Goal: Task Accomplishment & Management: Manage account settings

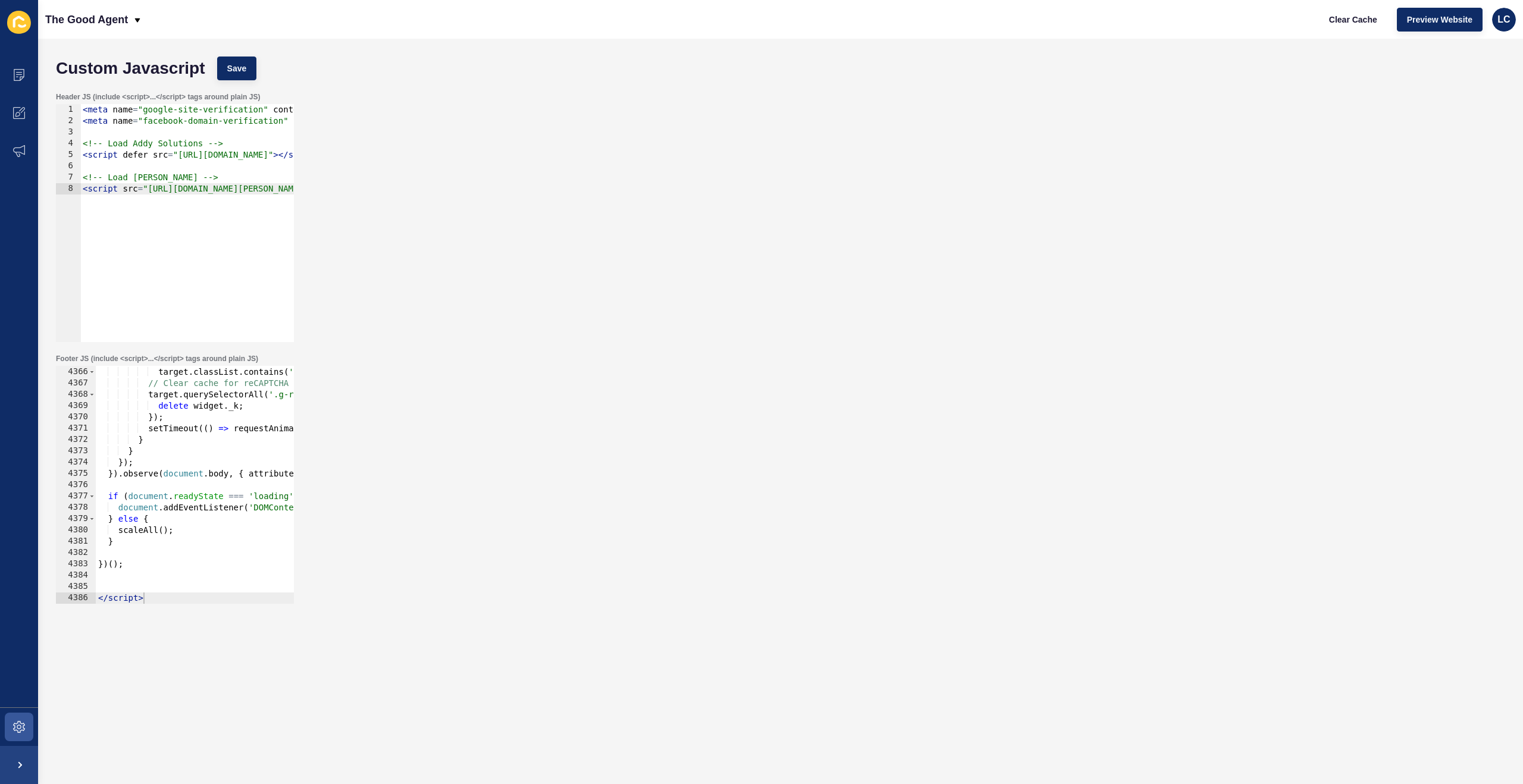
scroll to position [19248, 0]
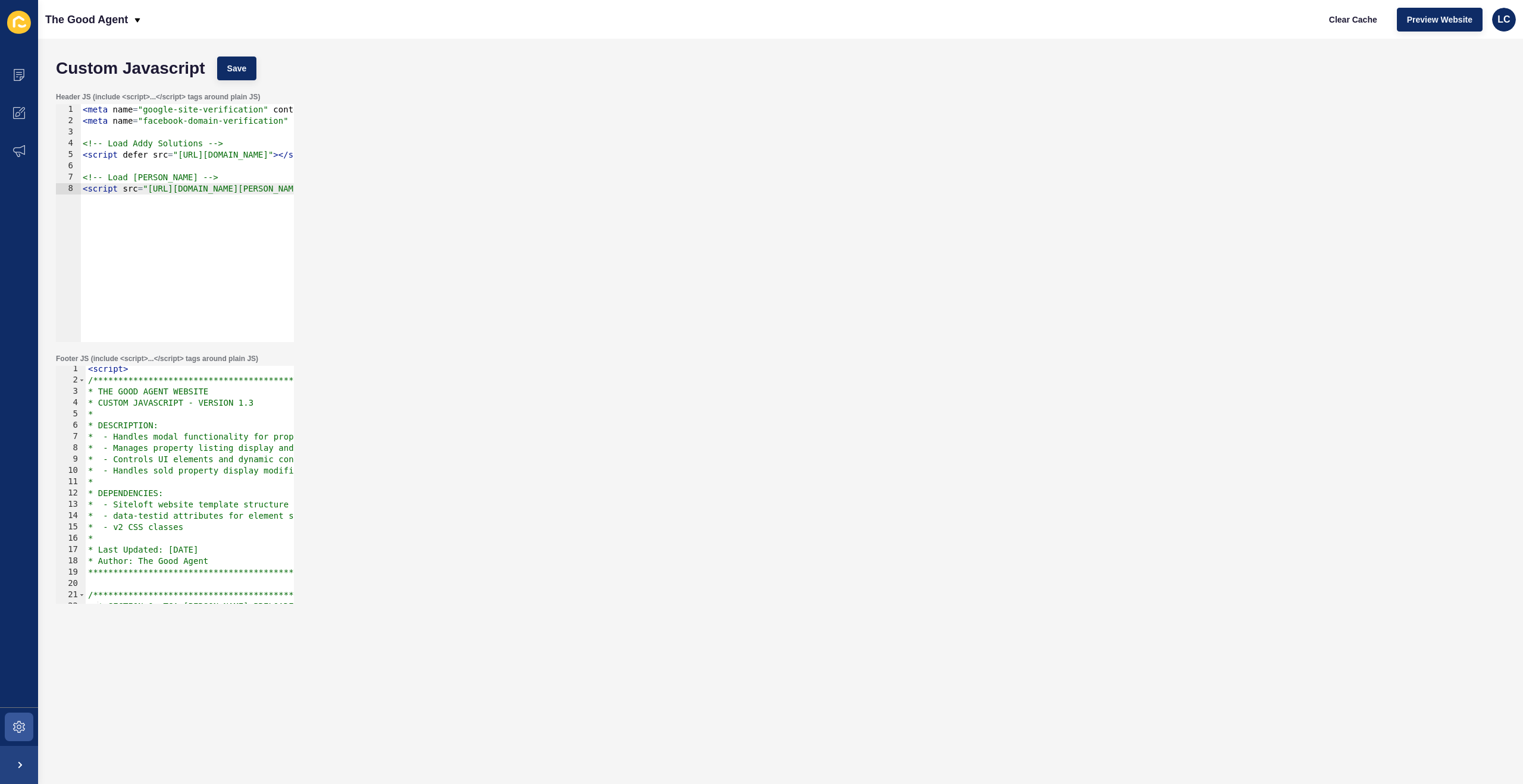
scroll to position [1, 0]
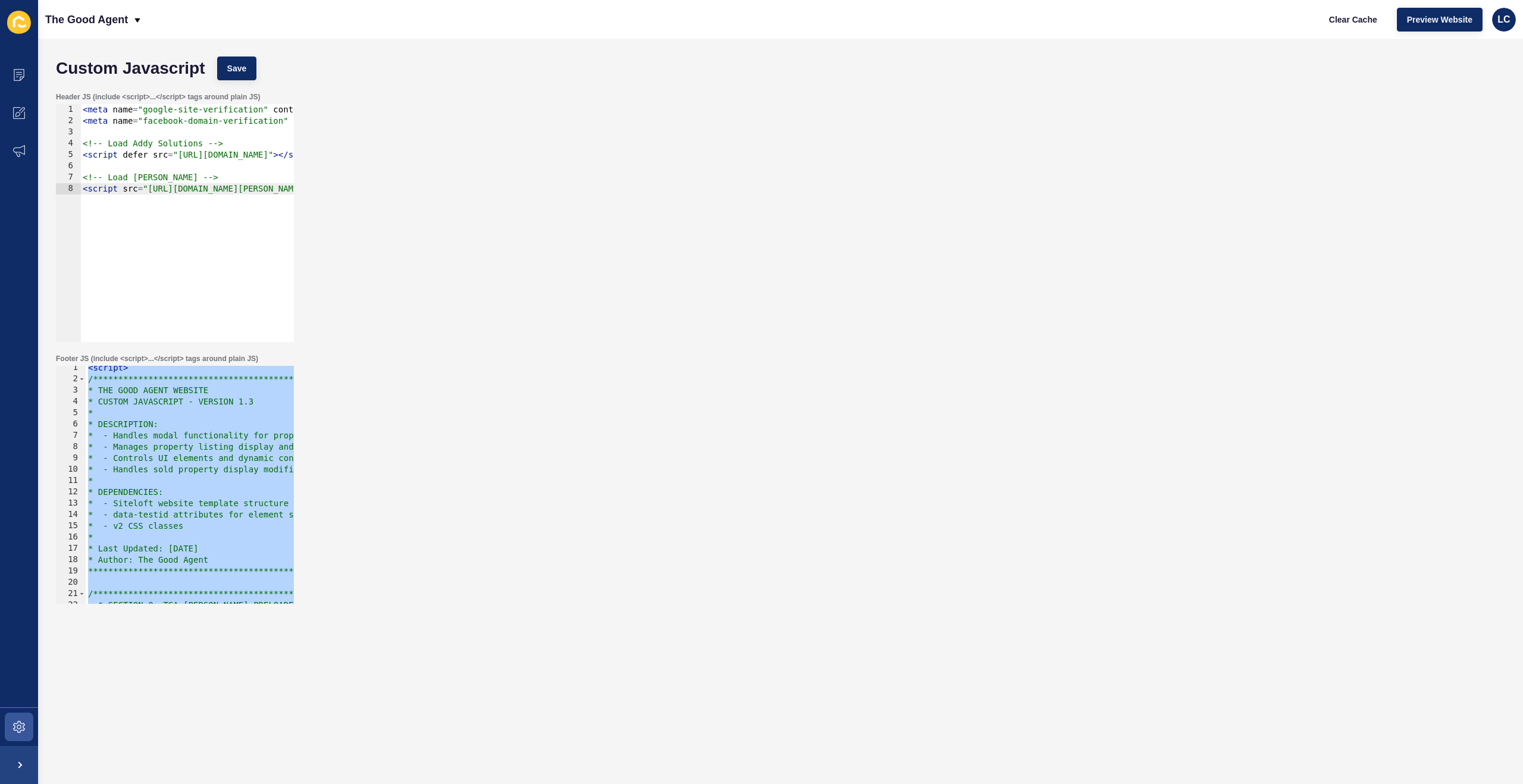
paste textarea
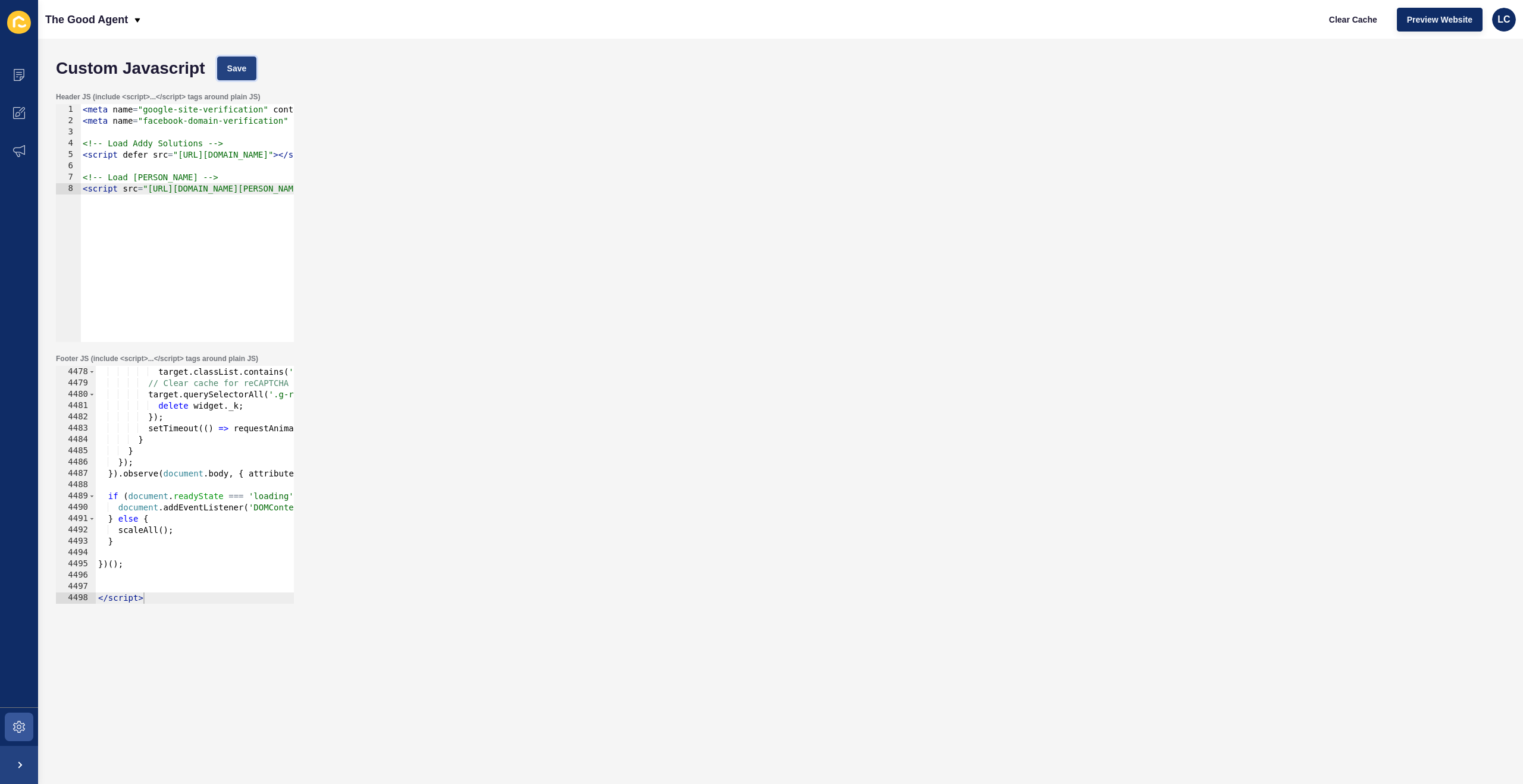
click at [247, 70] on span "Save" at bounding box center [237, 68] width 19 height 12
click at [1342, 17] on span "Clear Cache" at bounding box center [1352, 19] width 48 height 12
drag, startPoint x: 230, startPoint y: 67, endPoint x: 288, endPoint y: 68, distance: 58.0
click at [231, 67] on button "Save" at bounding box center [237, 68] width 40 height 24
drag, startPoint x: 1361, startPoint y: 18, endPoint x: 1324, endPoint y: 19, distance: 37.0
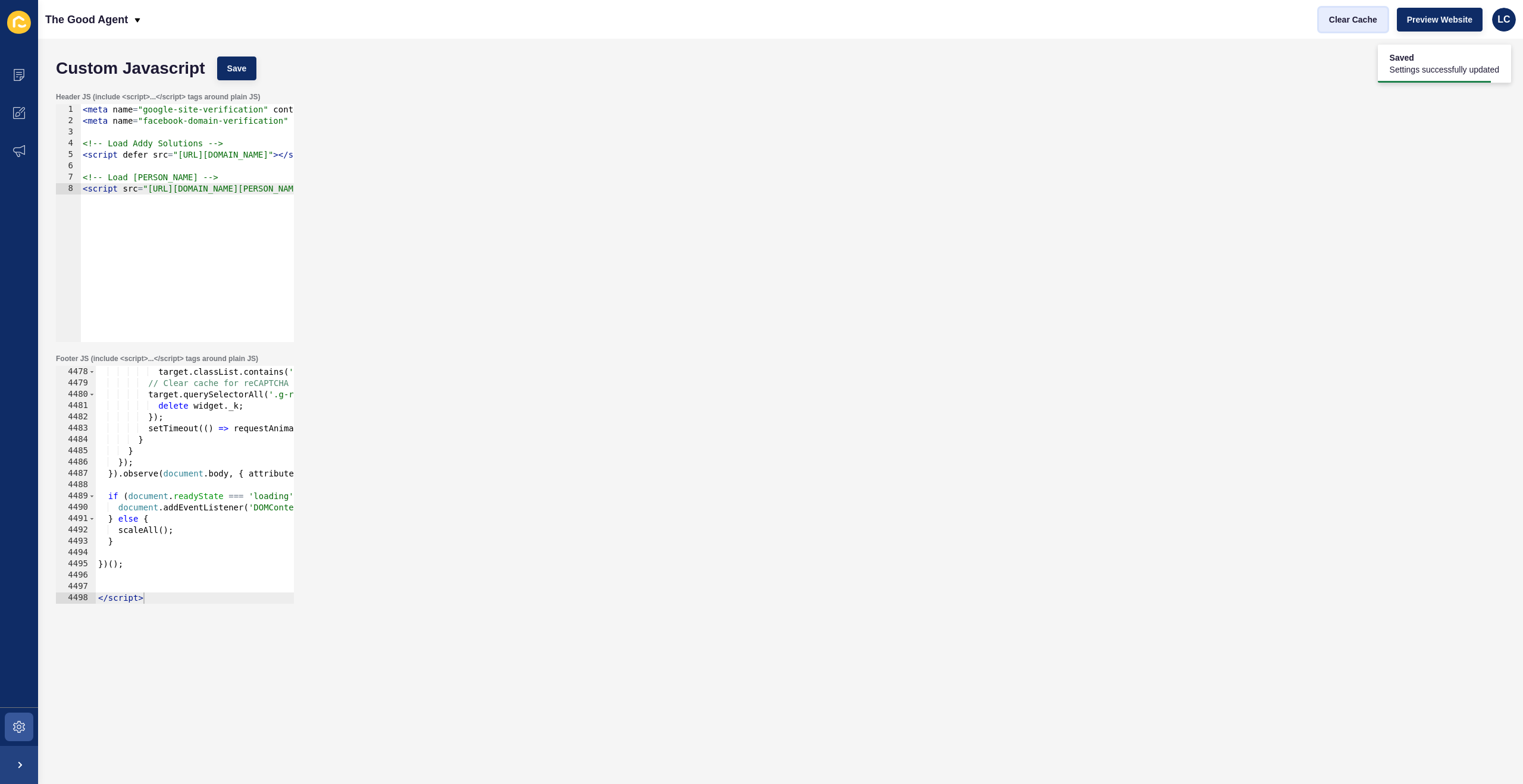
click at [1361, 18] on span "Clear Cache" at bounding box center [1352, 19] width 48 height 12
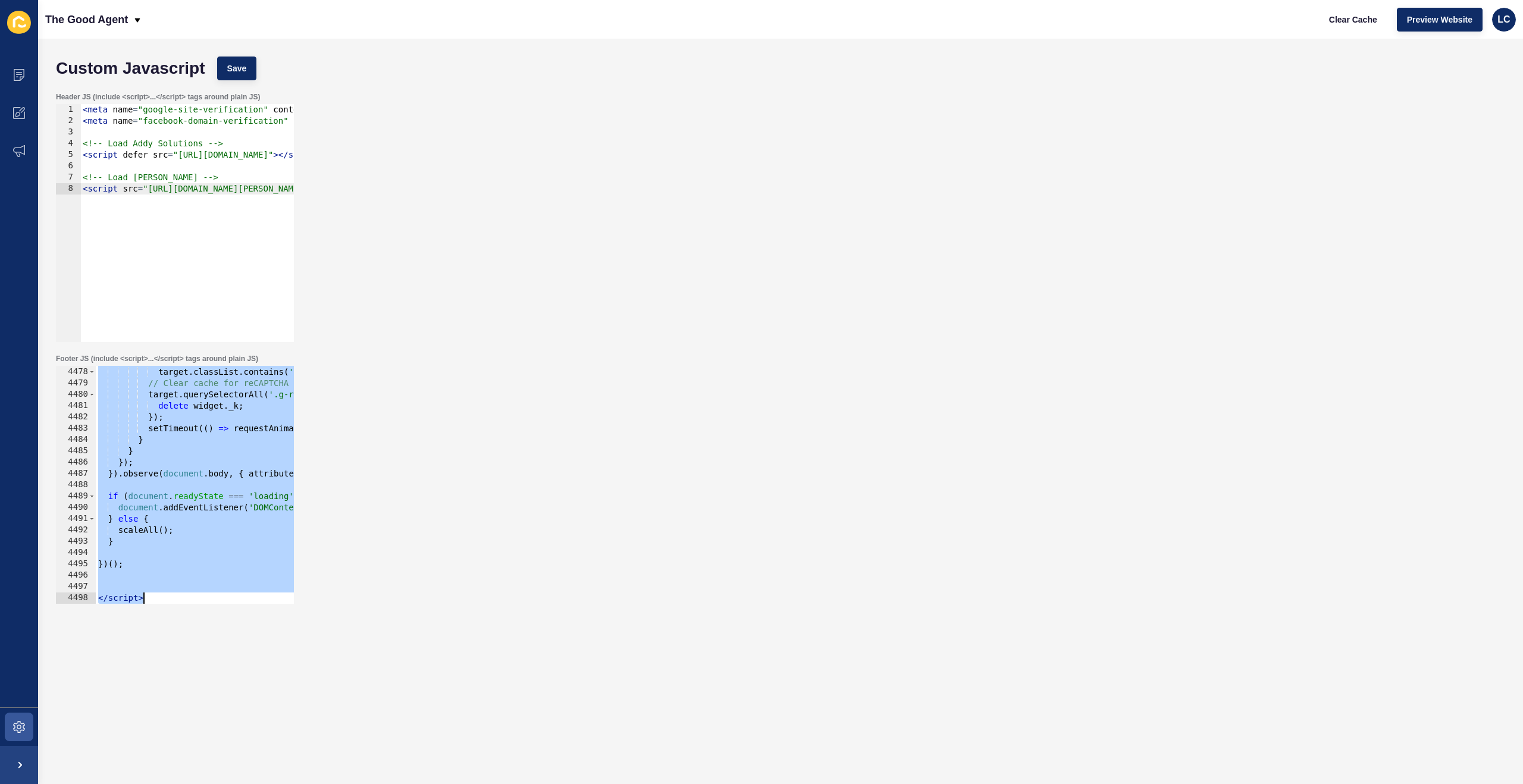
paste textarea
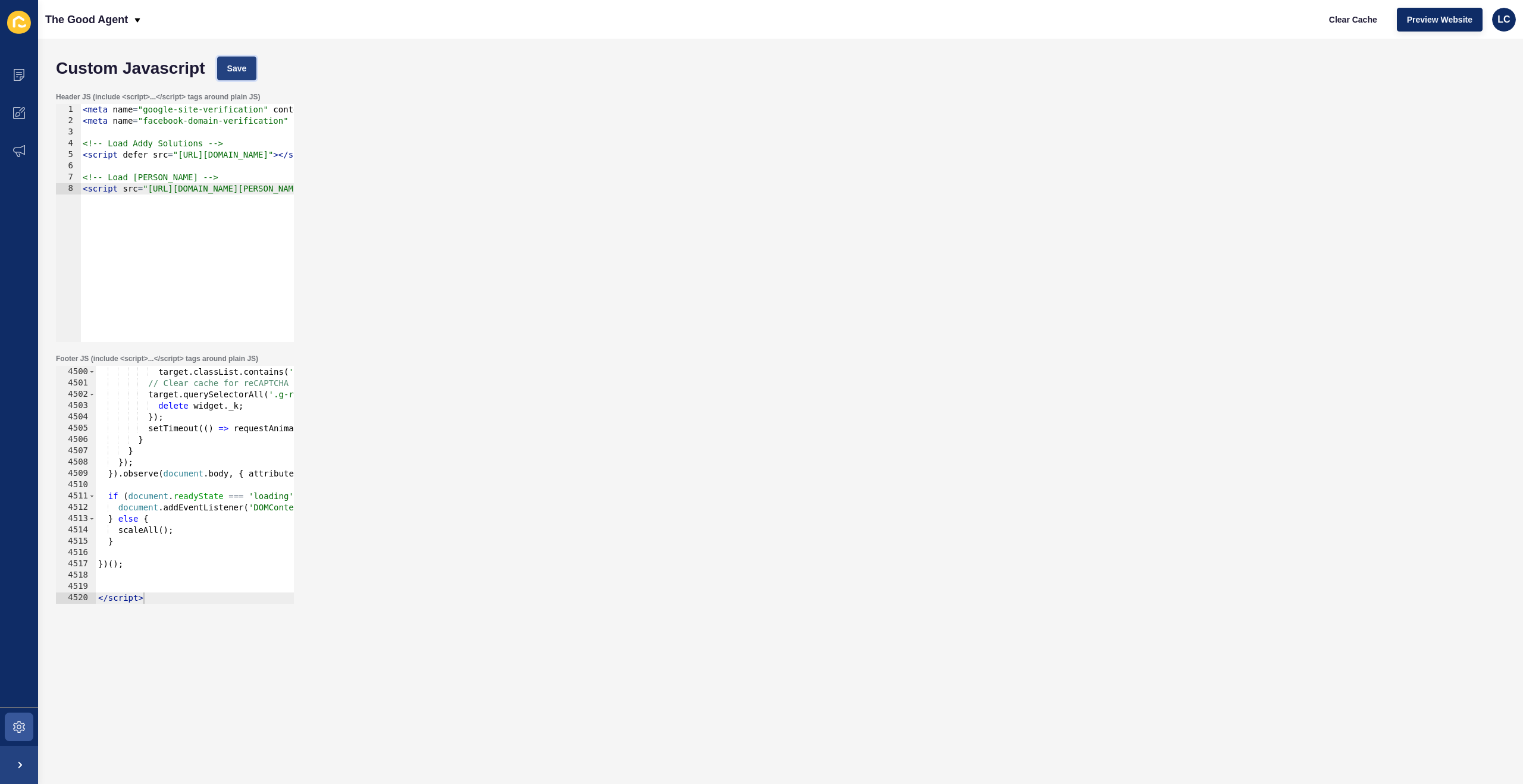
click at [255, 69] on button "Save" at bounding box center [237, 68] width 40 height 24
click at [1350, 19] on span "Clear Cache" at bounding box center [1352, 19] width 48 height 12
click at [1357, 26] on button "Clear Cache" at bounding box center [1352, 19] width 68 height 24
click at [246, 70] on span "Save" at bounding box center [237, 68] width 19 height 12
click at [235, 60] on button "Save" at bounding box center [237, 68] width 40 height 24
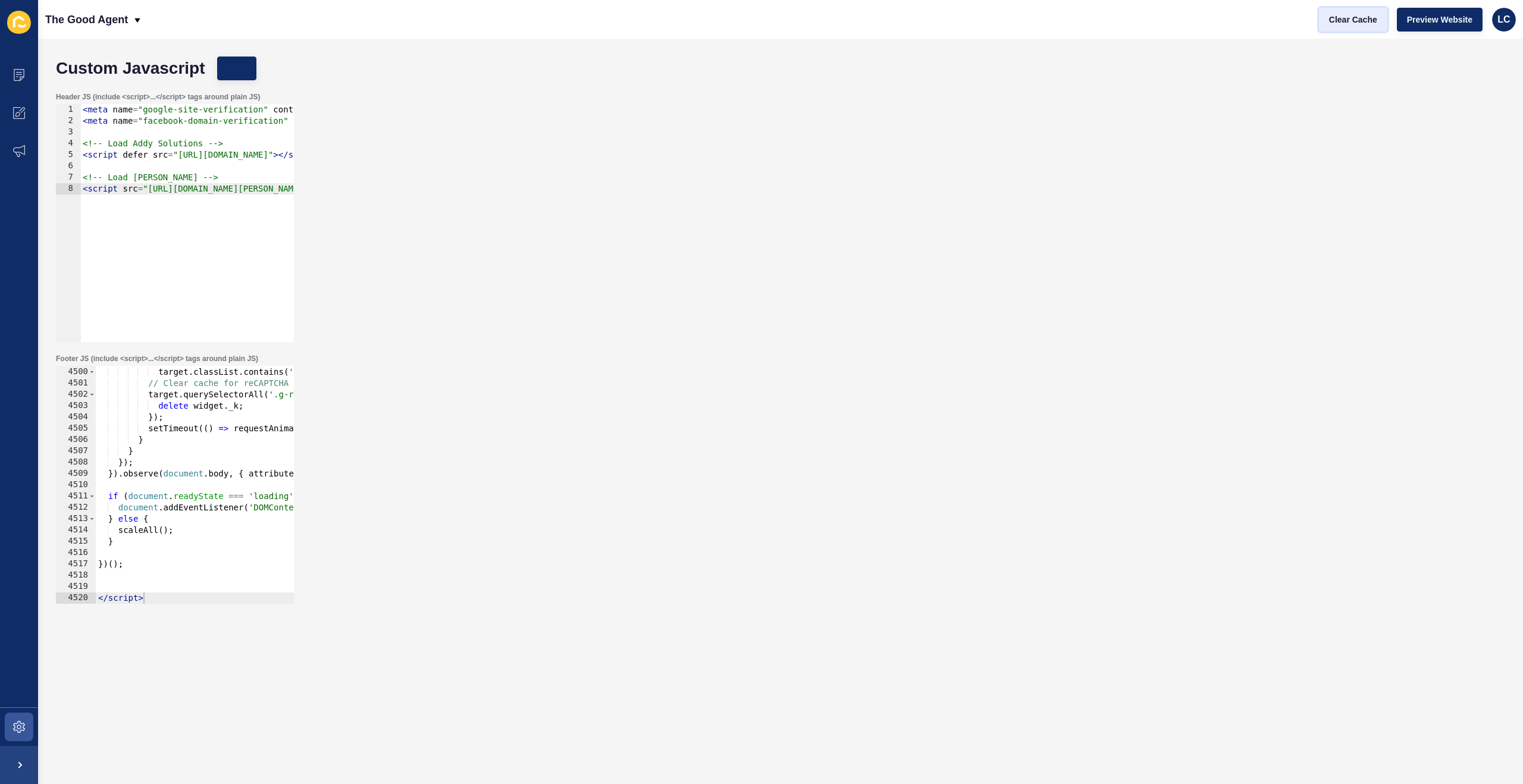
click at [1341, 17] on span "Clear Cache" at bounding box center [1352, 19] width 48 height 12
click at [1470, 19] on span "Preview Website" at bounding box center [1439, 19] width 65 height 12
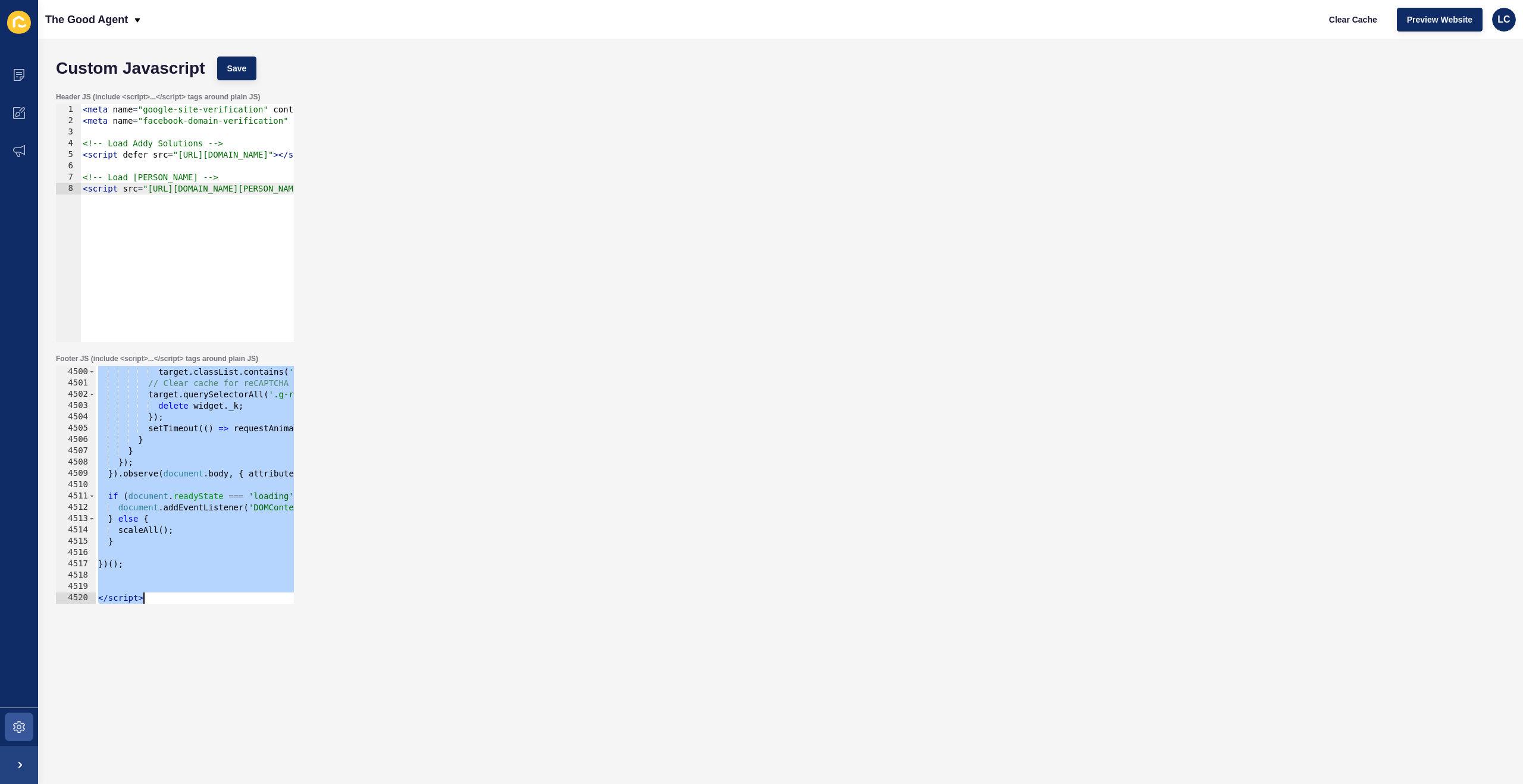
paste textarea
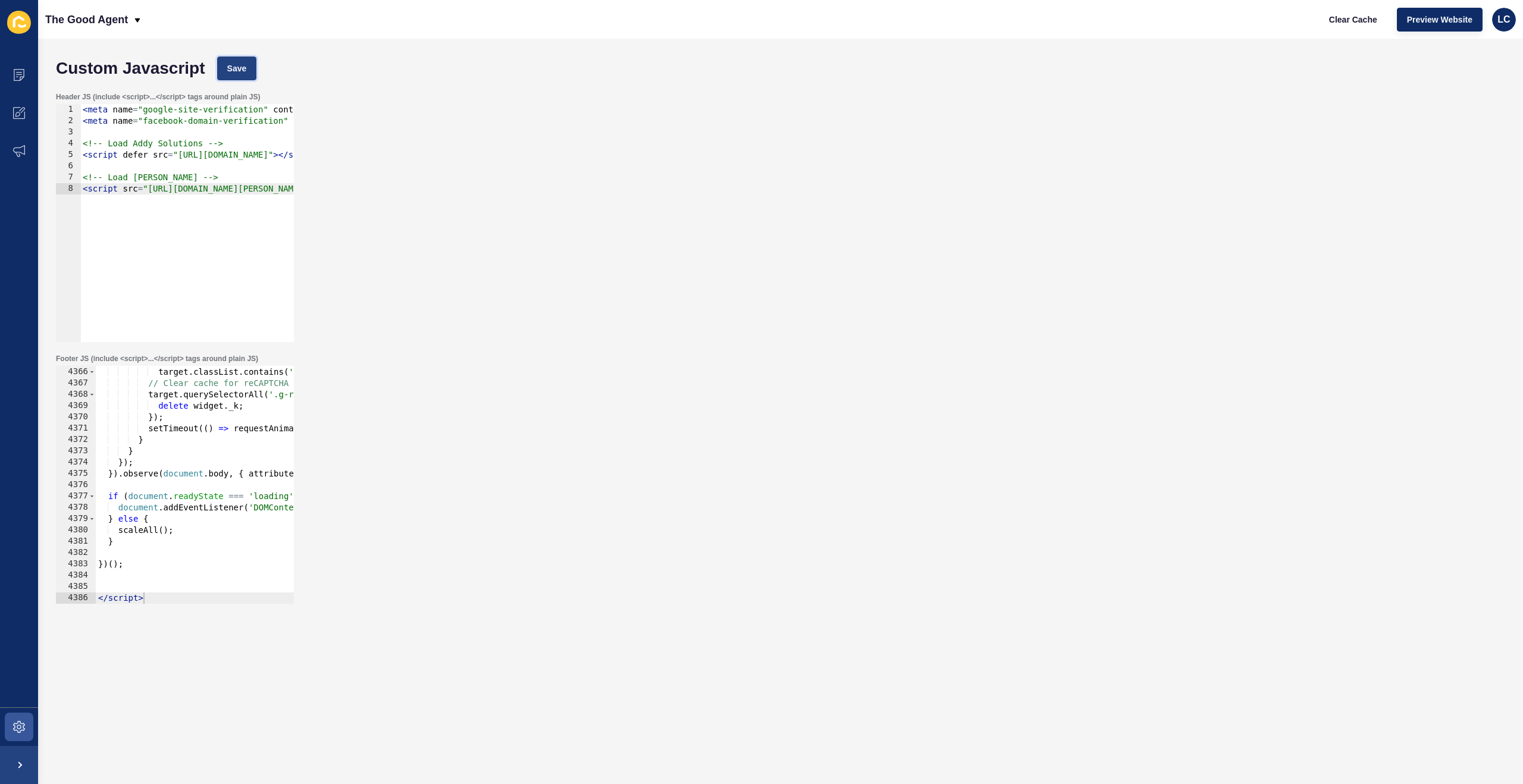
click at [247, 66] on span "Save" at bounding box center [237, 68] width 19 height 12
click at [1358, 22] on span "Clear Cache" at bounding box center [1352, 19] width 48 height 12
click at [245, 67] on span "Save" at bounding box center [237, 68] width 19 height 12
click at [1345, 26] on button "Clear Cache" at bounding box center [1352, 19] width 68 height 24
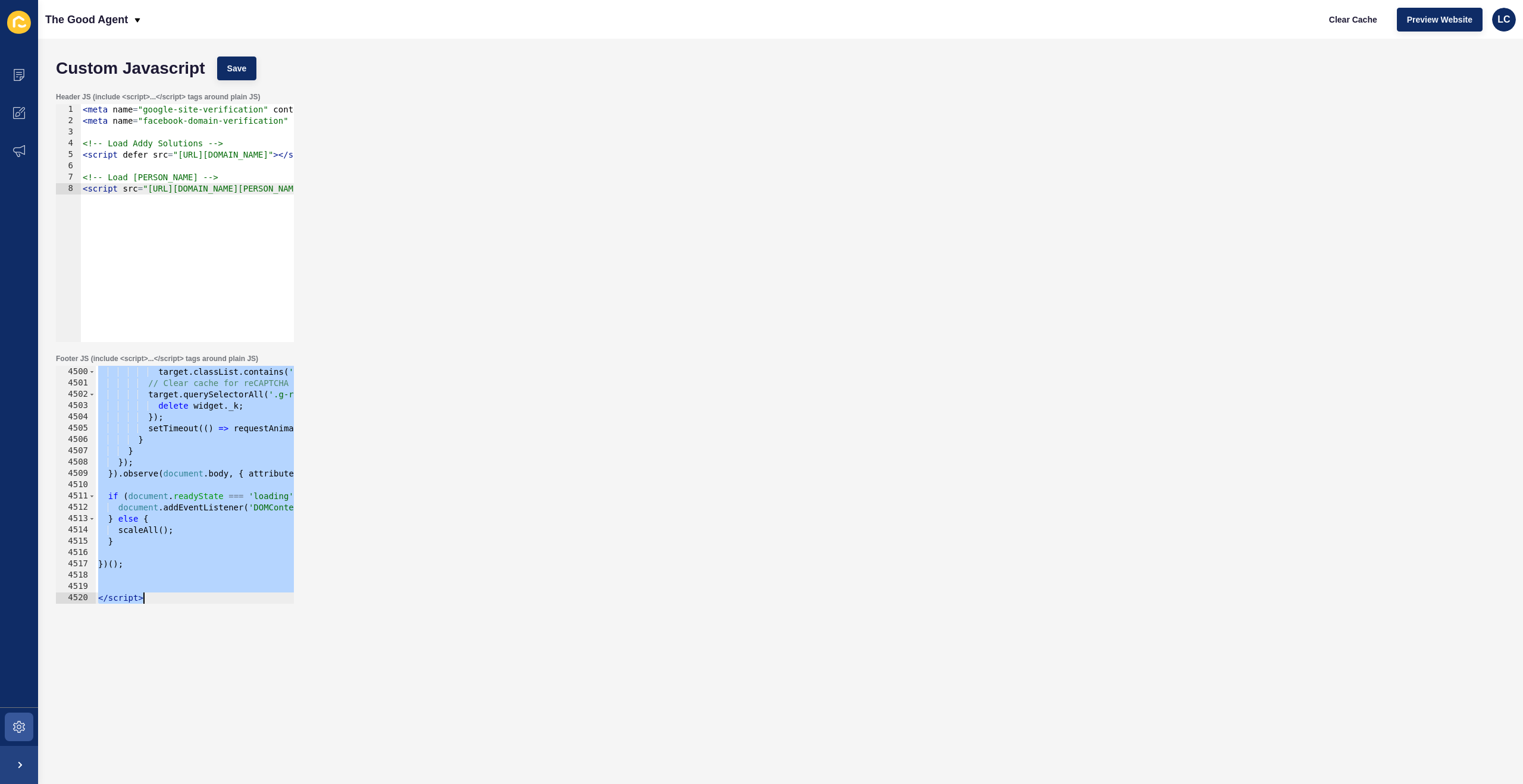
type textarea "});"
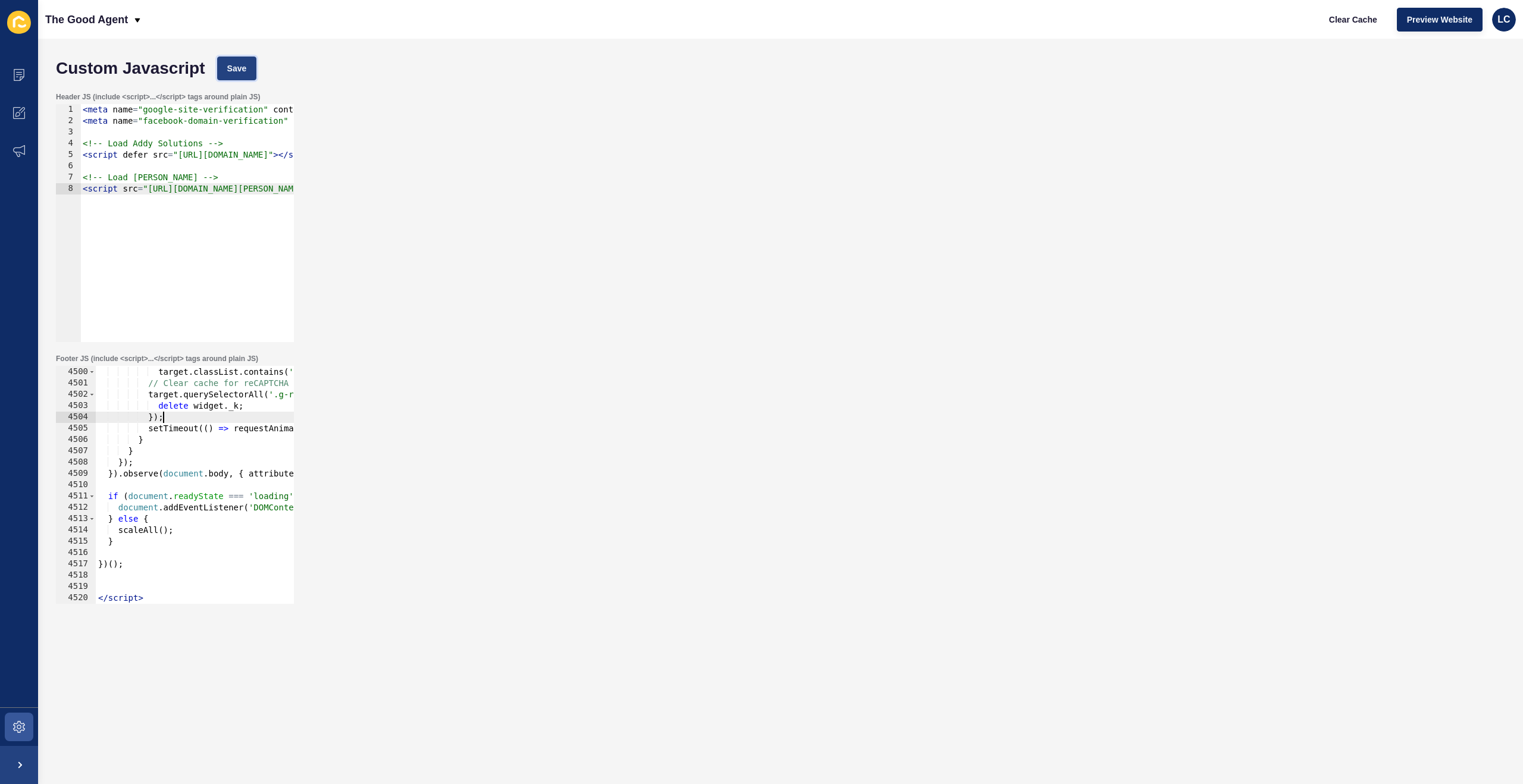
click at [247, 63] on span "Save" at bounding box center [237, 68] width 19 height 12
click at [1344, 23] on span "Clear Cache" at bounding box center [1352, 19] width 48 height 12
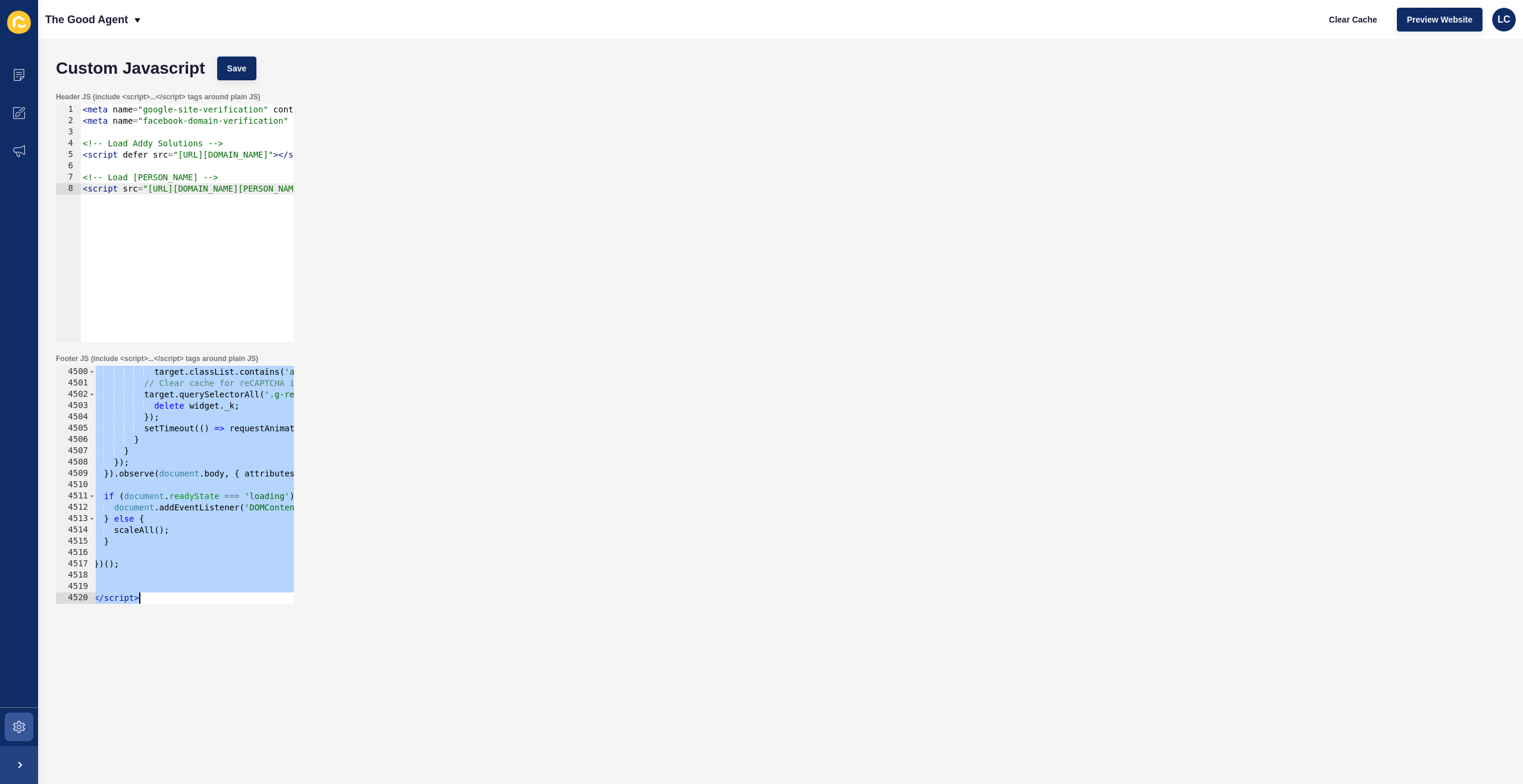
paste textarea
type textarea "</script>"
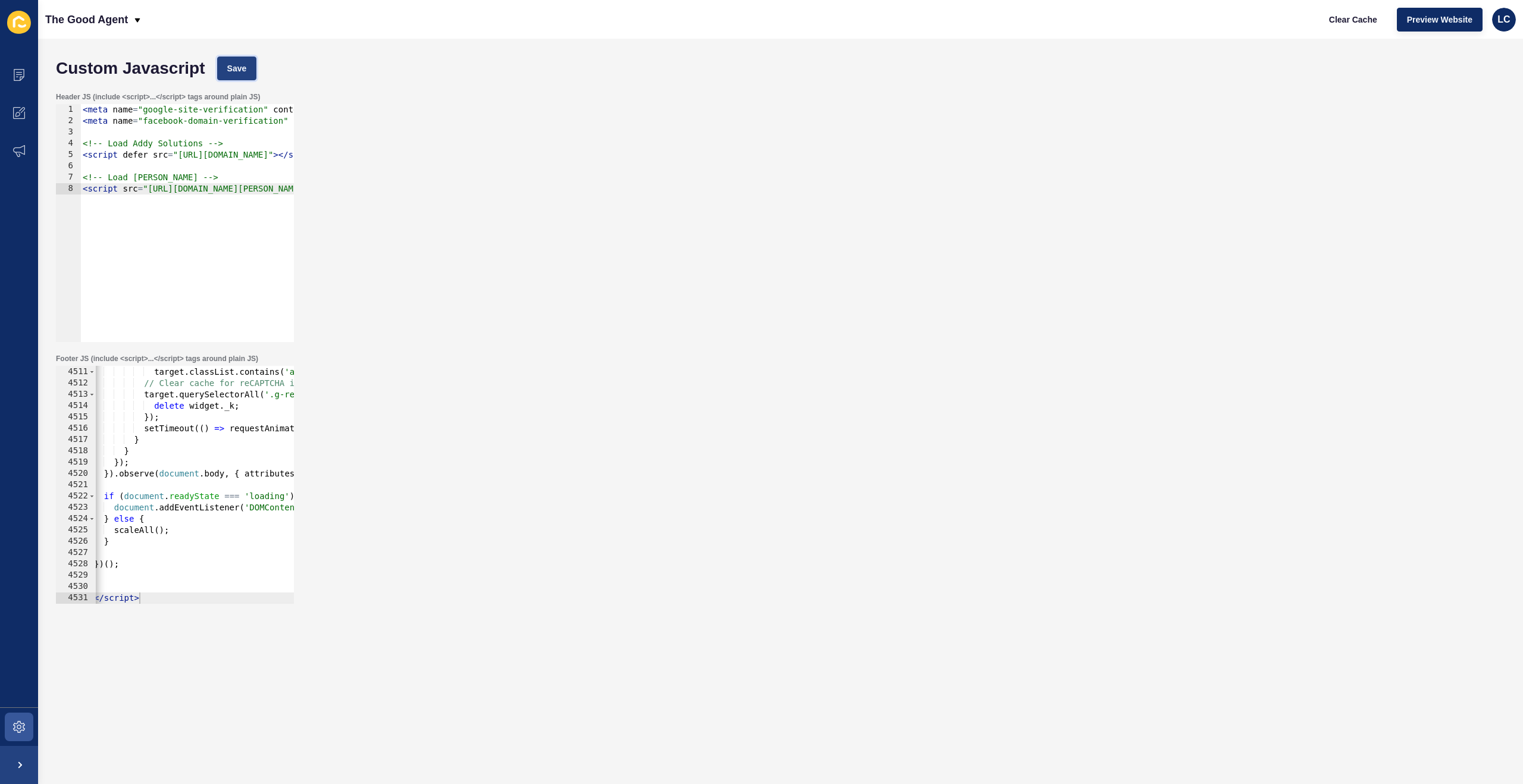
click at [247, 70] on span "Save" at bounding box center [237, 68] width 19 height 12
click at [1360, 18] on span "Clear Cache" at bounding box center [1352, 19] width 48 height 12
click at [19, 733] on span at bounding box center [19, 726] width 38 height 38
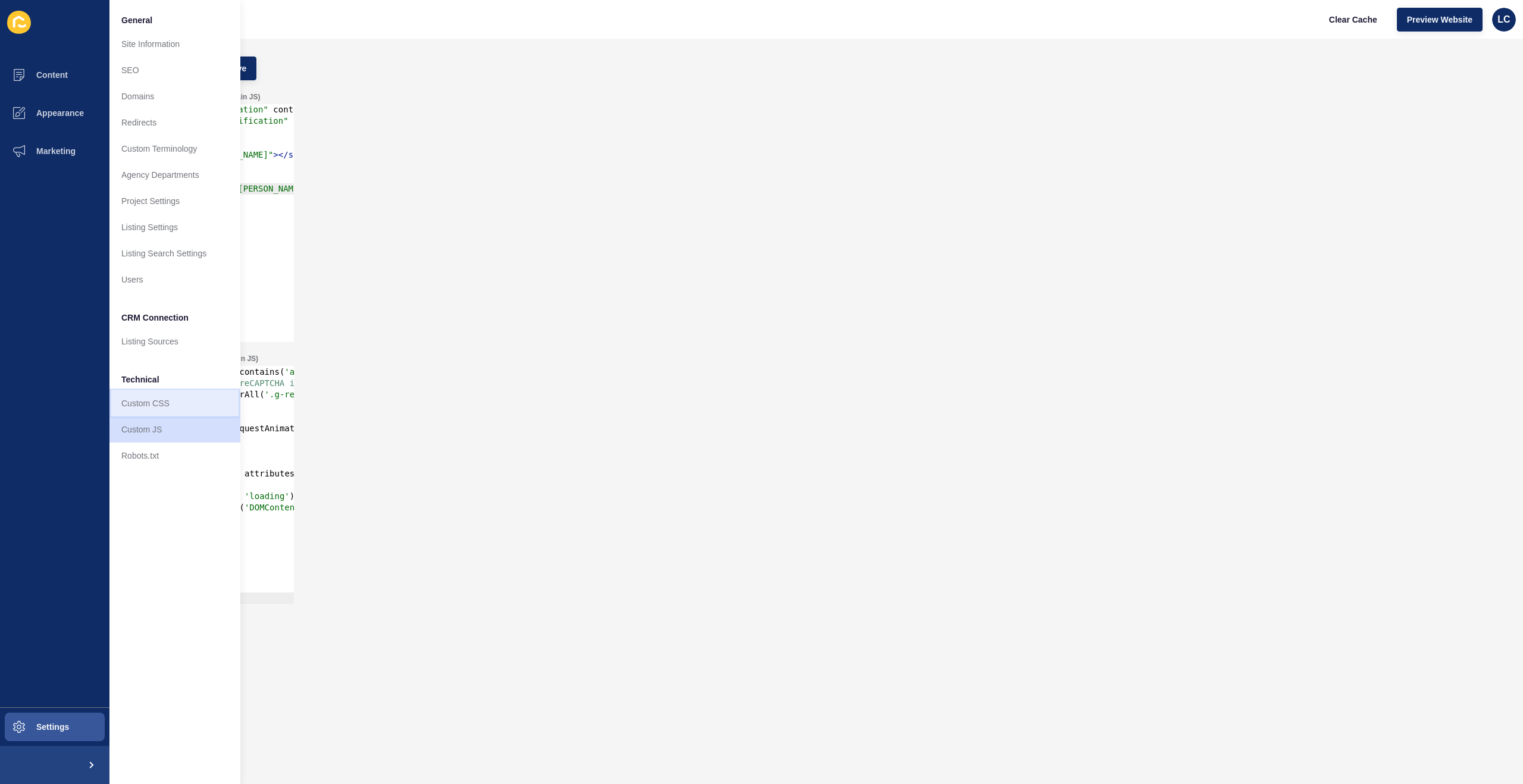
click at [155, 404] on link "Custom CSS" at bounding box center [175, 403] width 131 height 26
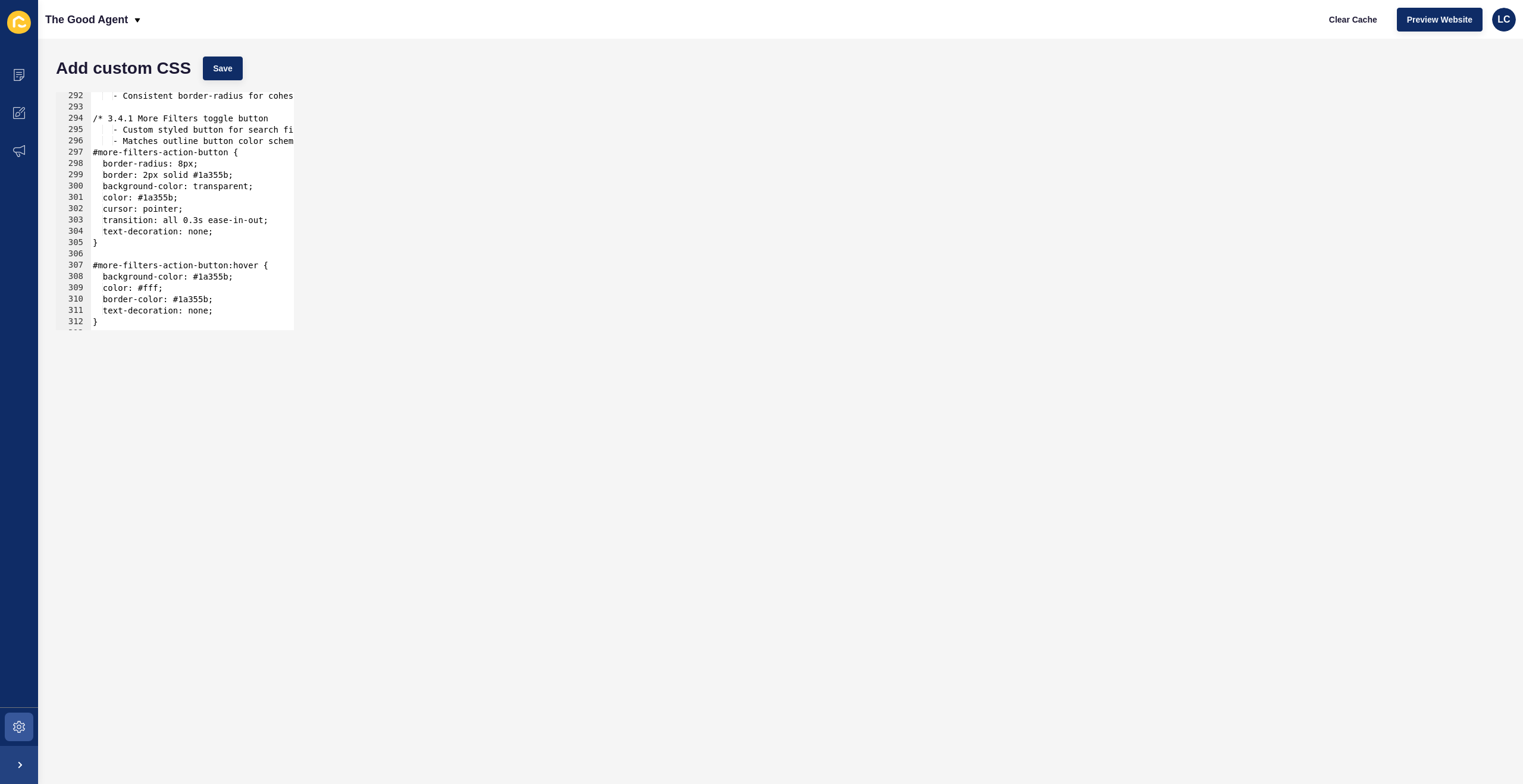
scroll to position [19248, 0]
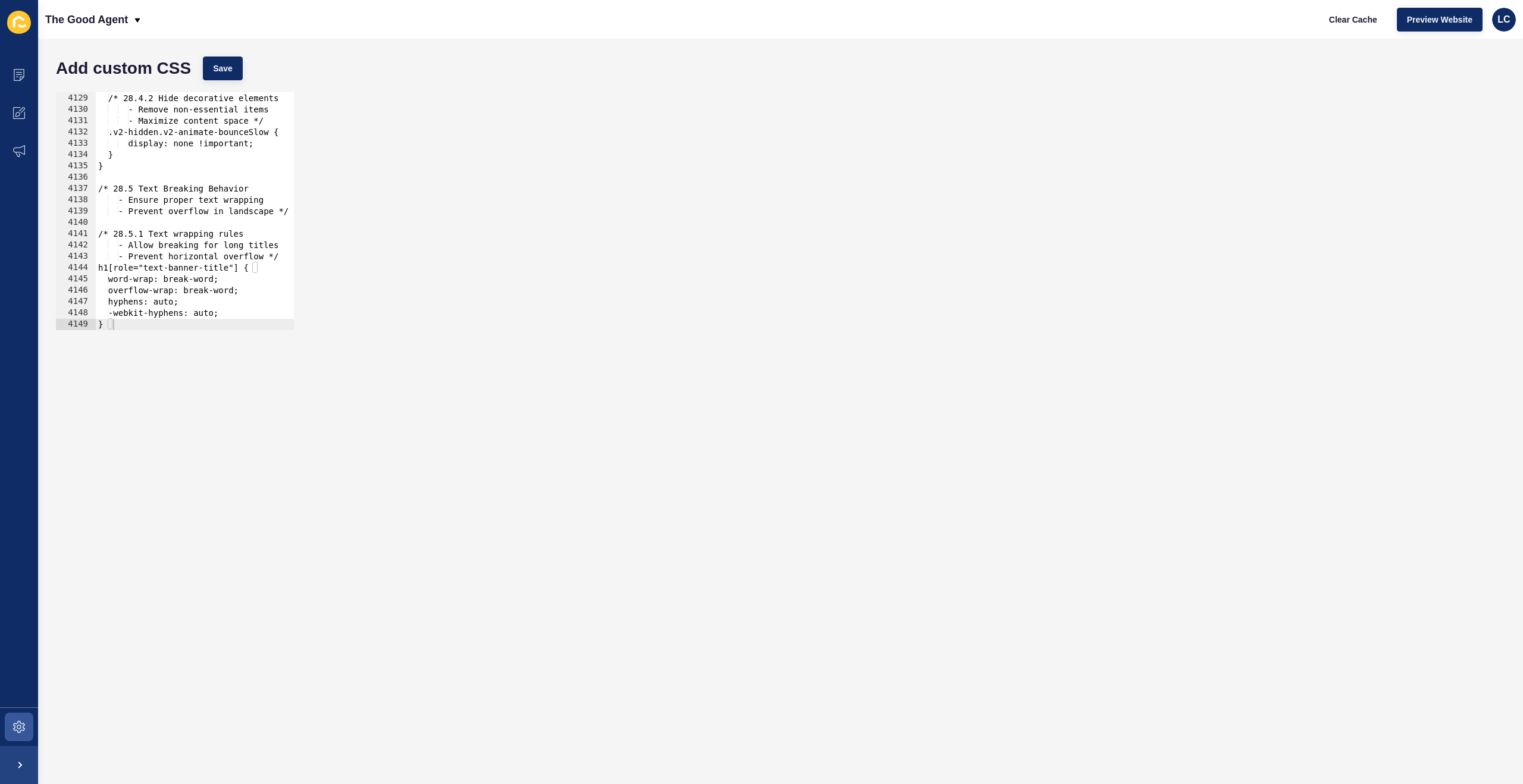
click at [160, 332] on div "4128 4129 4130 4131 4132 4133 4134 4135 4136 4137 4138 4139 4140 4141 4142 4143…" at bounding box center [780, 211] width 1461 height 250
click at [162, 327] on div at bounding box center [770, 324] width 1349 height 12
click at [235, 314] on div "/* 28.4.2 Hide decorative elements - Remove non-essential items - Maximize cont…" at bounding box center [770, 211] width 1349 height 260
type textarea "}"
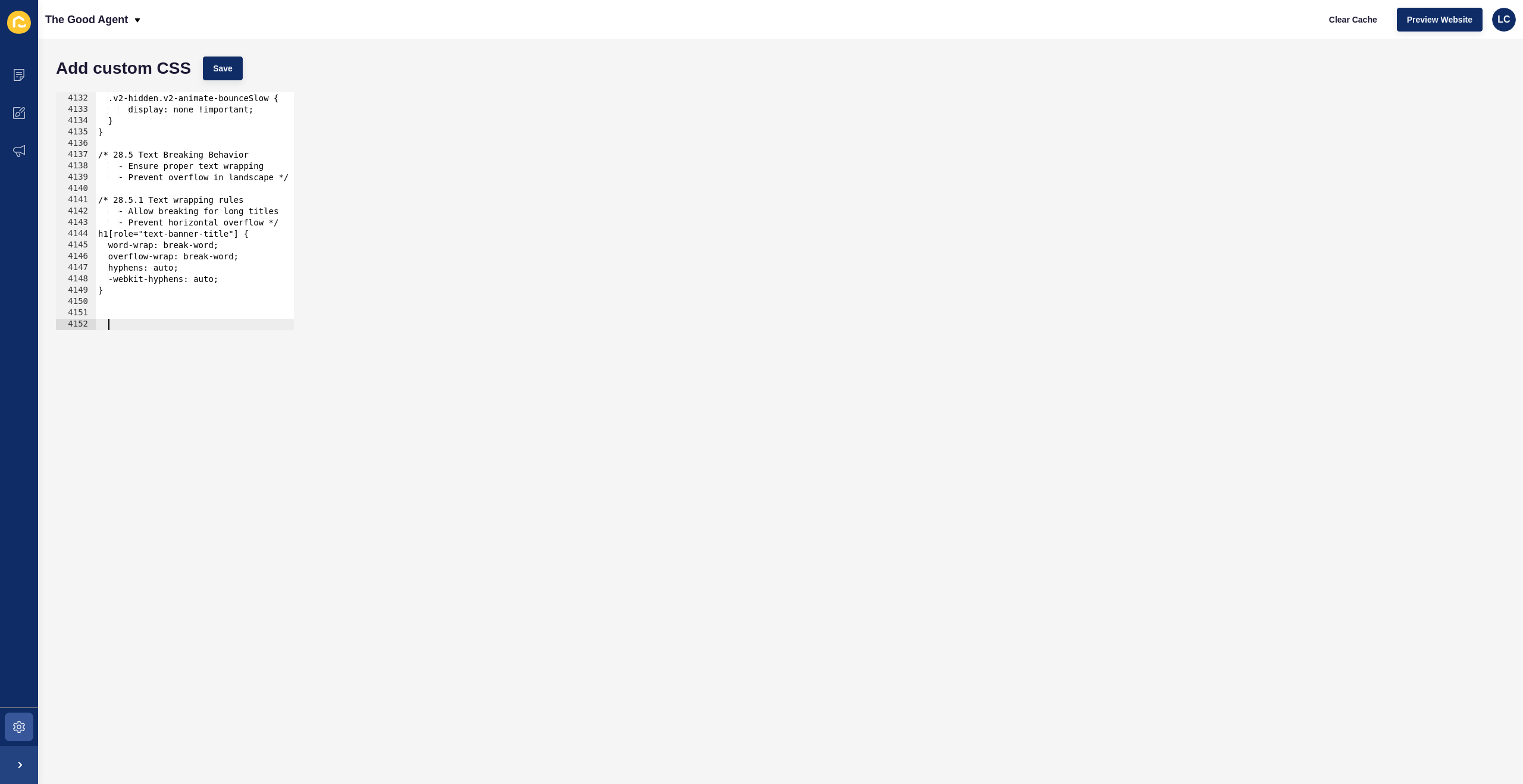
paste textarea "}"
type textarea "}"
paste textarea "}"
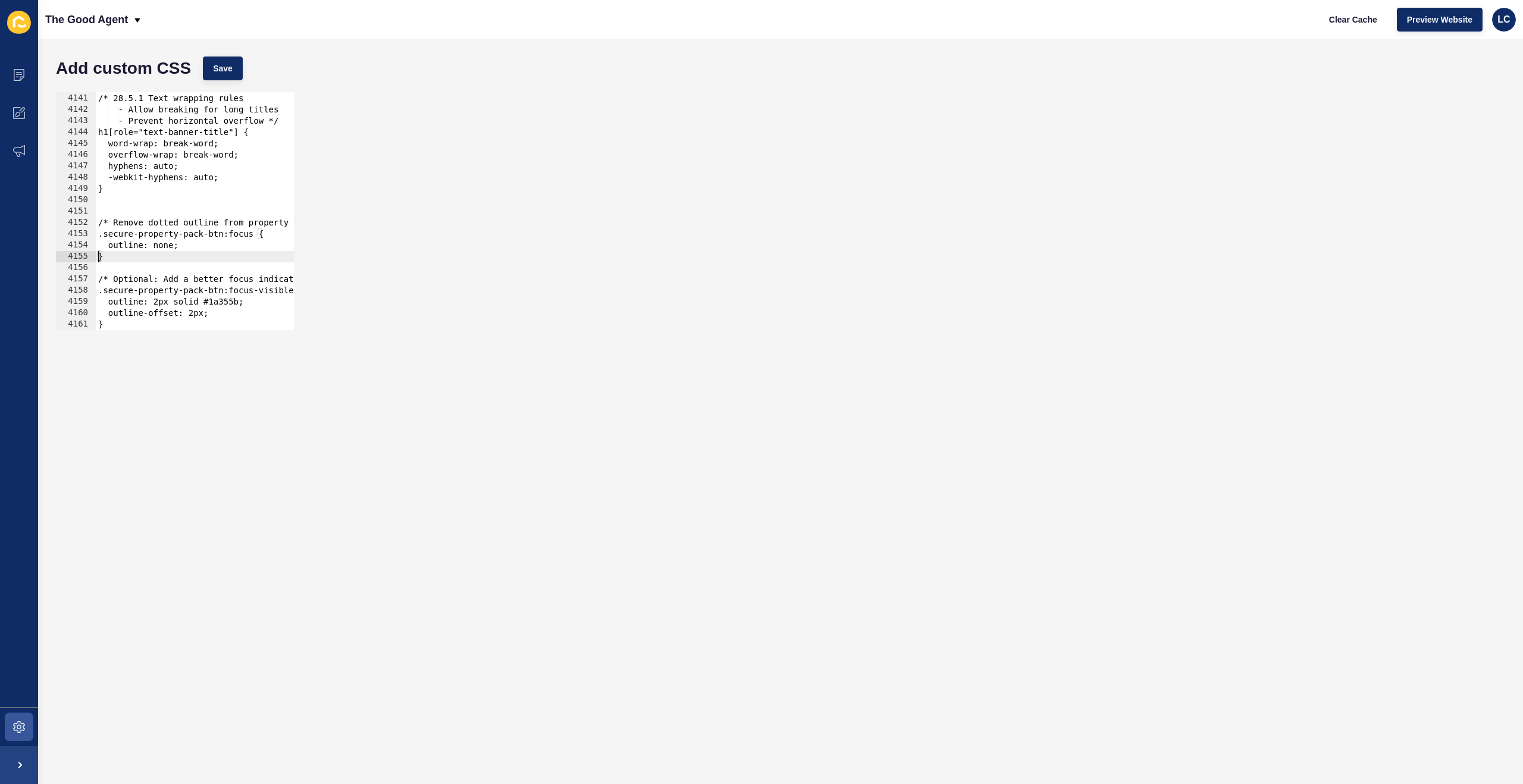
click at [99, 256] on div "/* 28.5.1 Text wrapping rules - Allow breaking for long titles - Prevent horizo…" at bounding box center [770, 211] width 1349 height 260
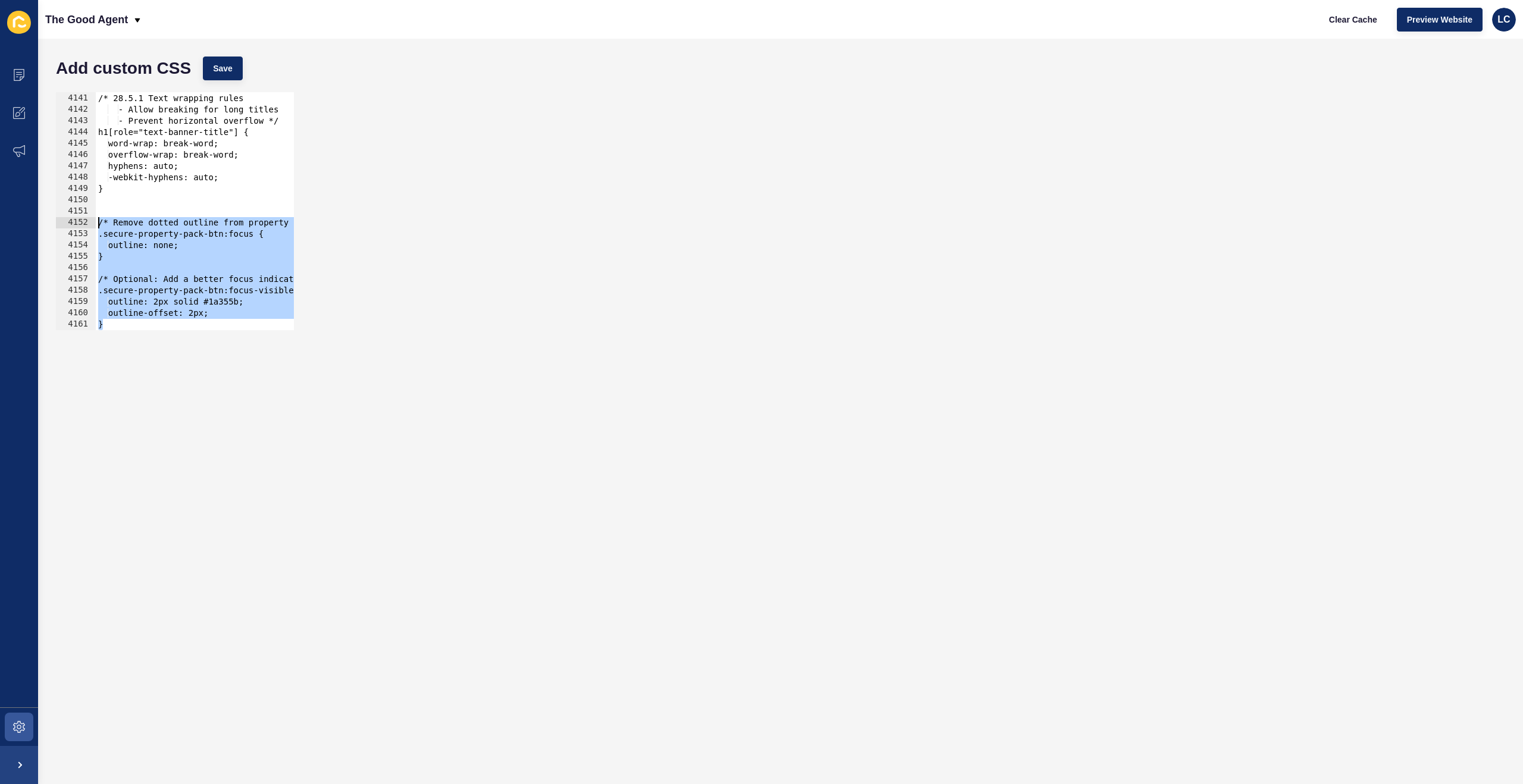
drag, startPoint x: 108, startPoint y: 326, endPoint x: 84, endPoint y: 224, distance: 104.8
click at [84, 224] on div "} 4140 4141 4142 4143 4144 4145 4146 4147 4148 4149 4150 4151 4152 4153 4154 41…" at bounding box center [175, 211] width 238 height 238
click at [107, 235] on div "/* 28.5.1 Text wrapping rules - Allow breaking for long titles - Prevent horizo…" at bounding box center [770, 211] width 1349 height 260
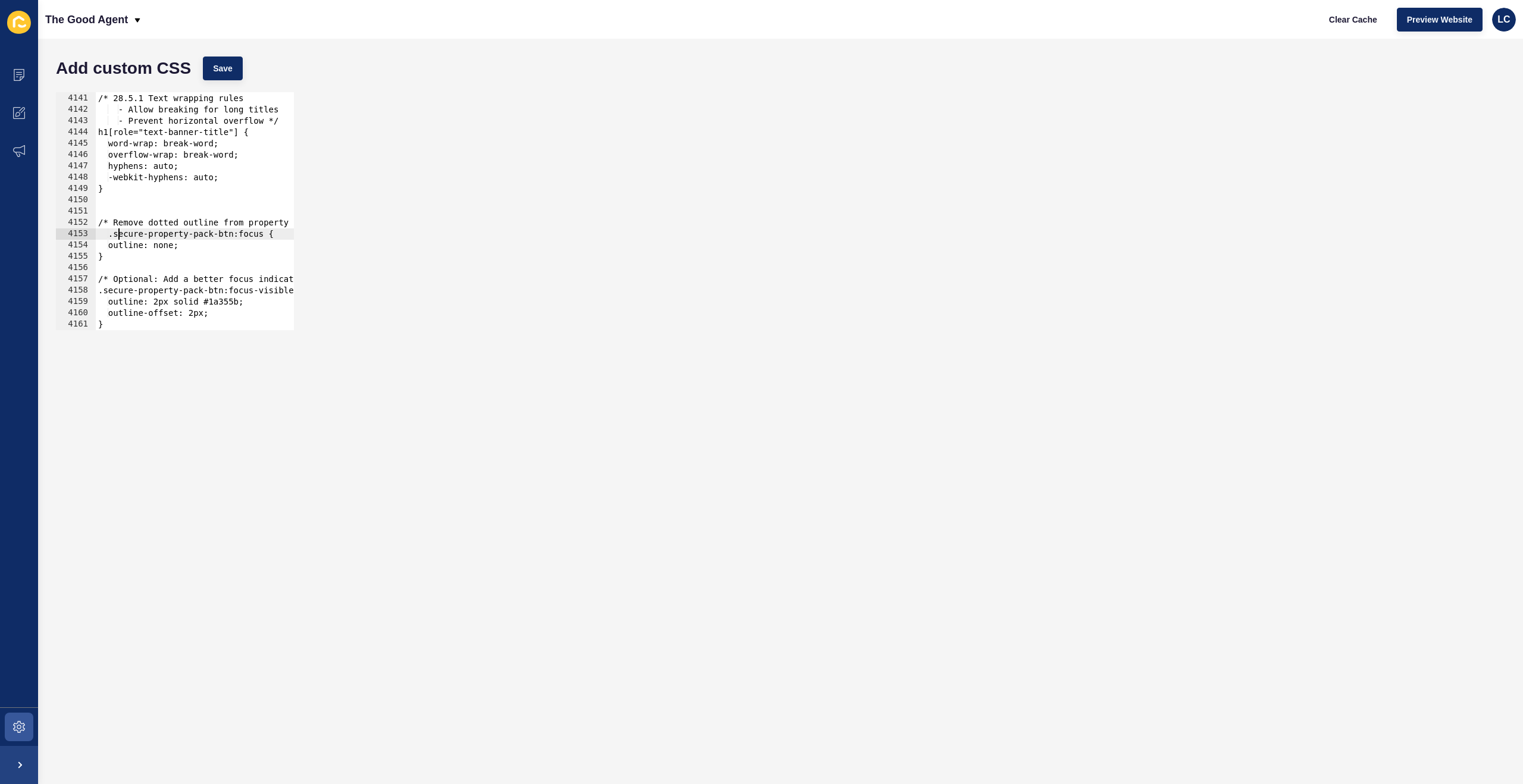
drag, startPoint x: 115, startPoint y: 245, endPoint x: 127, endPoint y: 244, distance: 12.0
click at [117, 244] on div "/* 28.5.1 Text wrapping rules - Allow breaking for long titles - Prevent horizo…" at bounding box center [770, 211] width 1349 height 260
drag, startPoint x: 139, startPoint y: 330, endPoint x: 66, endPoint y: 258, distance: 102.5
click at [66, 258] on div "outline: none; 4140 4141 4142 4143 4144 4145 4146 4147 4148 4149 4150 4151 4152…" at bounding box center [780, 211] width 1461 height 250
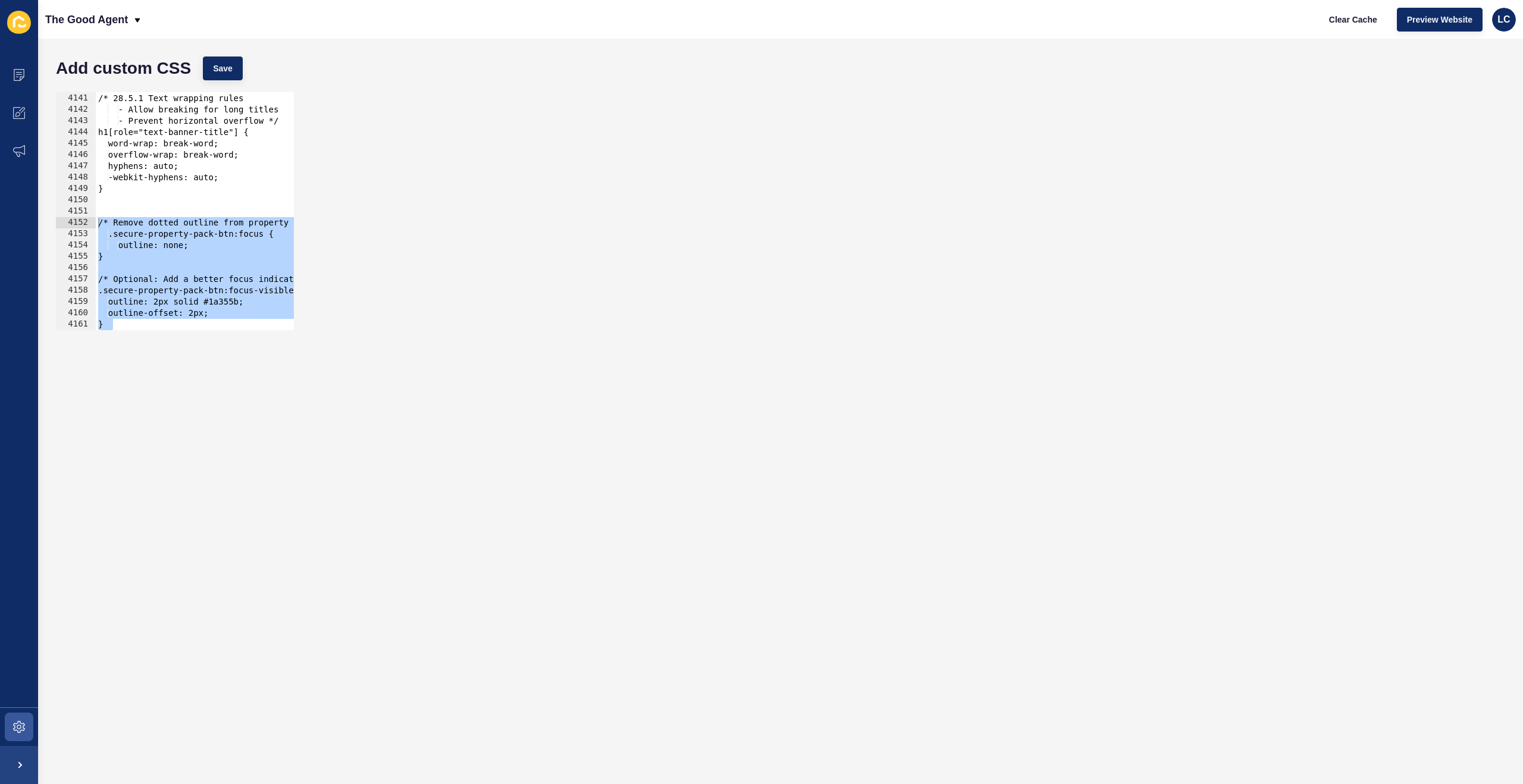
drag, startPoint x: 132, startPoint y: 322, endPoint x: 84, endPoint y: 227, distance: 106.4
click at [84, 227] on div "outline: none; 4140 4141 4142 4143 4144 4145 4146 4147 4148 4149 4150 4151 4152…" at bounding box center [175, 211] width 238 height 238
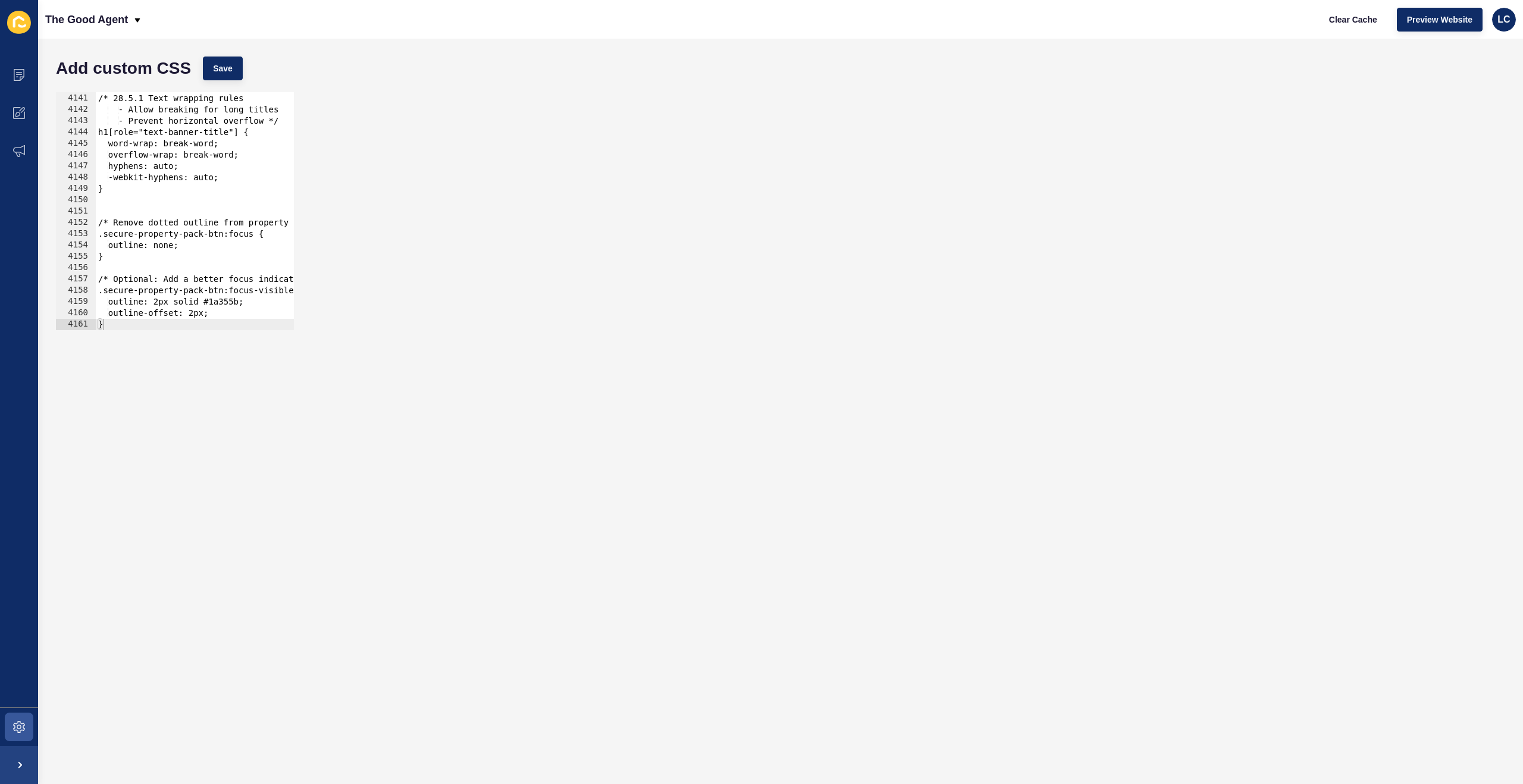
click at [98, 223] on div "/* 28.5.1 Text wrapping rules - Allow breaking for long titles - Prevent horizo…" at bounding box center [770, 211] width 1349 height 260
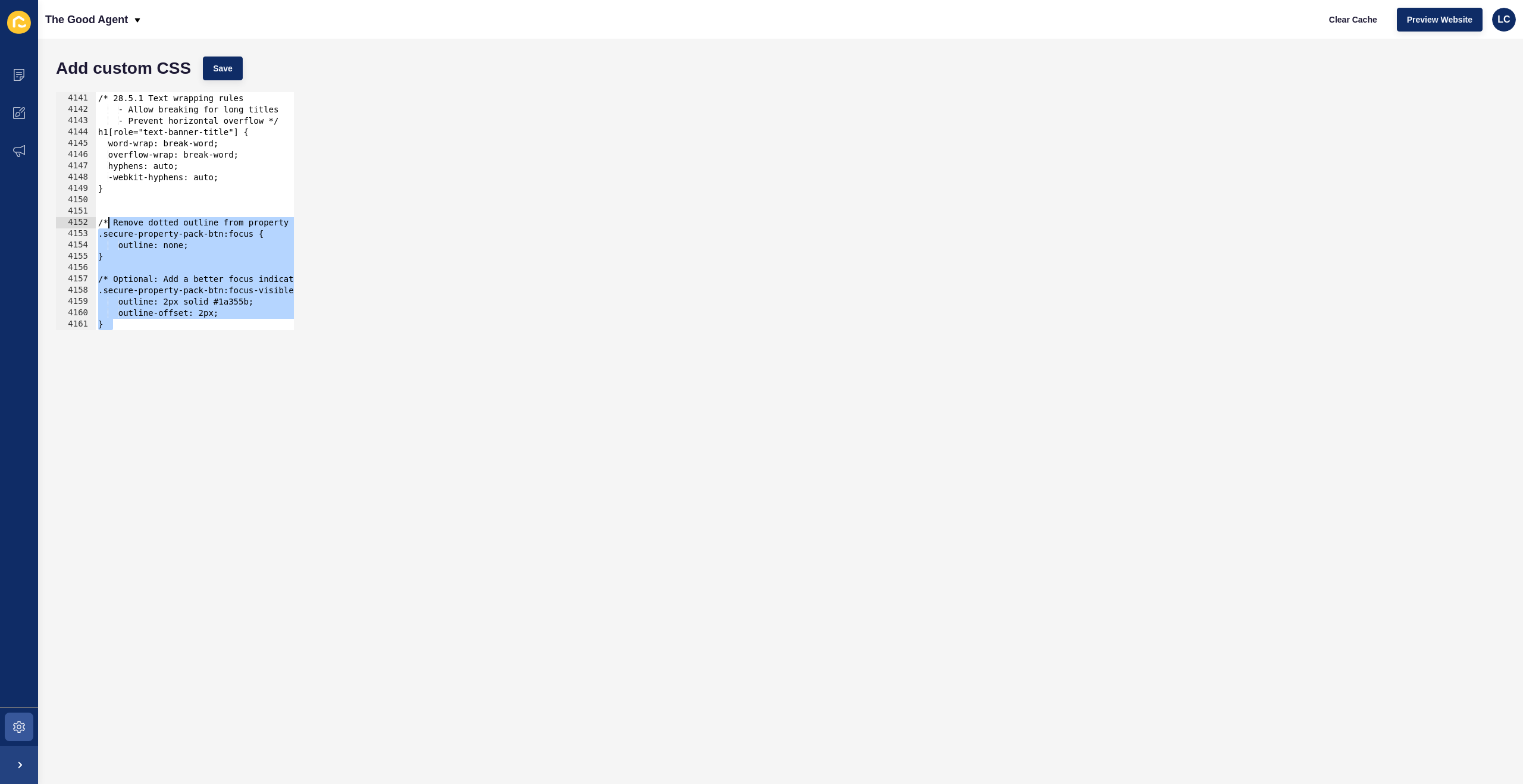
click at [184, 327] on div at bounding box center [770, 324] width 1349 height 12
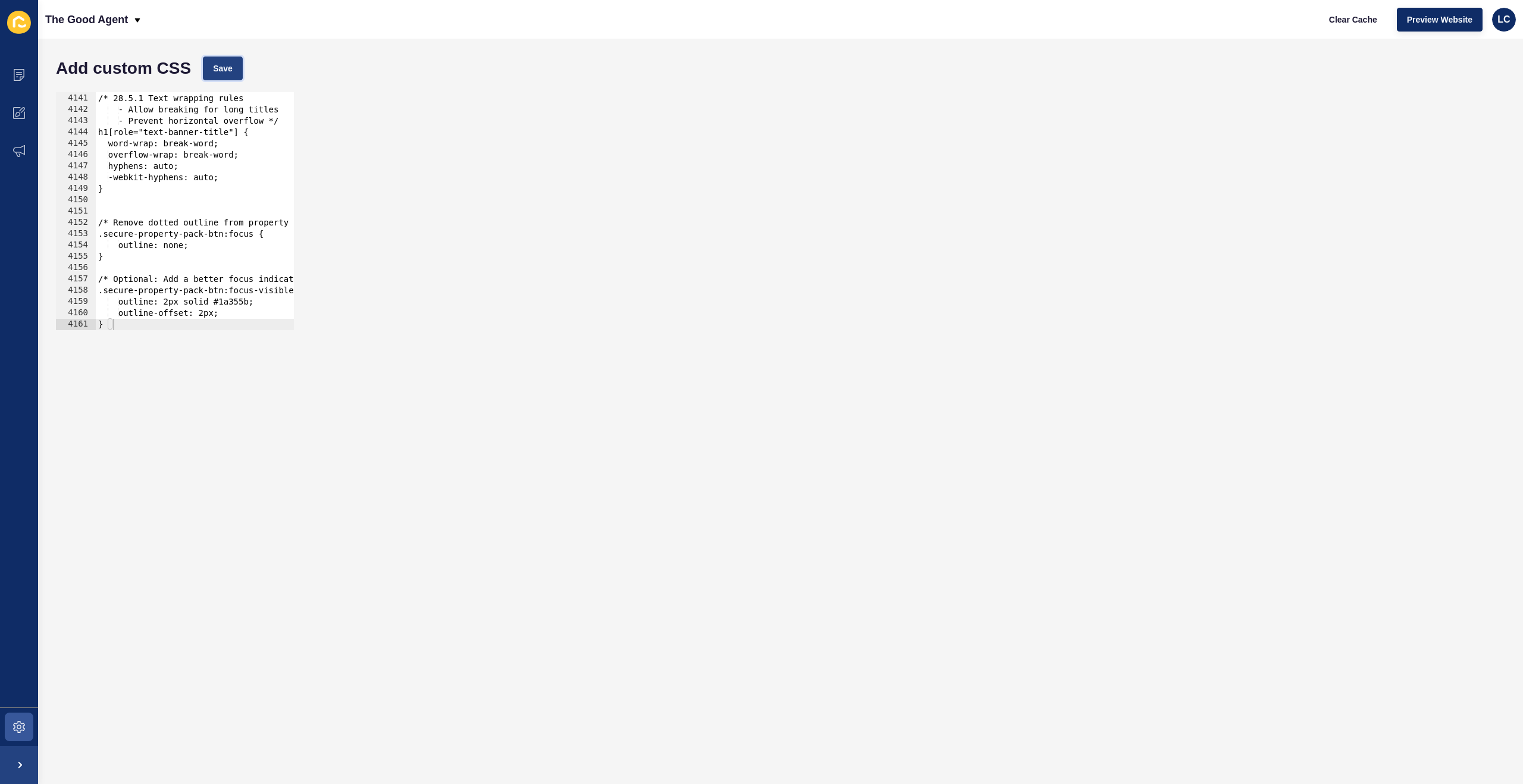
click at [232, 74] on button "Save" at bounding box center [222, 68] width 40 height 24
click at [1347, 18] on span "Clear Cache" at bounding box center [1352, 19] width 48 height 12
click at [197, 288] on div "/* 28.5.1 Text wrapping rules - Allow breaking for long titles - Prevent horizo…" at bounding box center [770, 211] width 1349 height 260
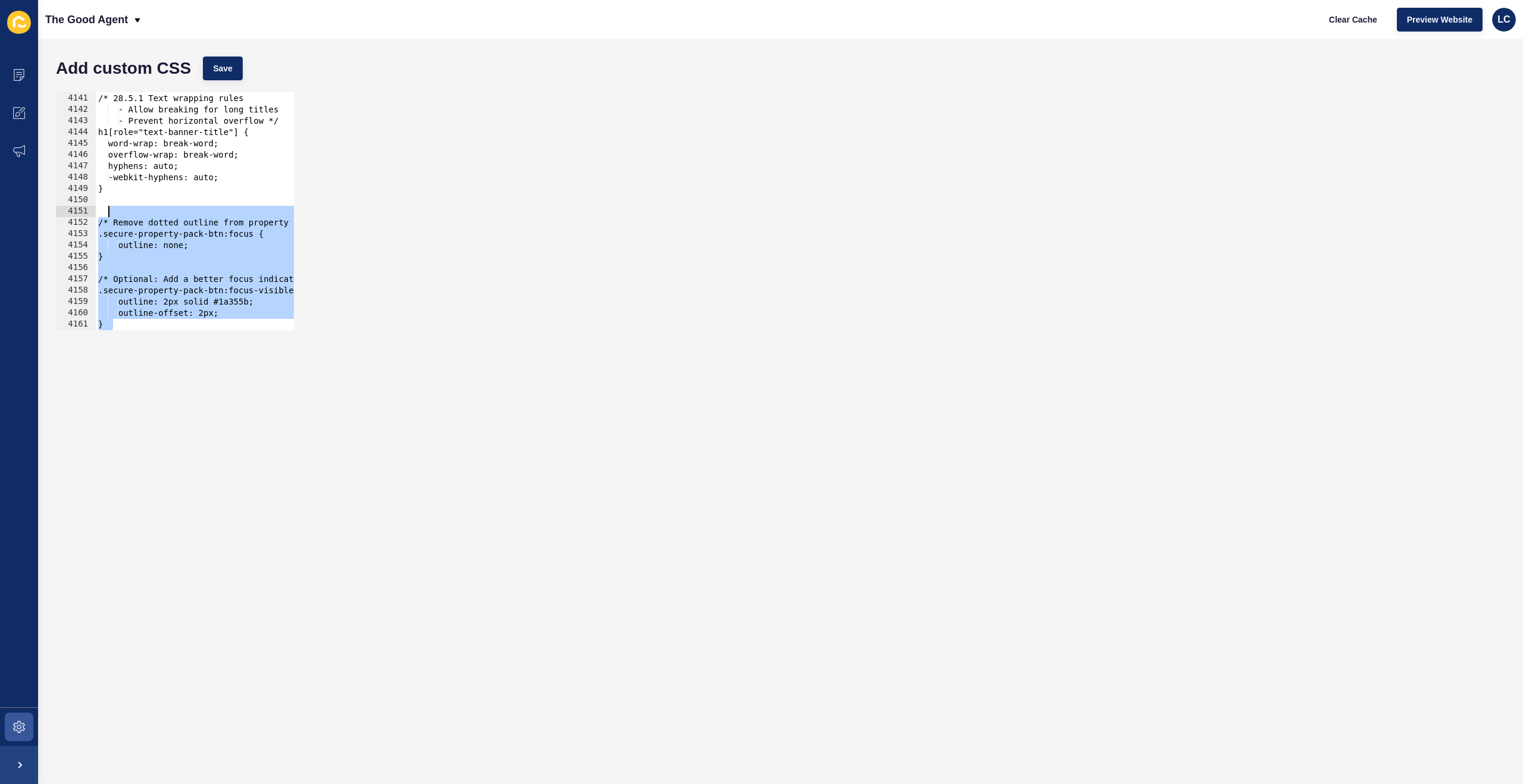
drag, startPoint x: 132, startPoint y: 319, endPoint x: 107, endPoint y: 211, distance: 110.9
click at [107, 211] on div ".secure-property-pack-btn:focus-visible { 4140 4141 4142 4143 4144 4145 4146 41…" at bounding box center [175, 211] width 238 height 238
type textarea "/* Remove dotted outline from property pack button */"
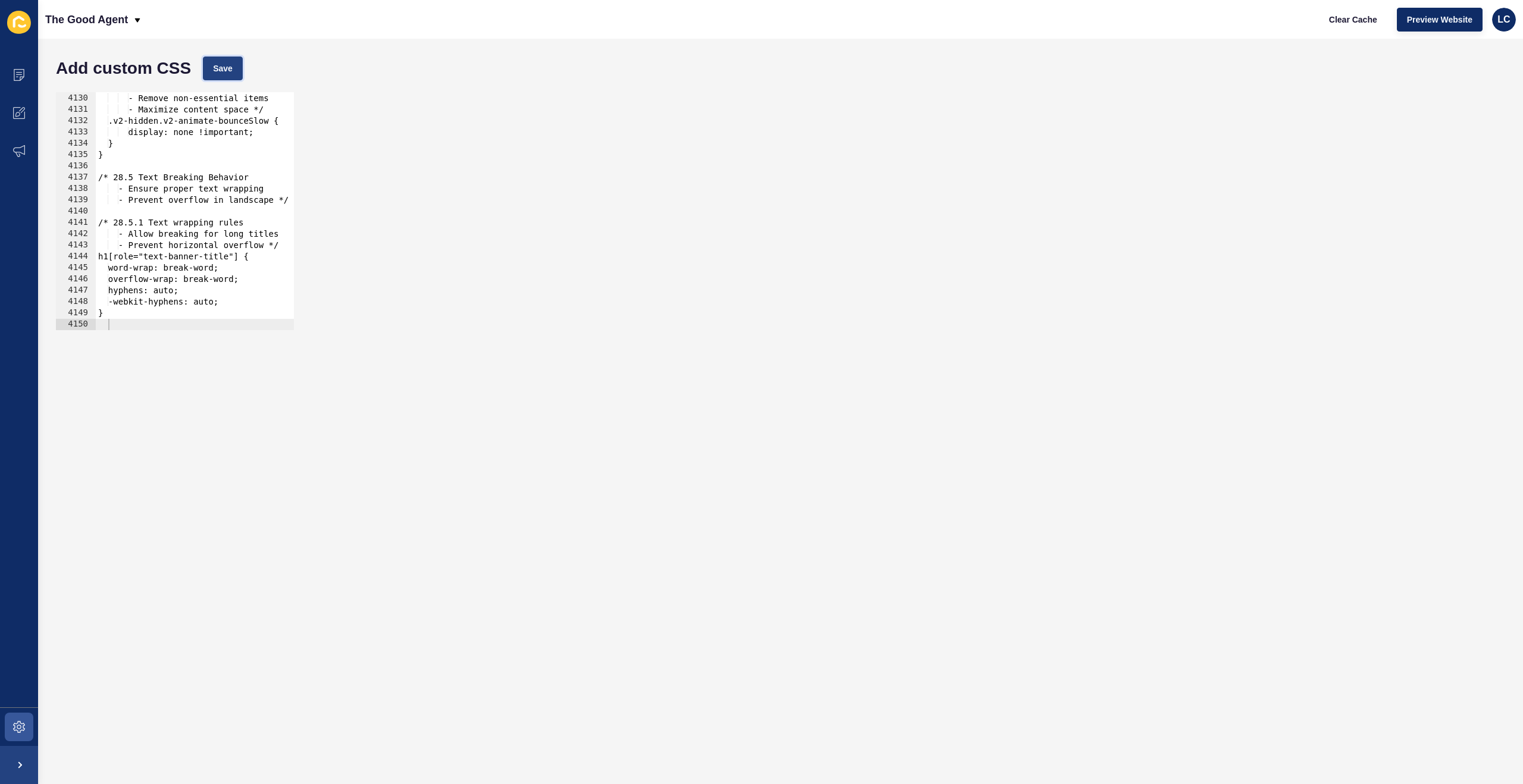
click at [225, 65] on span "Save" at bounding box center [222, 68] width 19 height 12
click at [27, 723] on span at bounding box center [19, 726] width 38 height 38
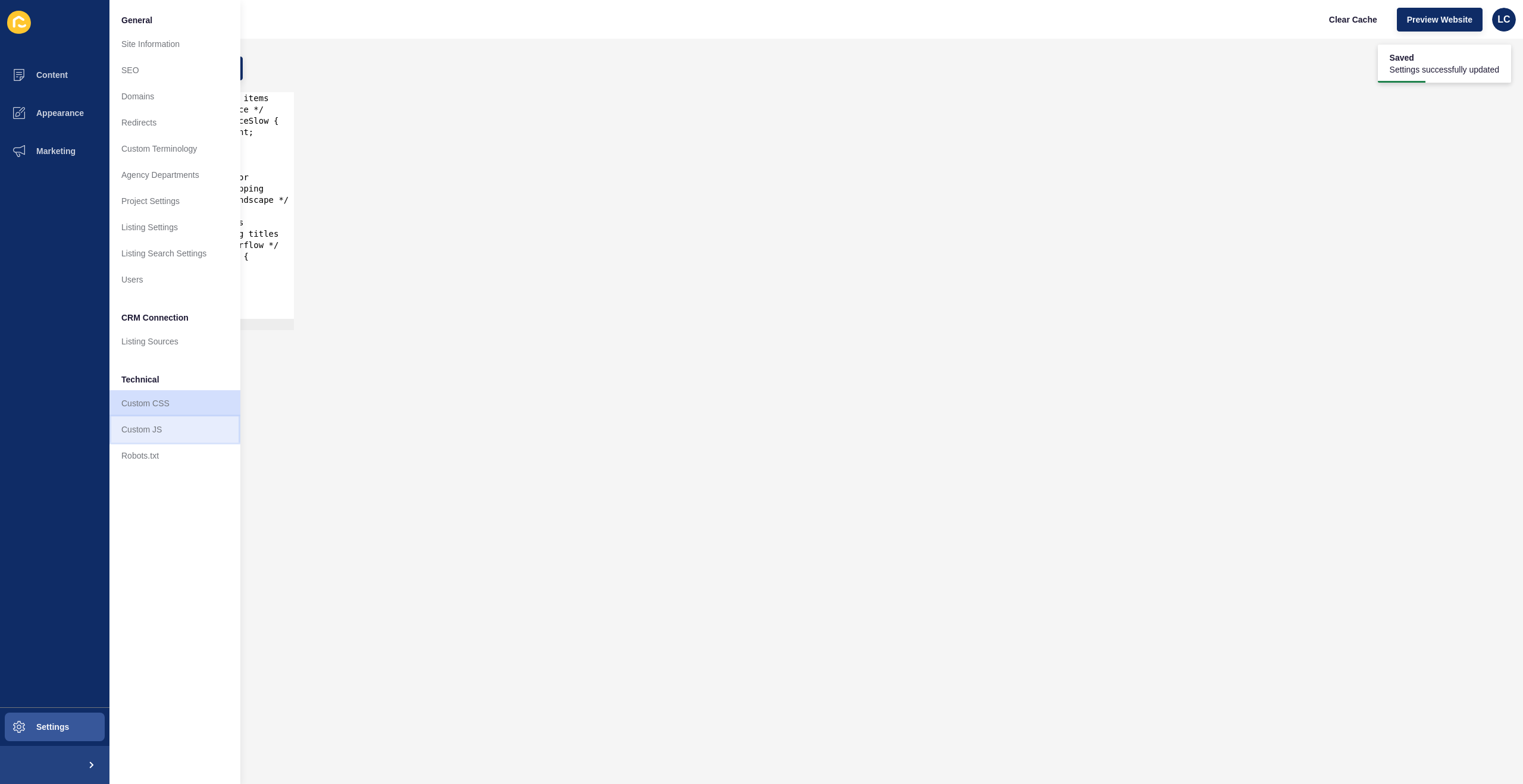
click at [160, 424] on link "Custom JS" at bounding box center [175, 429] width 131 height 26
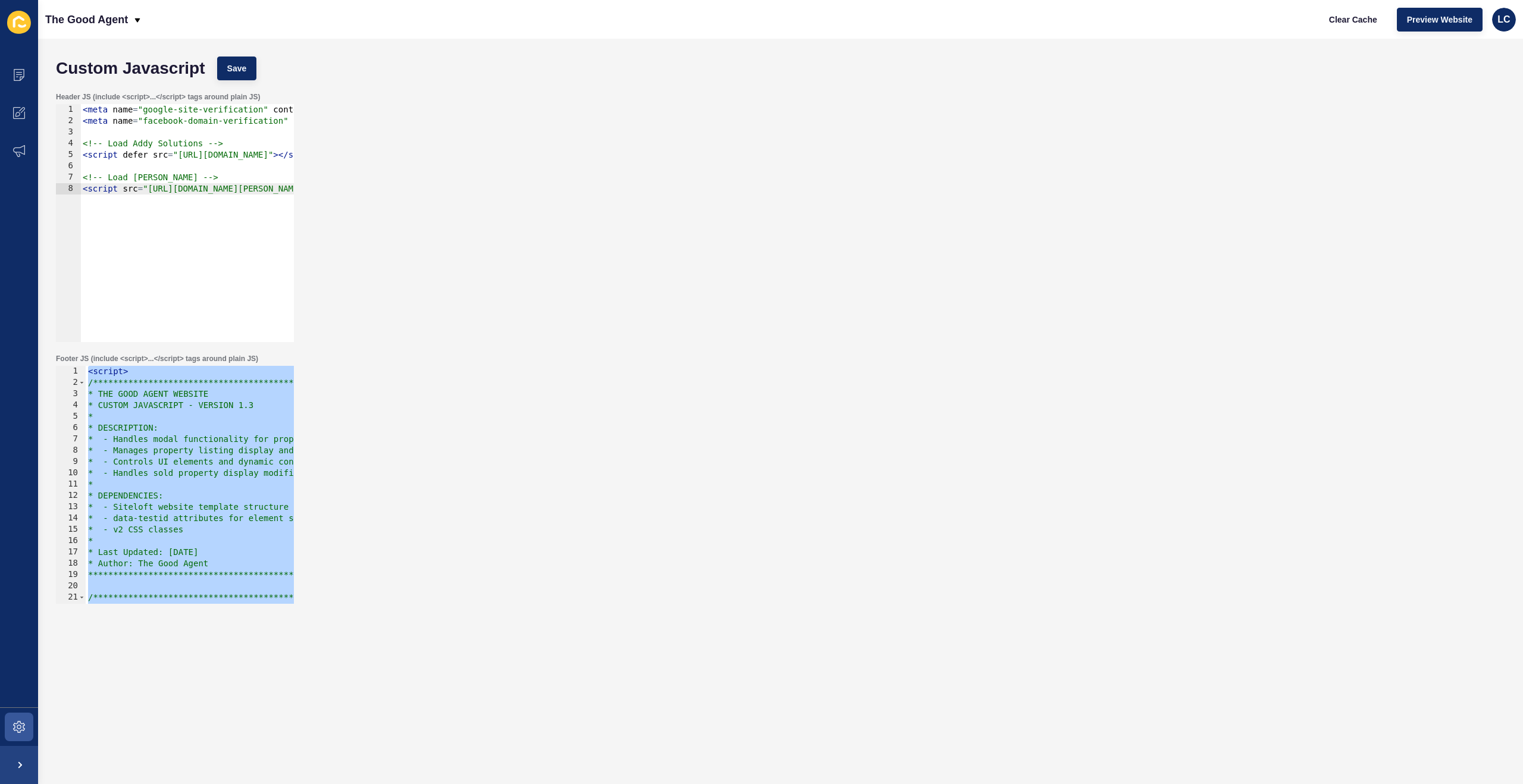
paste textarea
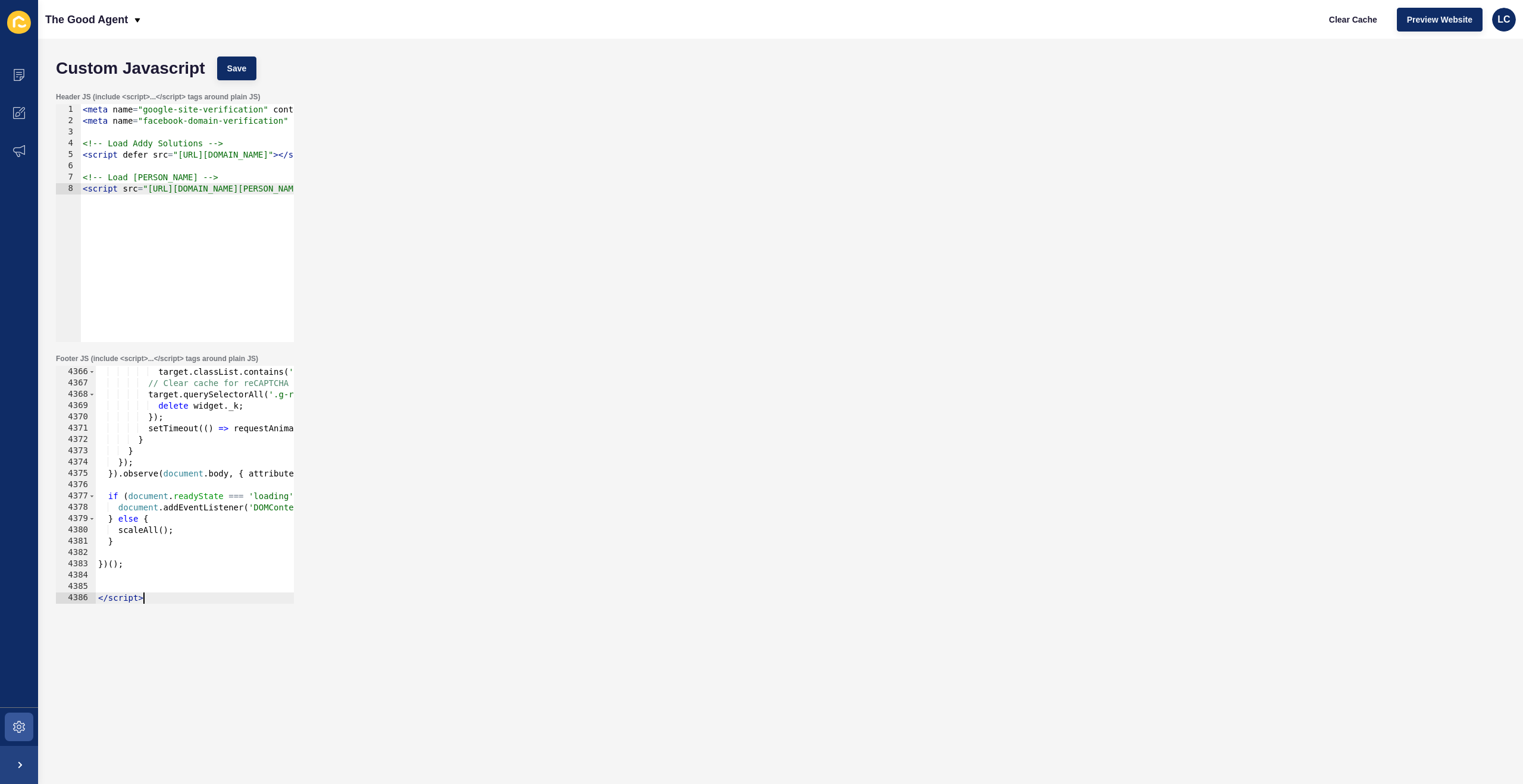
scroll to position [19248, 0]
click at [254, 55] on div "Custom Javascript Save" at bounding box center [780, 68] width 1461 height 36
click at [240, 63] on span "Save" at bounding box center [237, 68] width 19 height 12
click at [1351, 19] on span "Clear Cache" at bounding box center [1352, 19] width 48 height 12
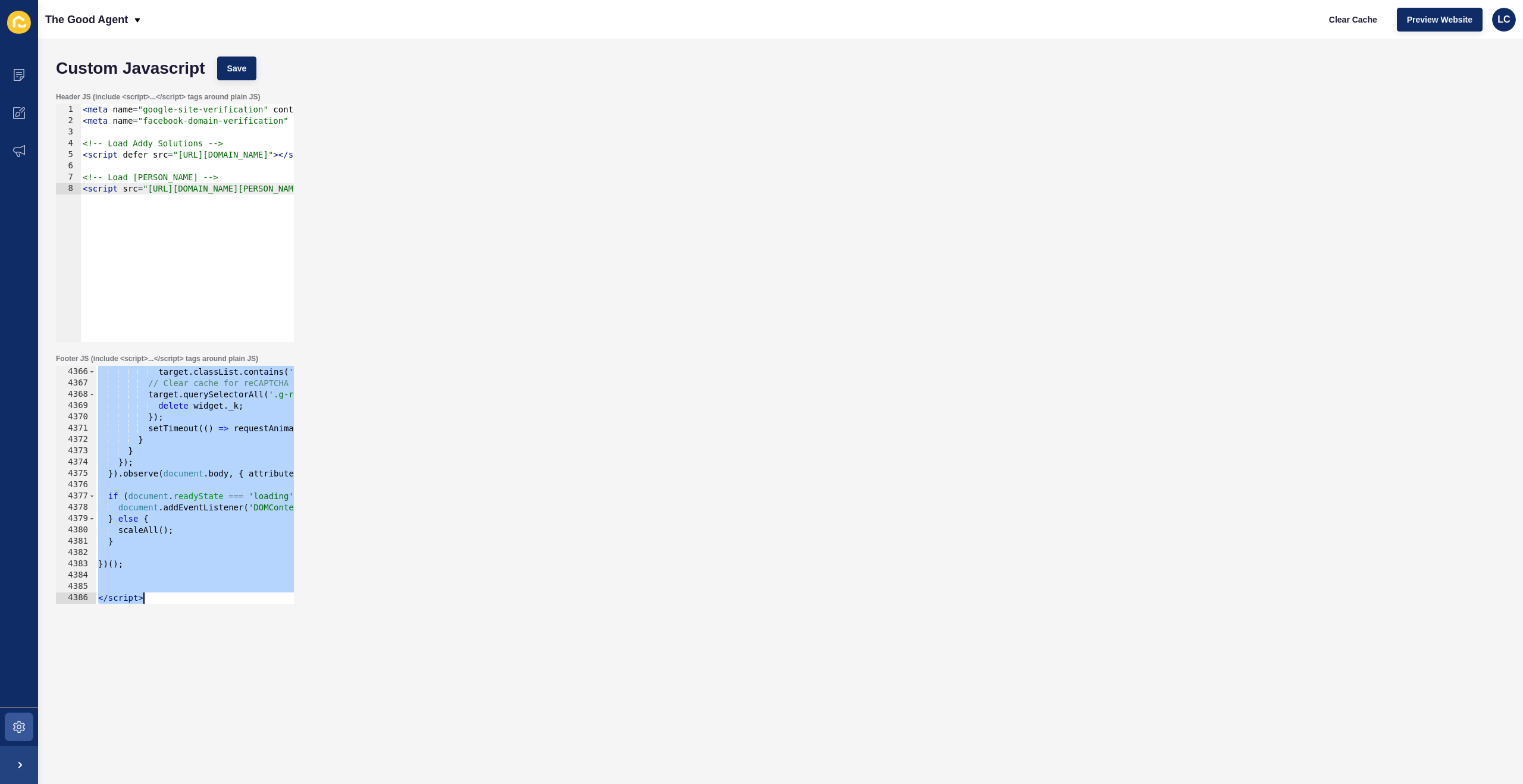
paste textarea
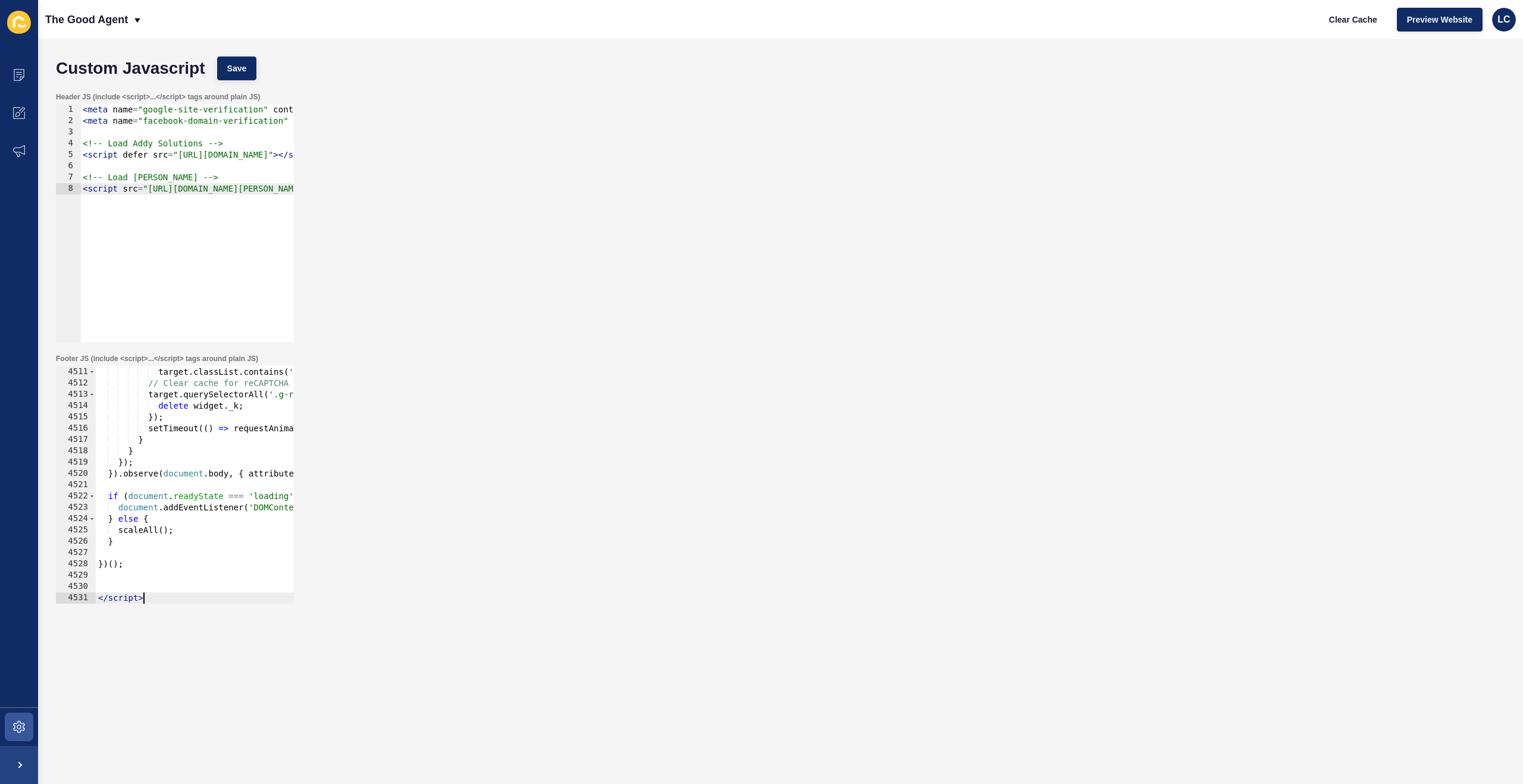
click at [255, 53] on div "Custom Javascript Save" at bounding box center [780, 68] width 1461 height 36
click at [252, 63] on button "Save" at bounding box center [237, 68] width 40 height 24
click at [1350, 16] on span "Clear Cache" at bounding box center [1352, 19] width 48 height 12
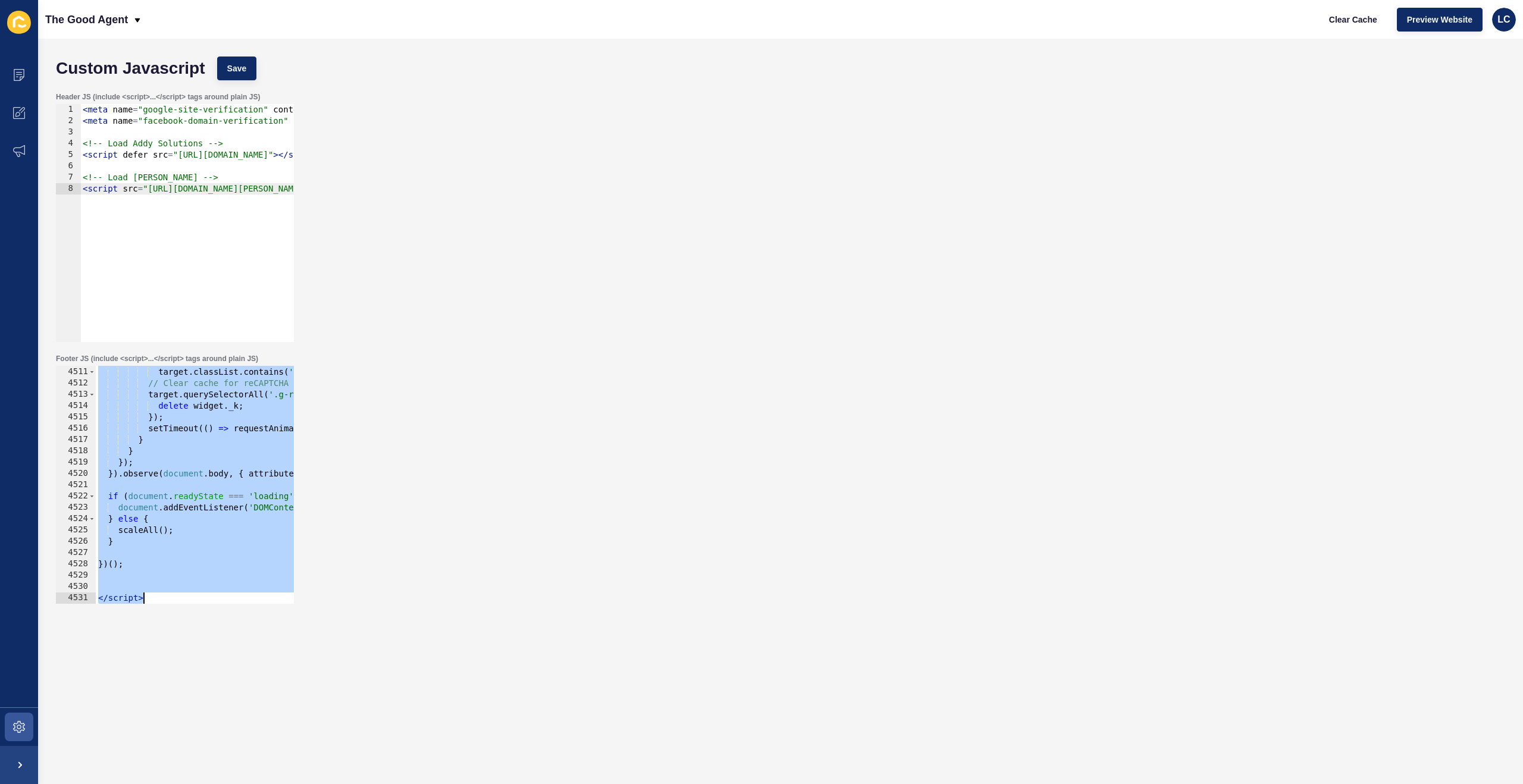
paste textarea
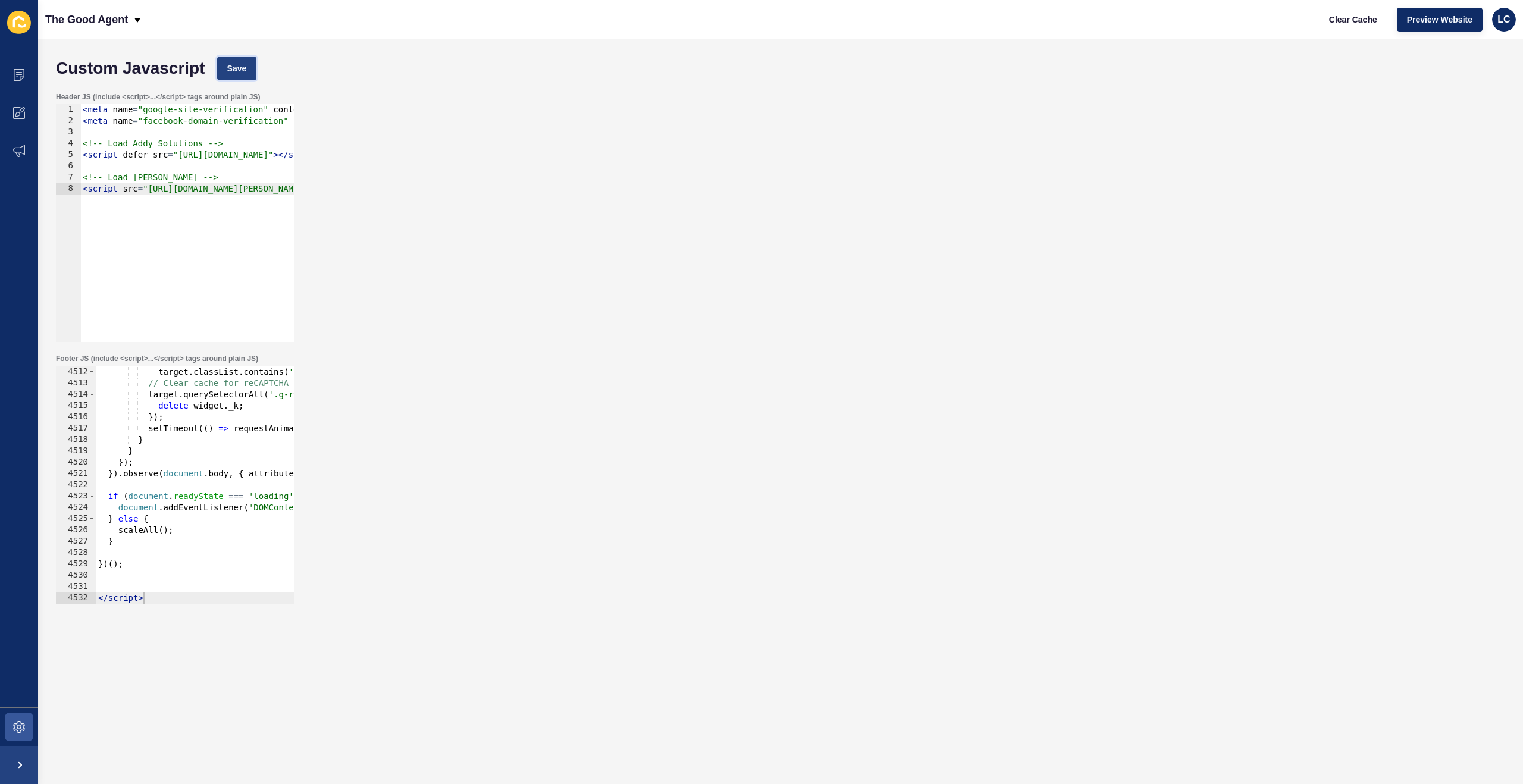
click at [235, 63] on span "Save" at bounding box center [237, 68] width 19 height 12
click at [1346, 15] on span "Clear Cache" at bounding box center [1352, 19] width 48 height 12
click at [247, 65] on span "Save" at bounding box center [237, 68] width 19 height 12
click at [1337, 14] on span "Clear Cache" at bounding box center [1352, 19] width 48 height 12
click at [227, 72] on button "Save" at bounding box center [237, 68] width 40 height 24
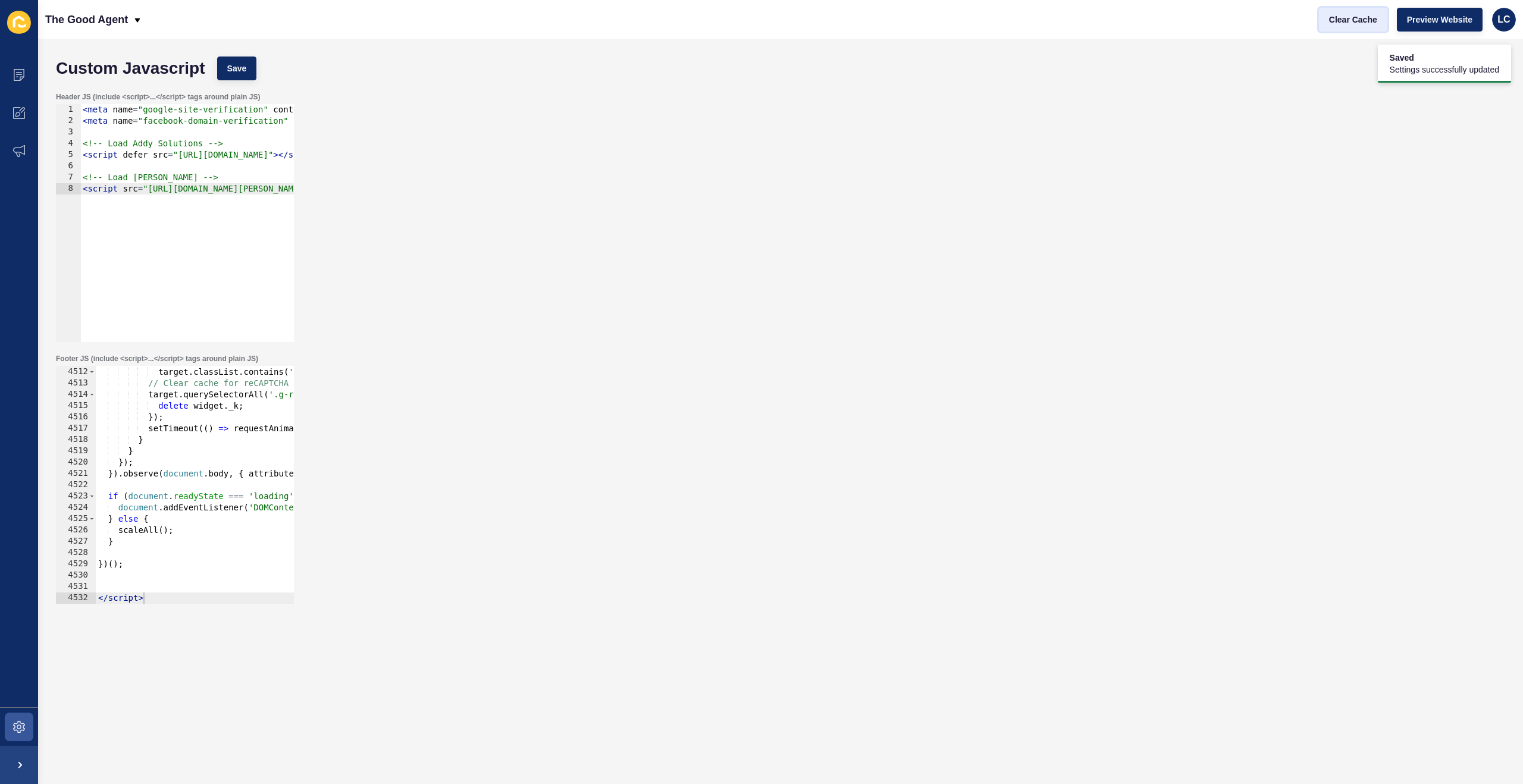
click at [1350, 19] on span "Clear Cache" at bounding box center [1352, 19] width 48 height 12
click at [1456, 23] on span "Preview Website" at bounding box center [1439, 19] width 65 height 12
type textarea "</script>"
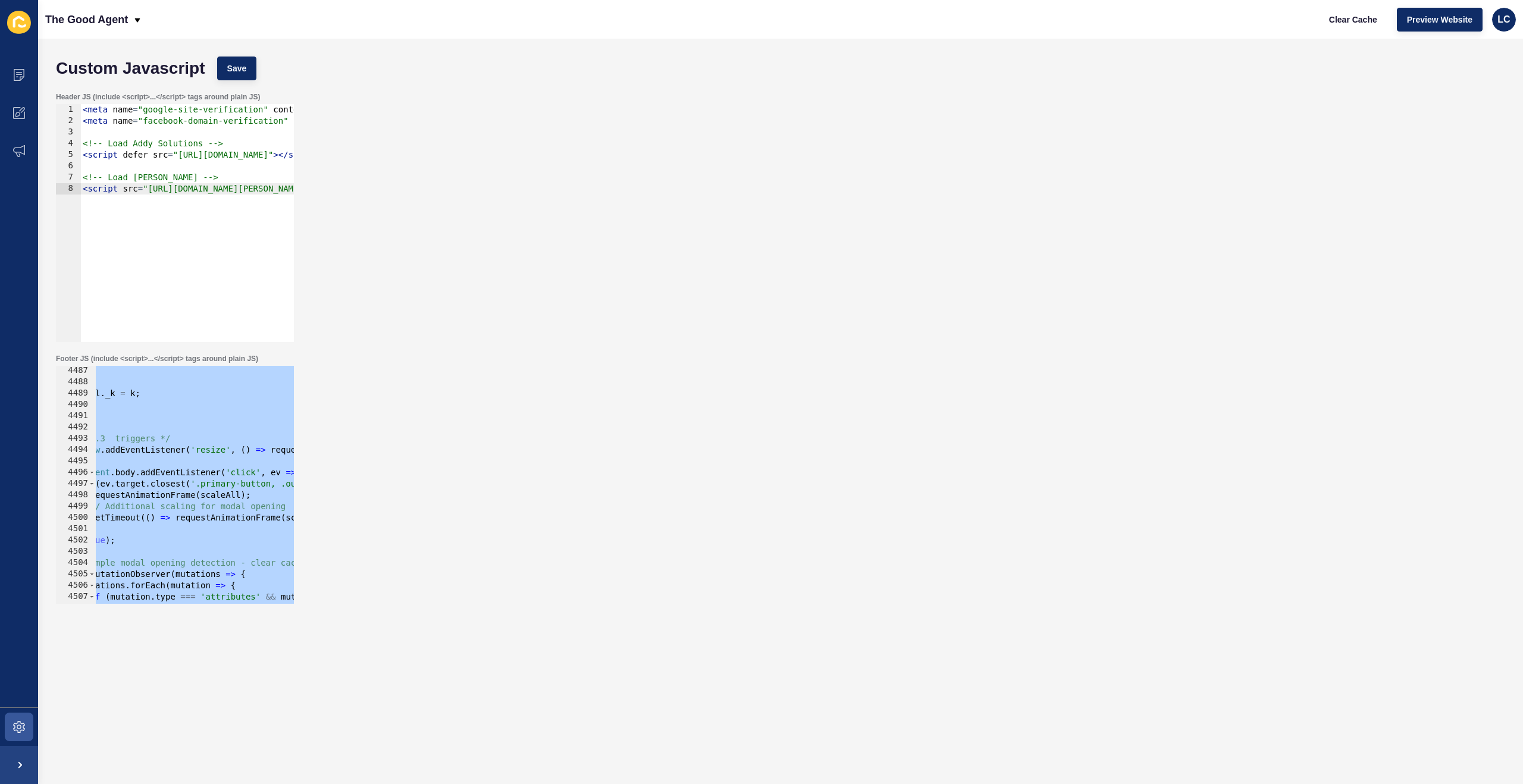
scroll to position [0, 32]
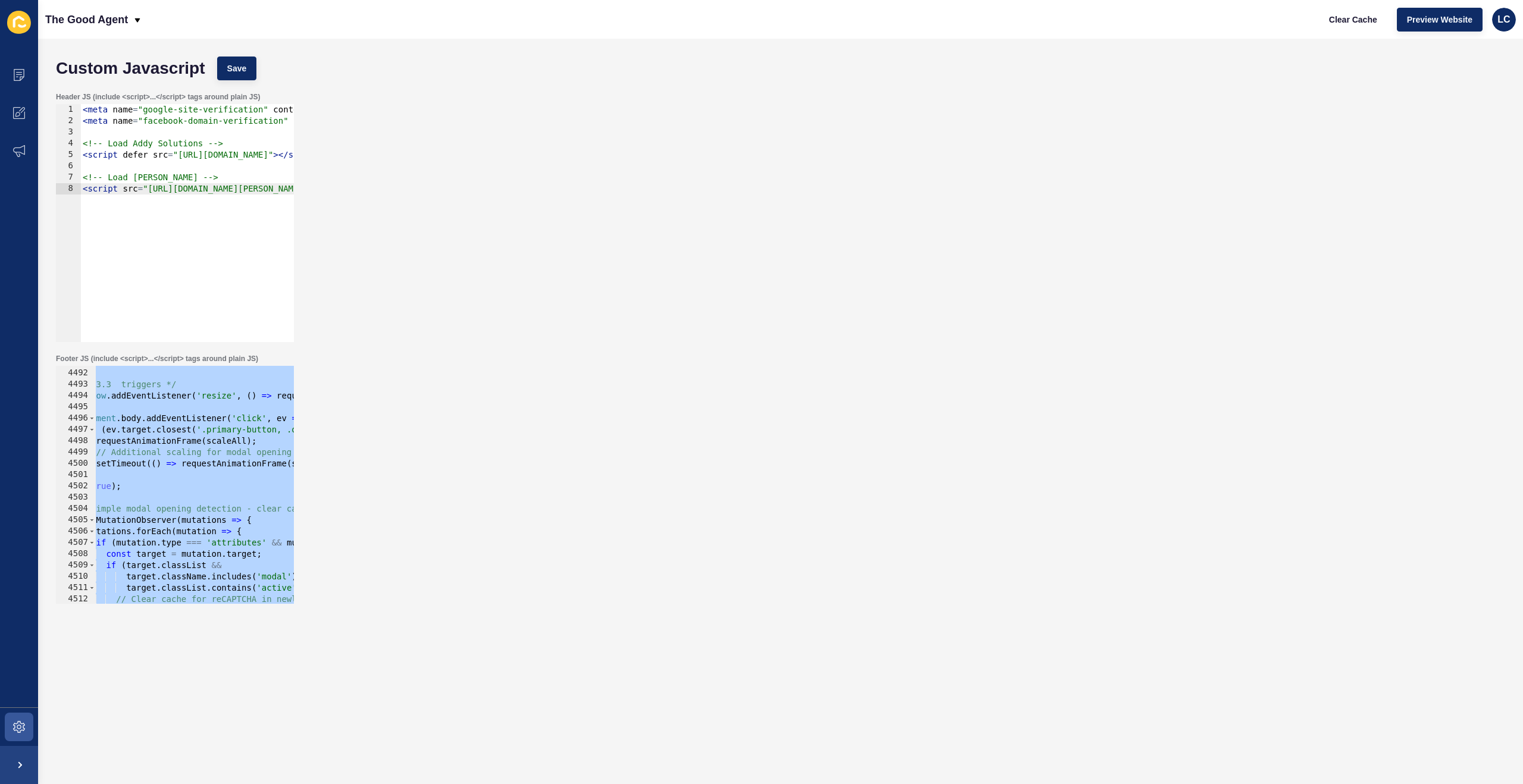
click at [811, 293] on div "Header JS (include <script>...</script> tags around plain JS) 1 2 3 4 5 6 7 8 <…" at bounding box center [780, 217] width 1461 height 262
click at [14, 78] on icon at bounding box center [19, 75] width 12 height 12
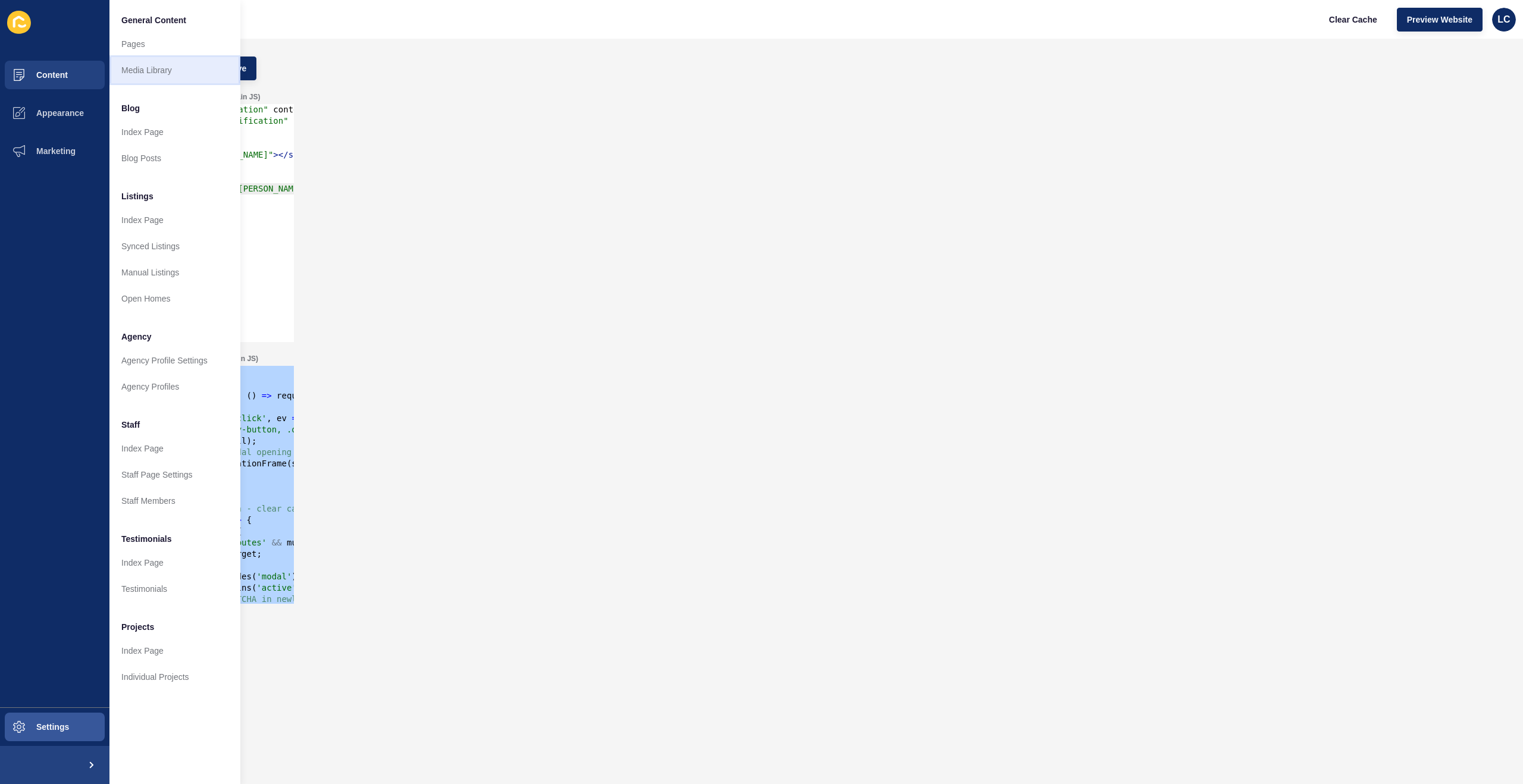
click at [162, 75] on link "Media Library" at bounding box center [175, 70] width 131 height 26
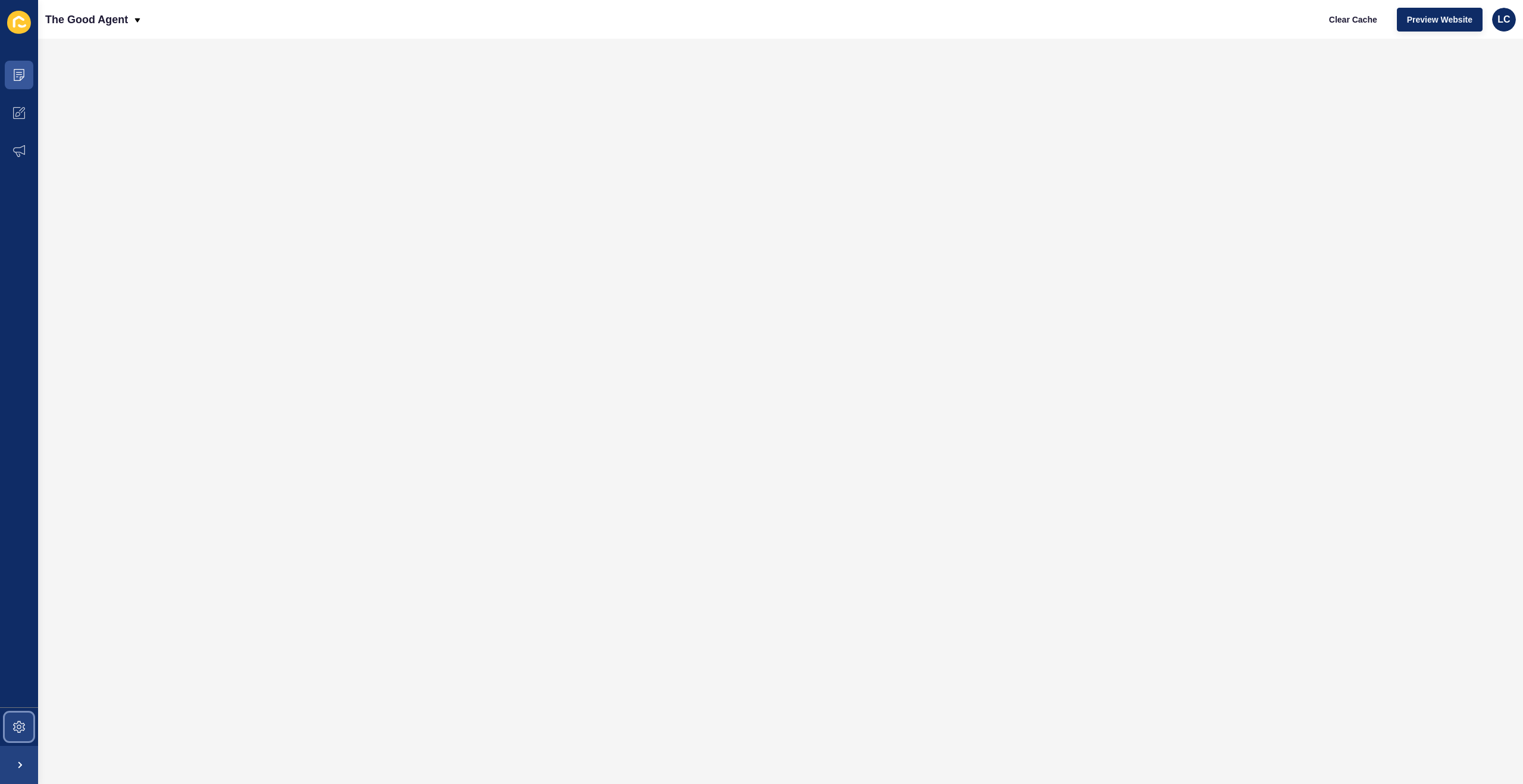
click at [20, 726] on icon at bounding box center [19, 726] width 12 height 12
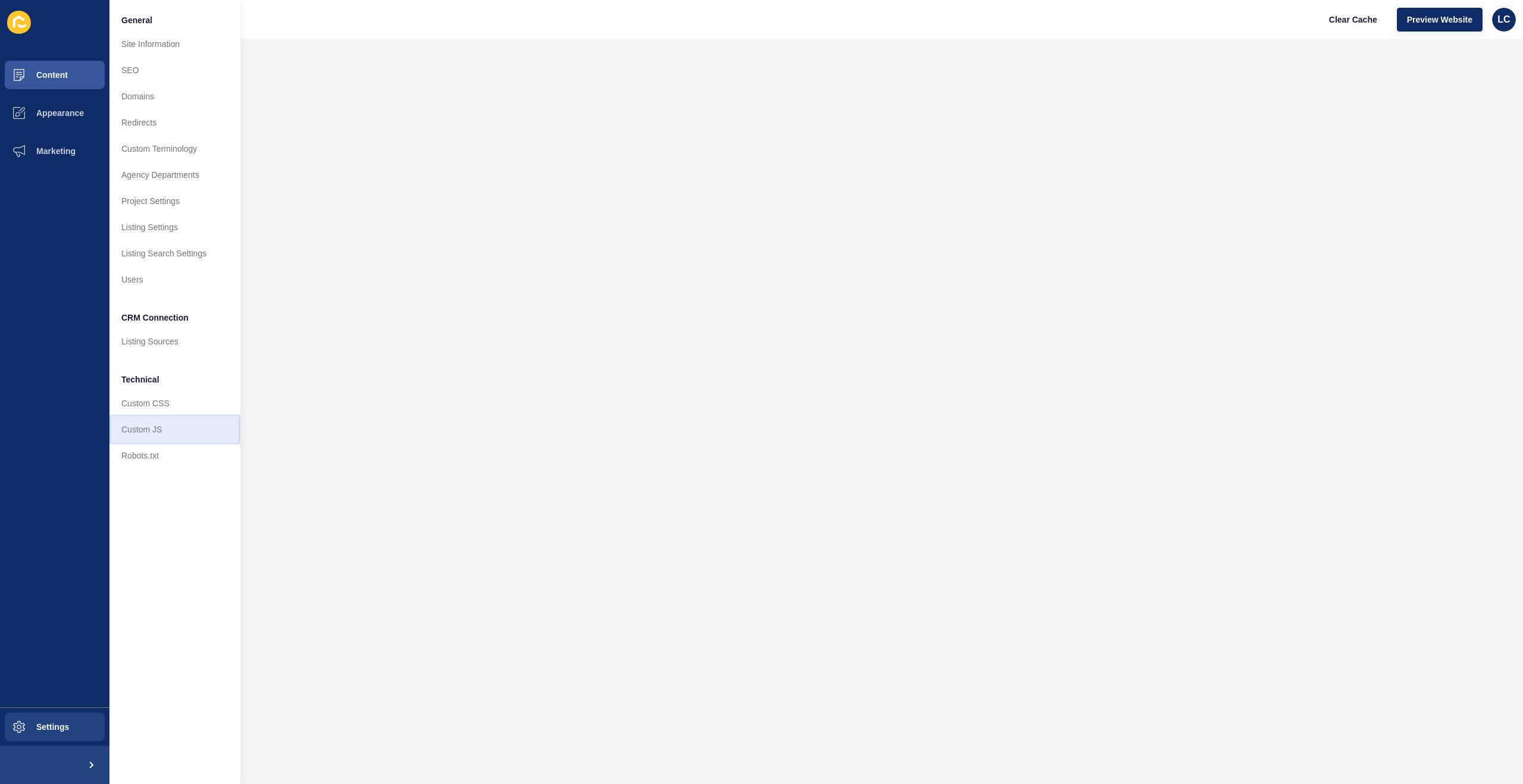
click at [152, 425] on link "Custom JS" at bounding box center [175, 429] width 131 height 26
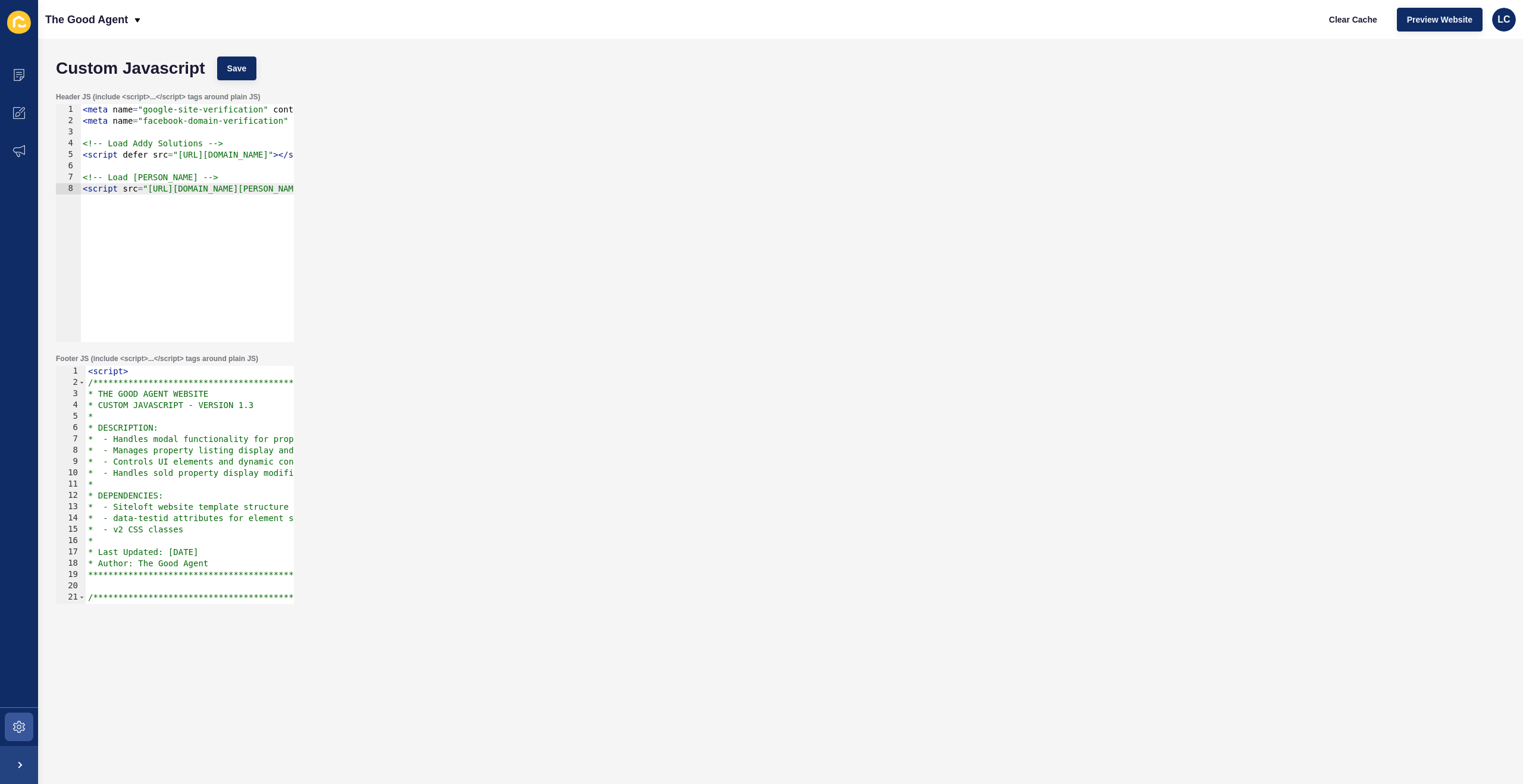
click at [219, 346] on div "Header JS (include <script>...</script> tags around plain JS) 1 2 3 4 5 6 7 8 <…" at bounding box center [780, 217] width 1461 height 262
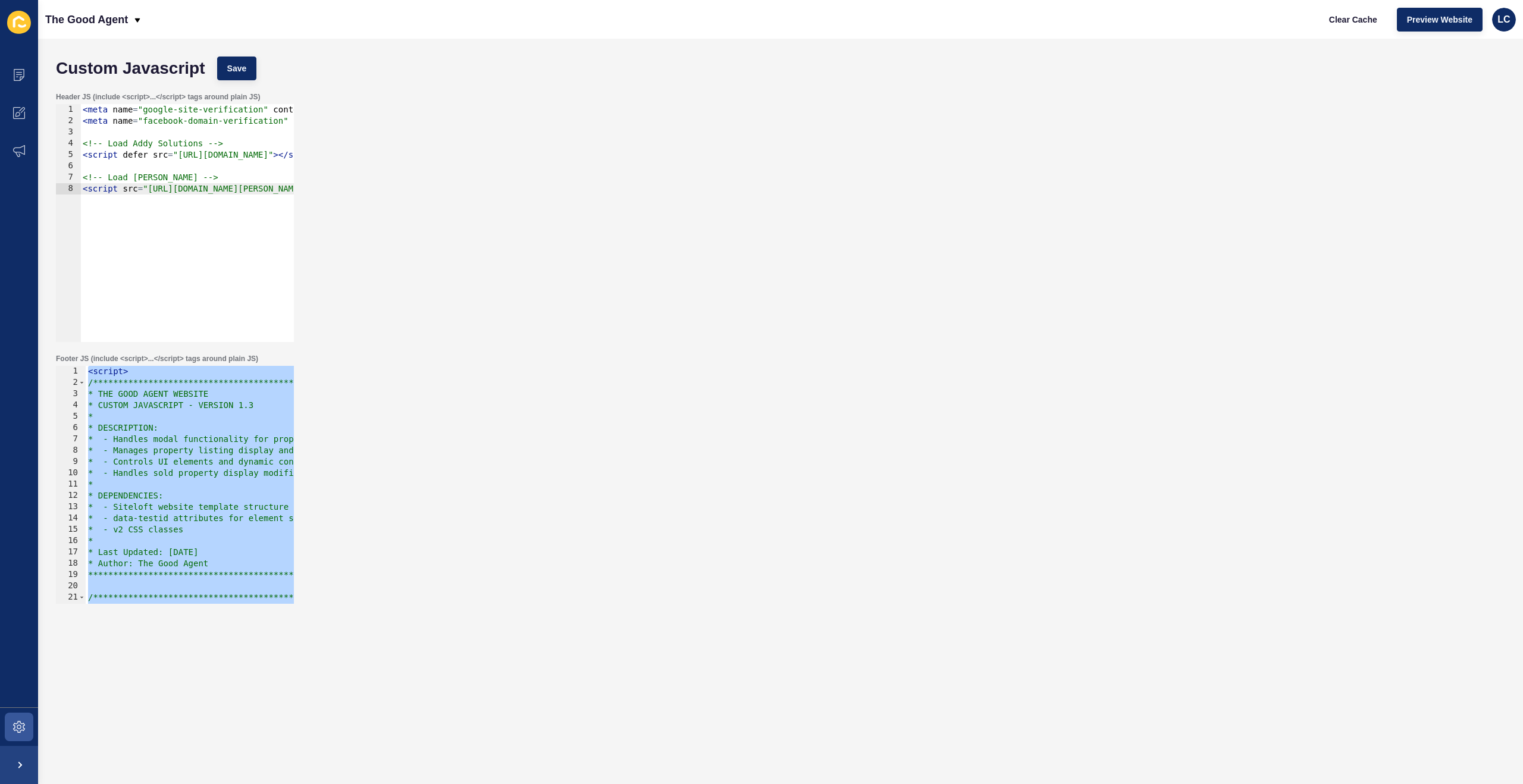
paste textarea
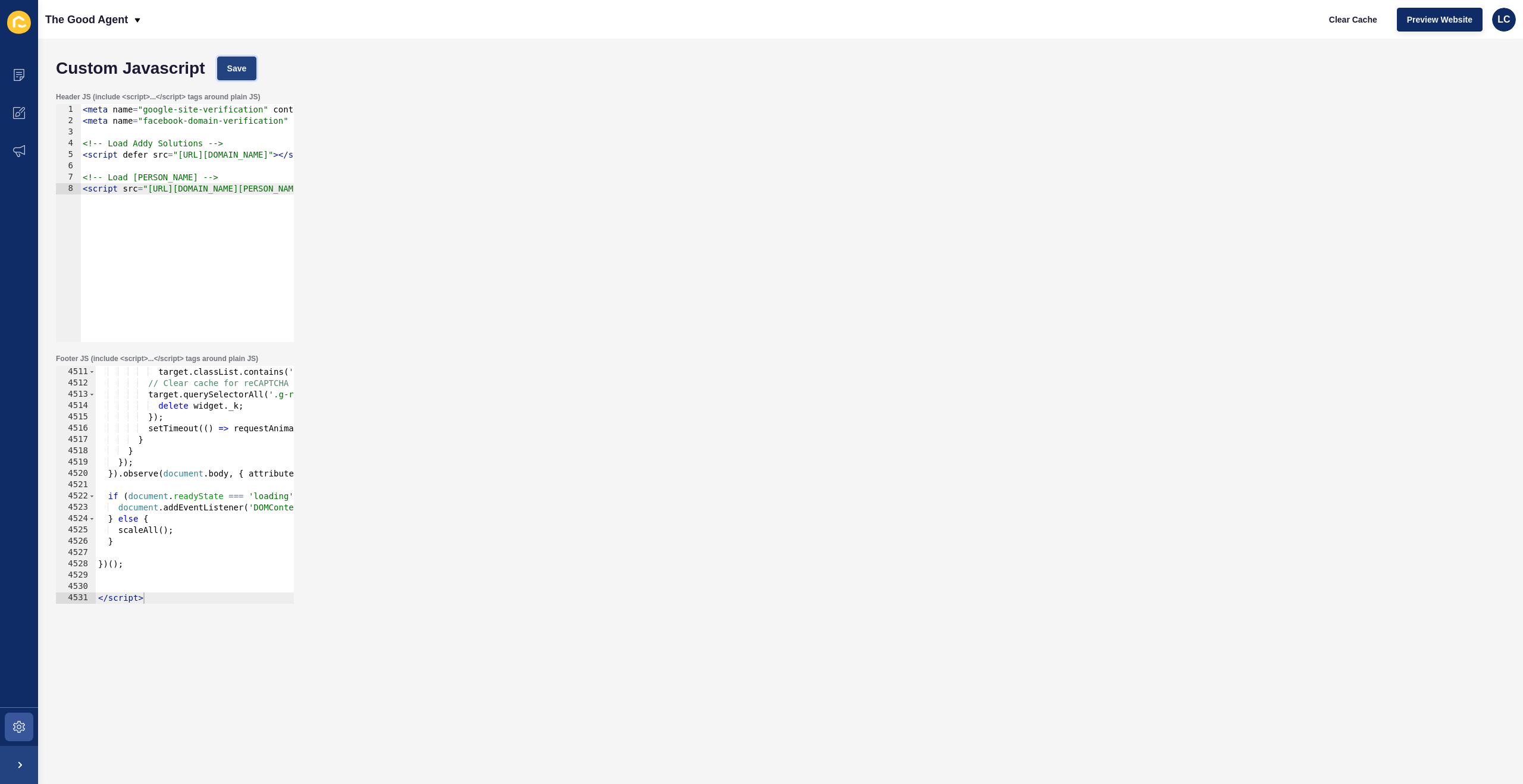
click at [240, 73] on span "Save" at bounding box center [237, 68] width 19 height 12
click at [1332, 19] on span "Clear Cache" at bounding box center [1352, 19] width 48 height 12
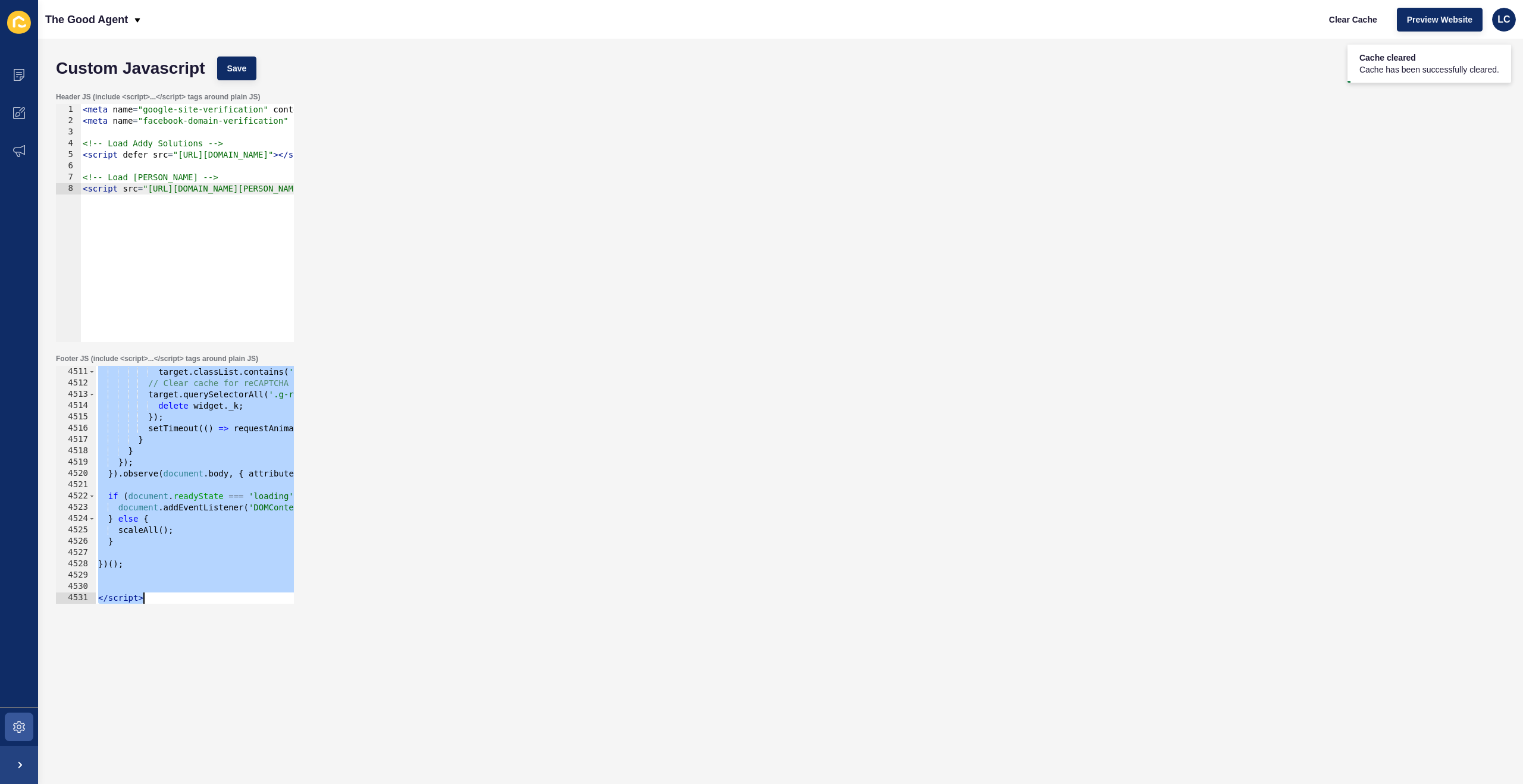
paste textarea
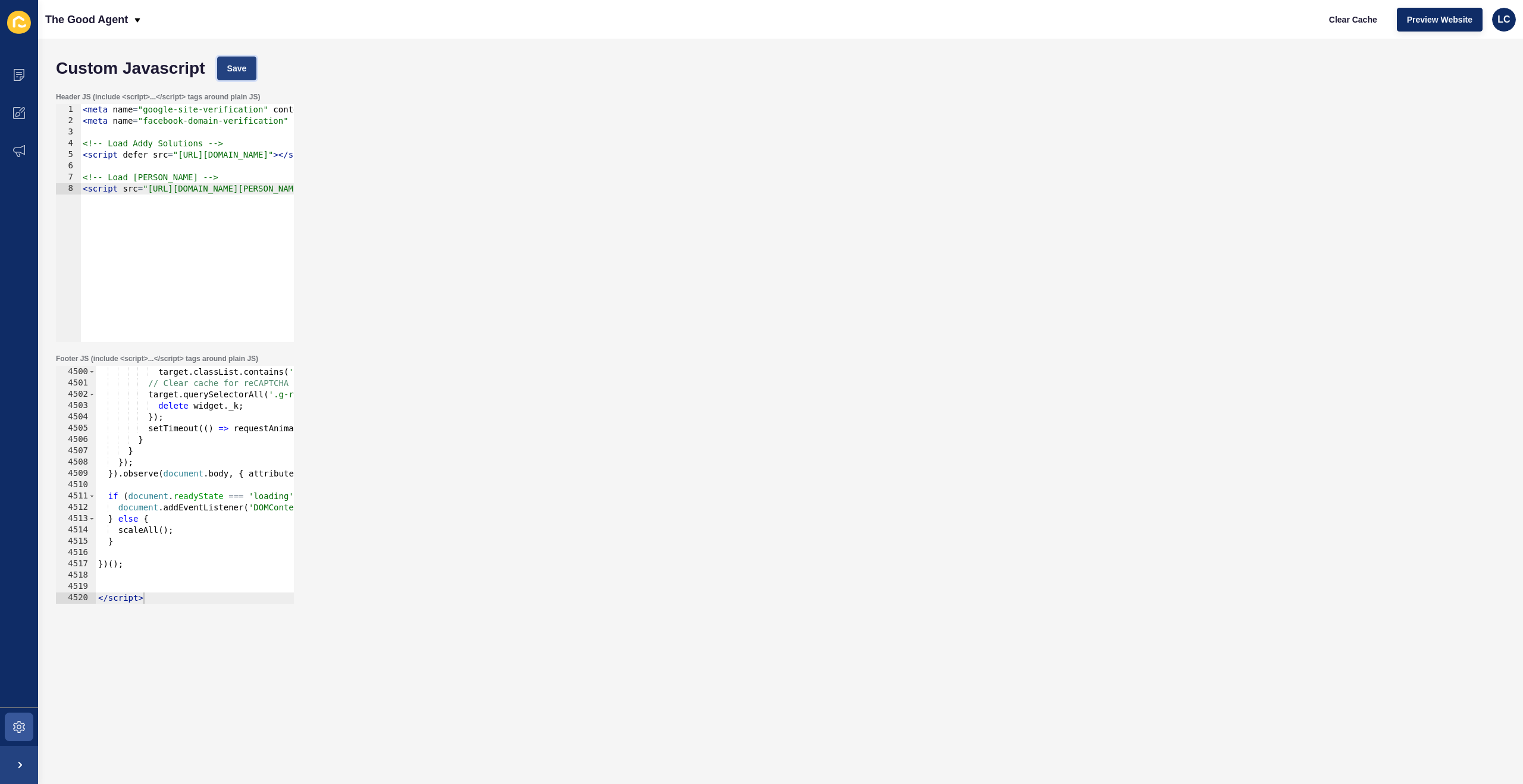
click at [236, 70] on span "Save" at bounding box center [237, 68] width 19 height 12
click at [1350, 17] on span "Clear Cache" at bounding box center [1352, 19] width 48 height 12
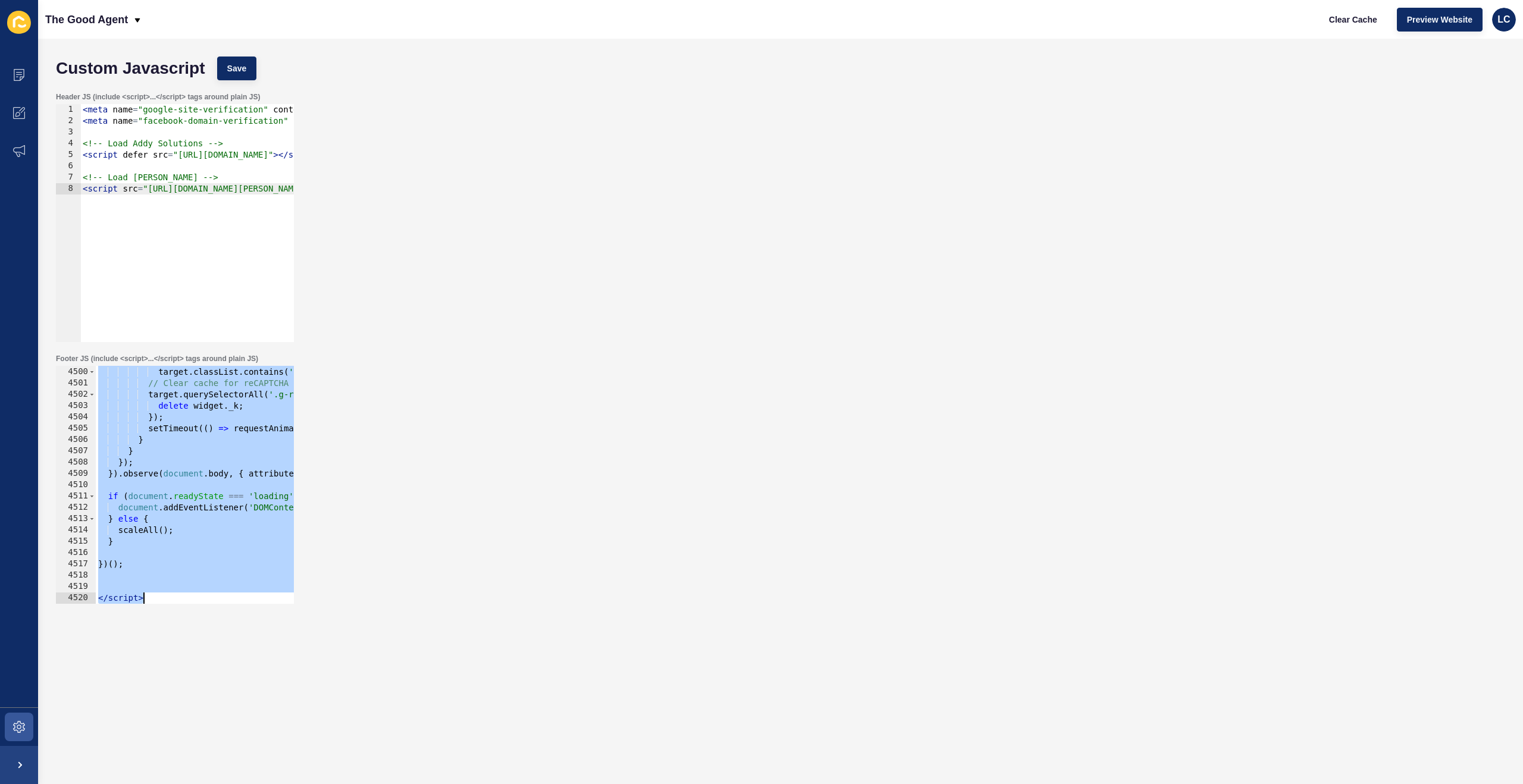
paste textarea
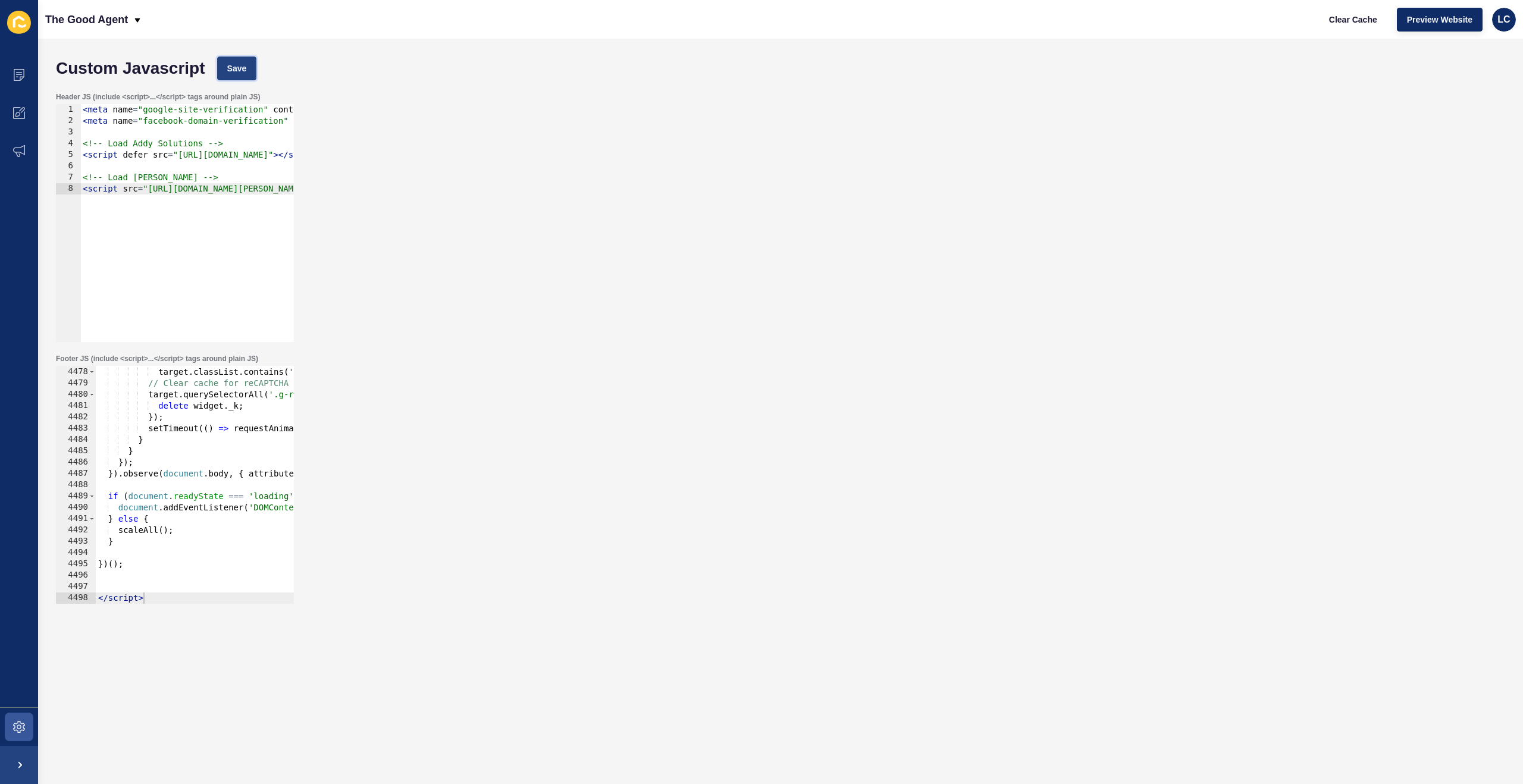
click at [241, 67] on span "Save" at bounding box center [237, 68] width 19 height 12
click at [1339, 19] on span "Clear Cache" at bounding box center [1352, 19] width 48 height 12
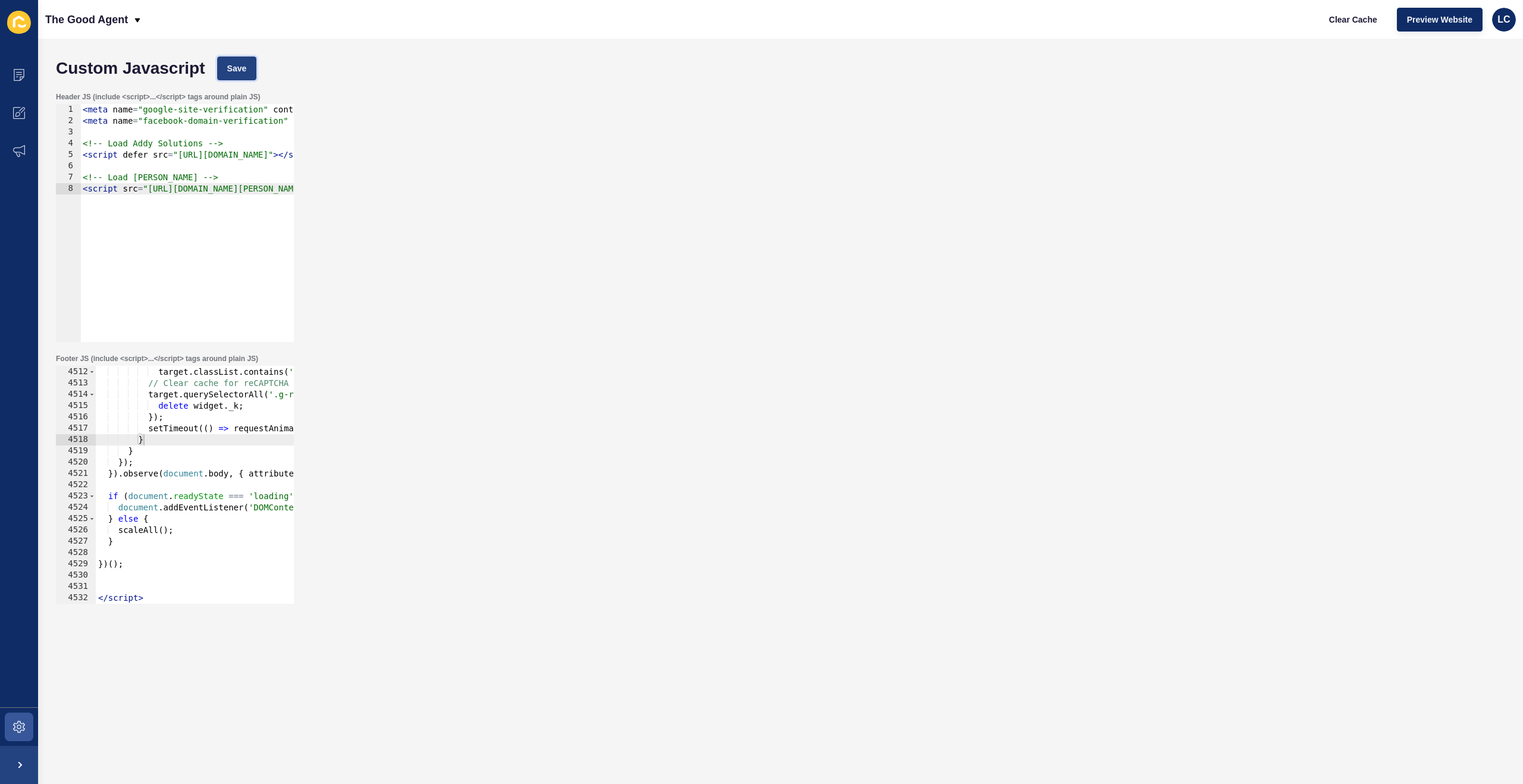
click at [244, 72] on span "Save" at bounding box center [237, 68] width 19 height 12
click at [1358, 18] on span "Clear Cache" at bounding box center [1352, 19] width 48 height 12
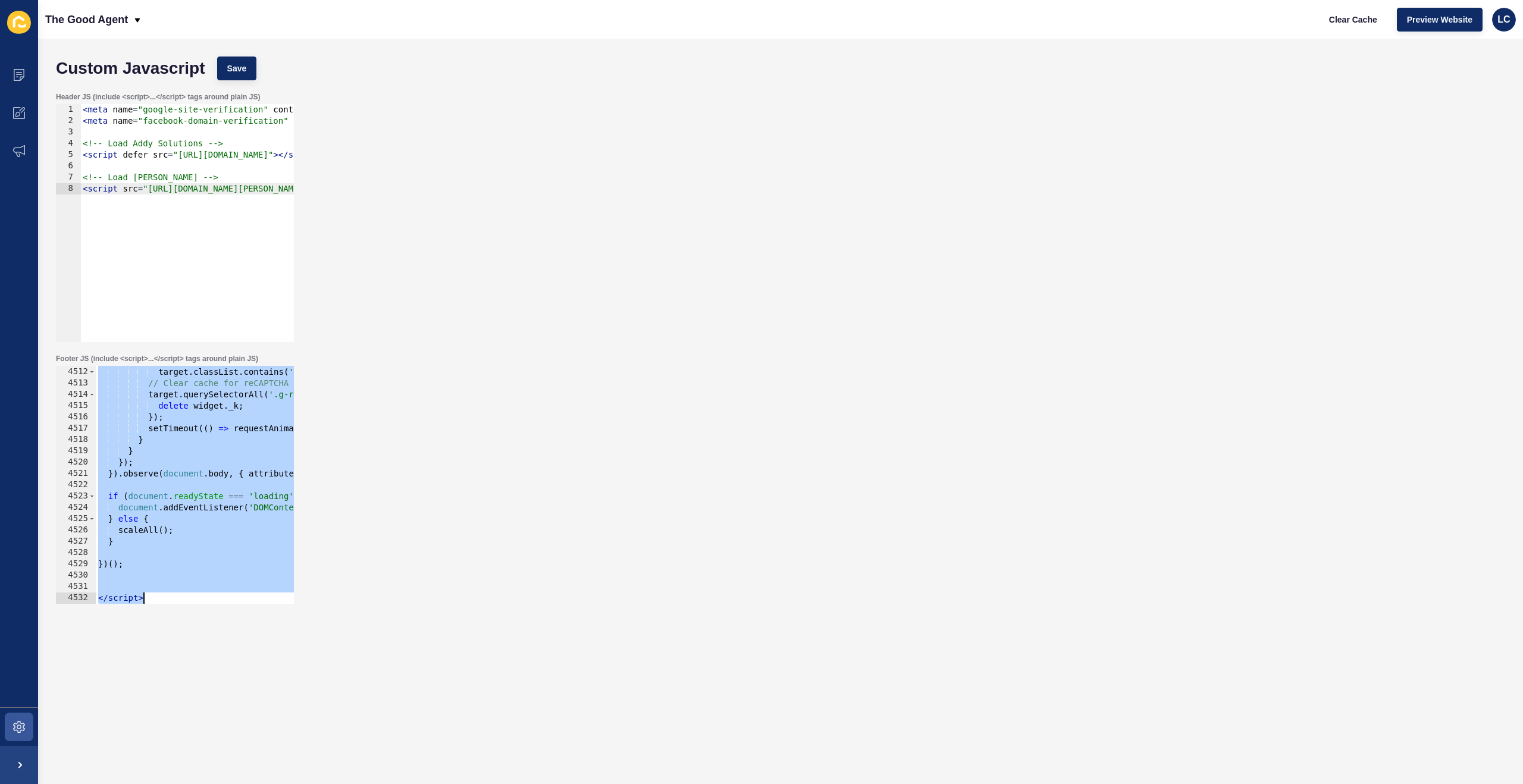
paste textarea
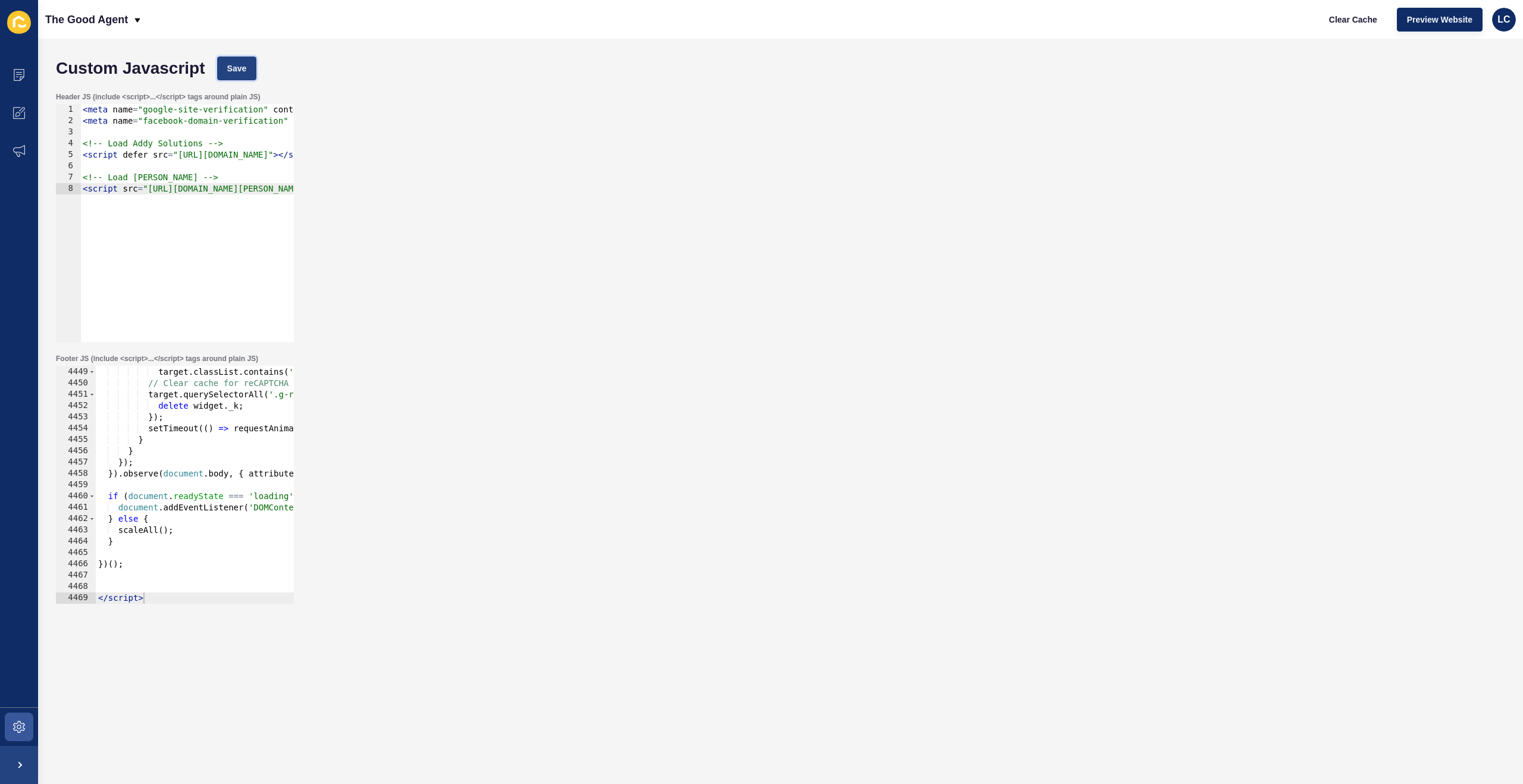
click at [257, 71] on button "Save" at bounding box center [237, 68] width 40 height 24
click at [1362, 17] on span "Clear Cache" at bounding box center [1352, 19] width 48 height 12
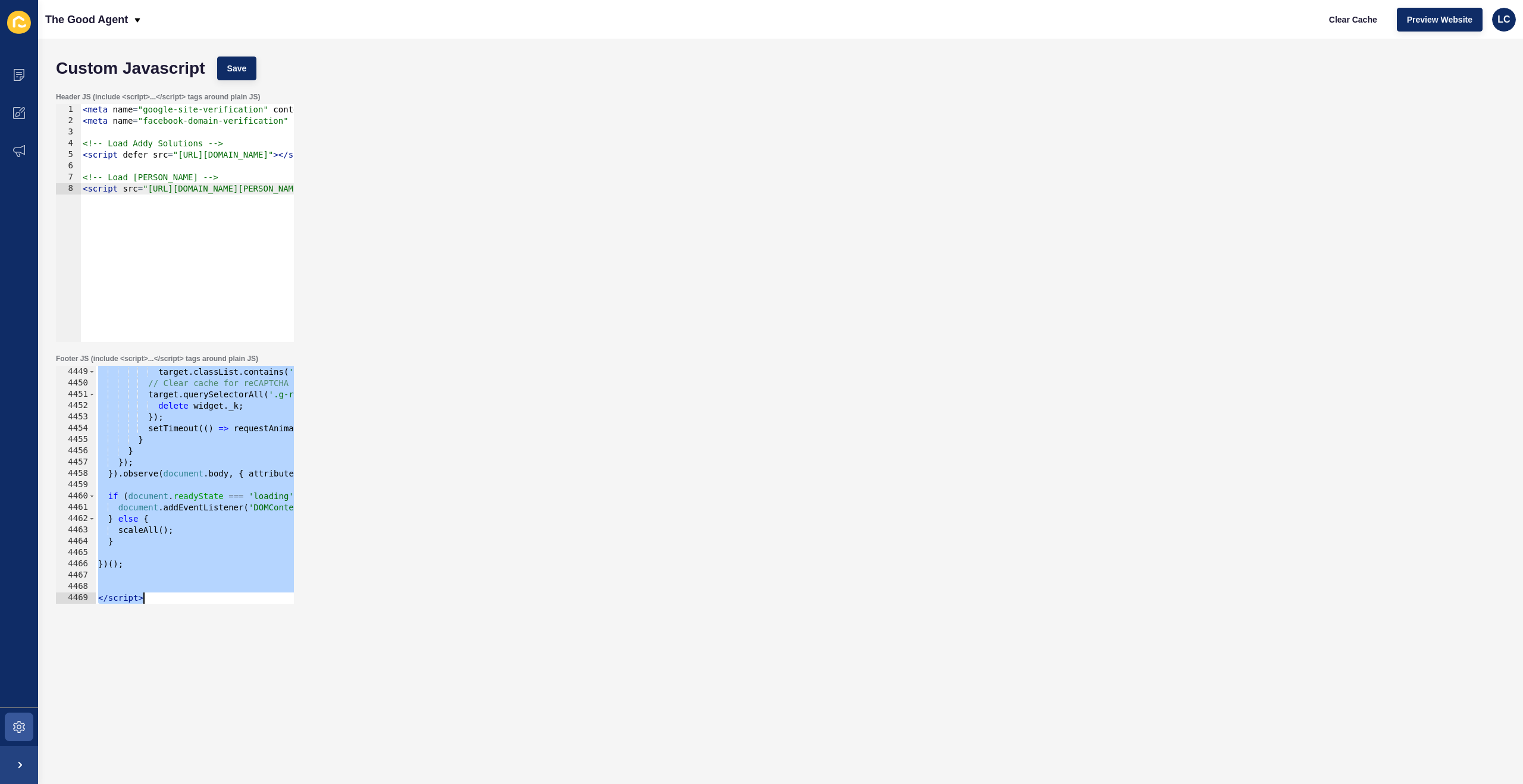
paste textarea
type textarea "</script>"
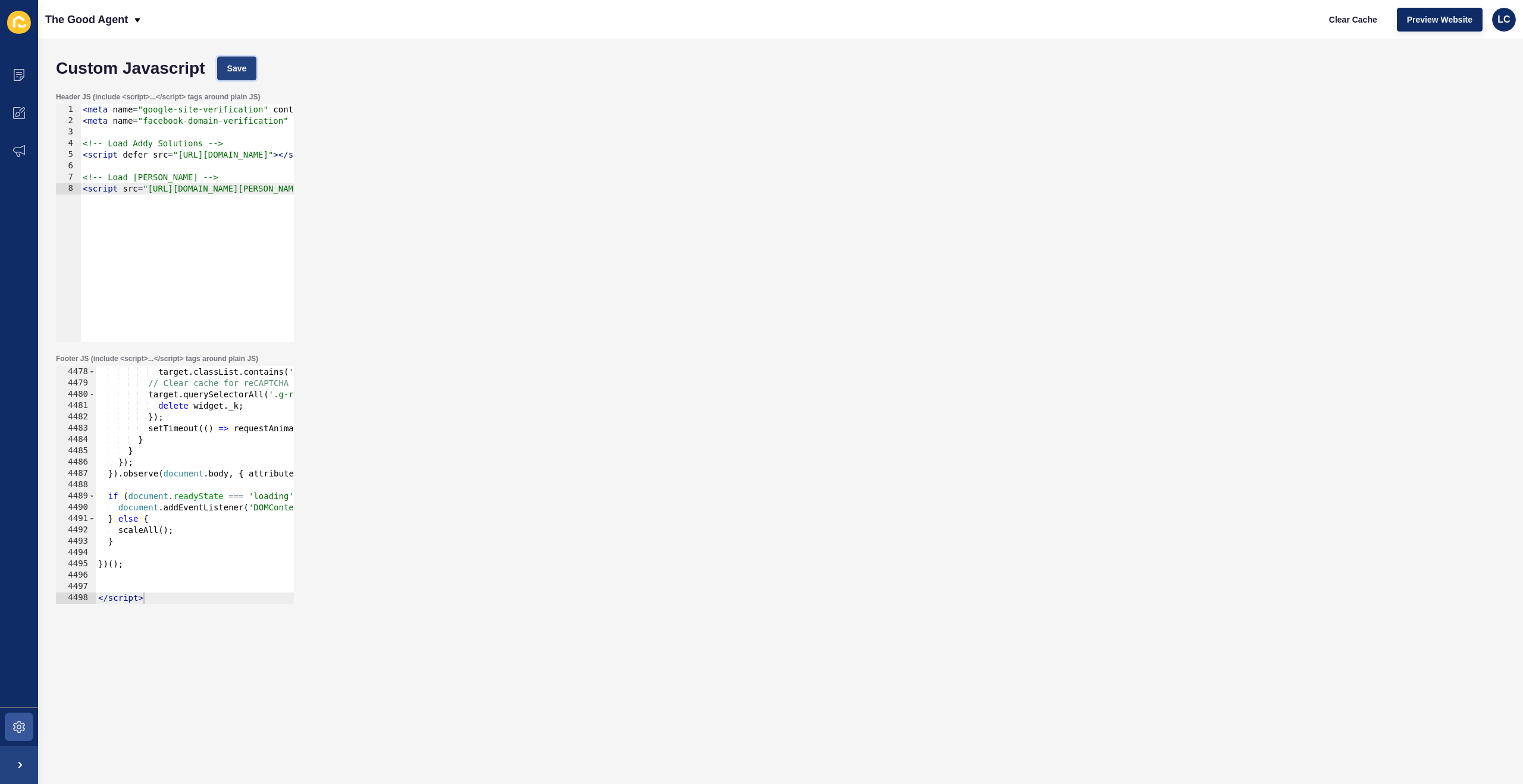
click at [242, 69] on span "Save" at bounding box center [237, 68] width 19 height 12
click at [1337, 18] on span "Clear Cache" at bounding box center [1352, 19] width 48 height 12
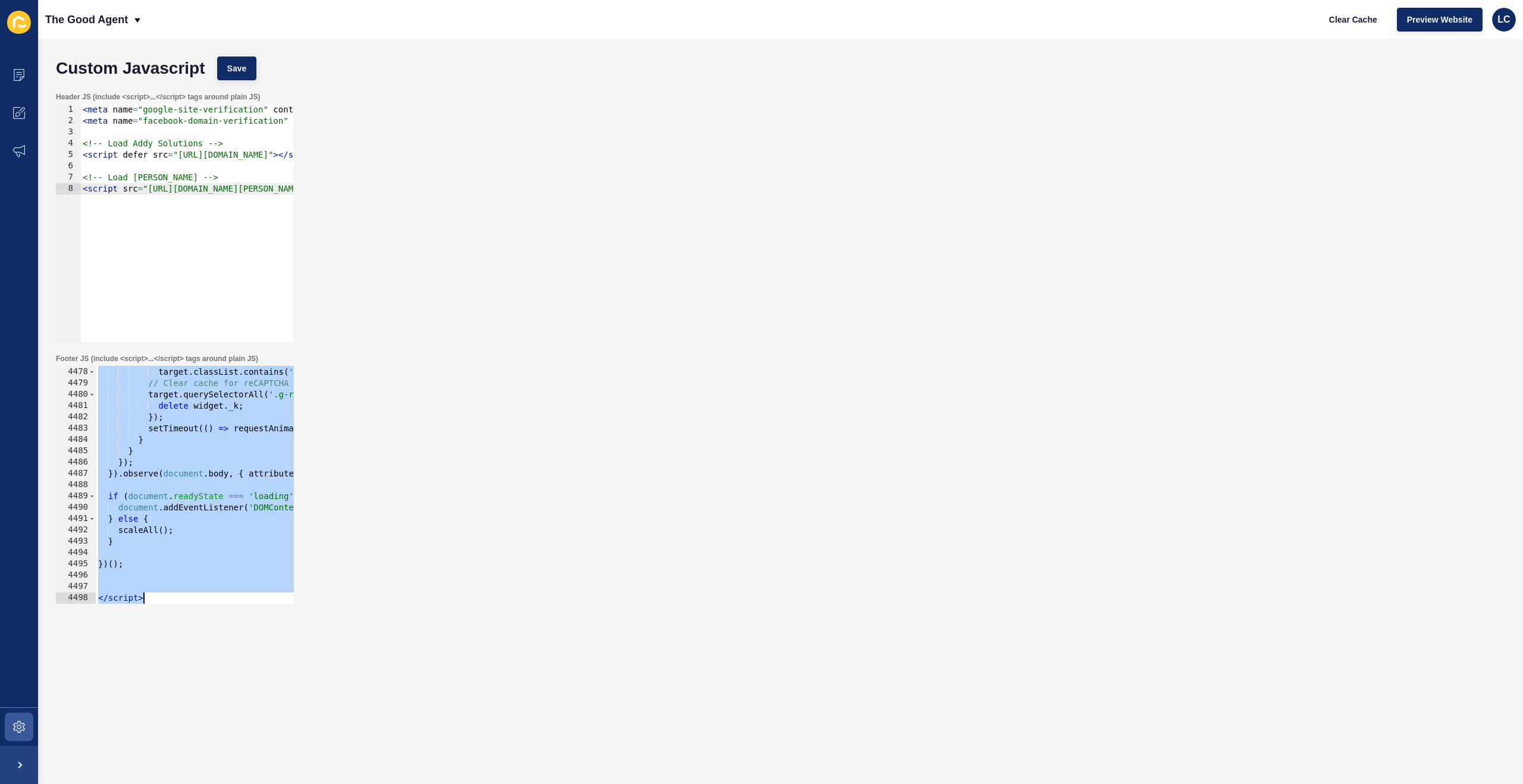
paste textarea
type textarea "</script>"
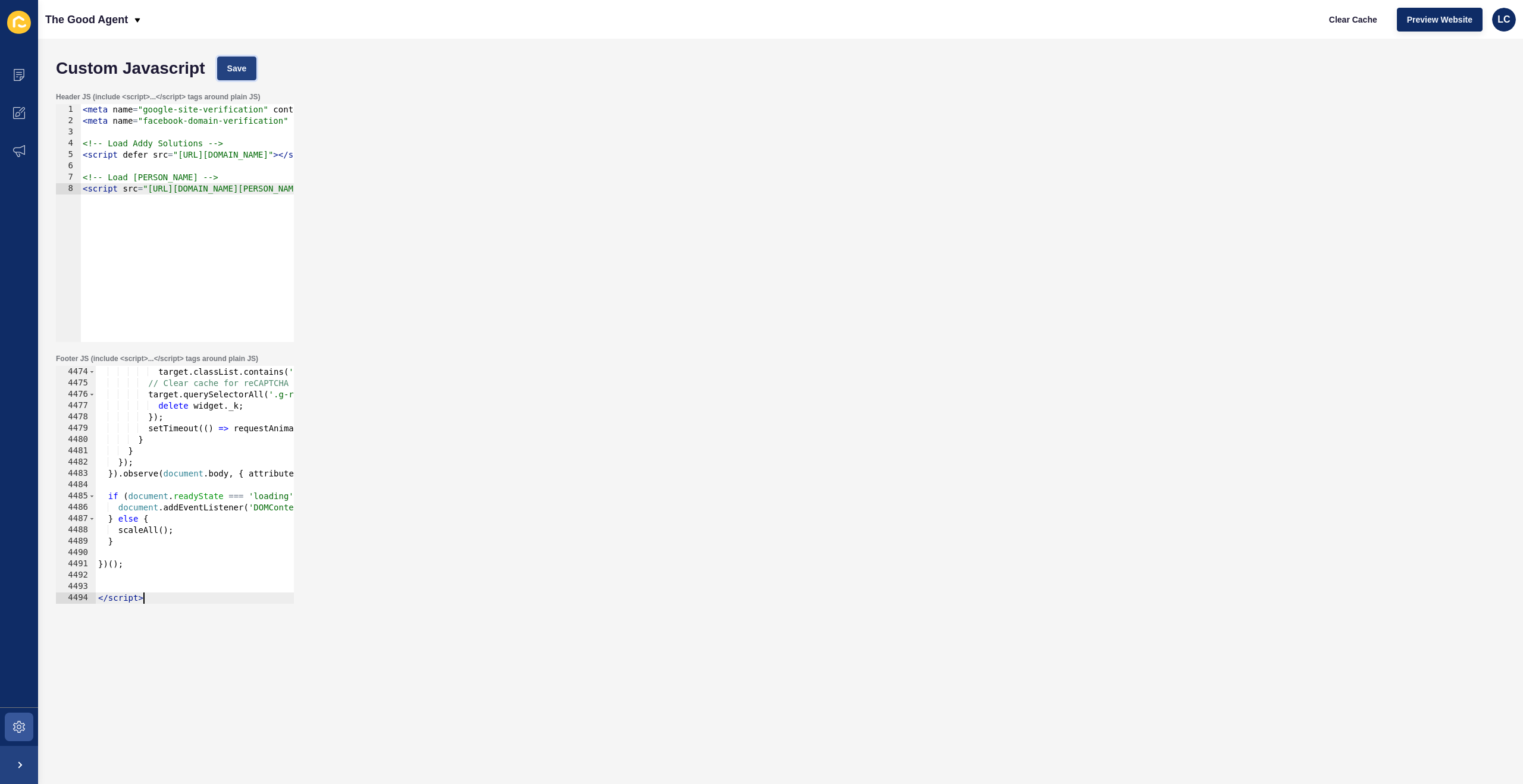
click at [252, 74] on button "Save" at bounding box center [237, 68] width 40 height 24
click at [1348, 16] on span "Clear Cache" at bounding box center [1352, 19] width 48 height 12
click at [119, 133] on div "< meta name = "google-site-verification" content = "rPl1LRxVGPPT2RPM9JRFqLCkFRO…" at bounding box center [478, 234] width 795 height 260
type textarea "<script defer src="[URL][DOMAIN_NAME]"></script>"
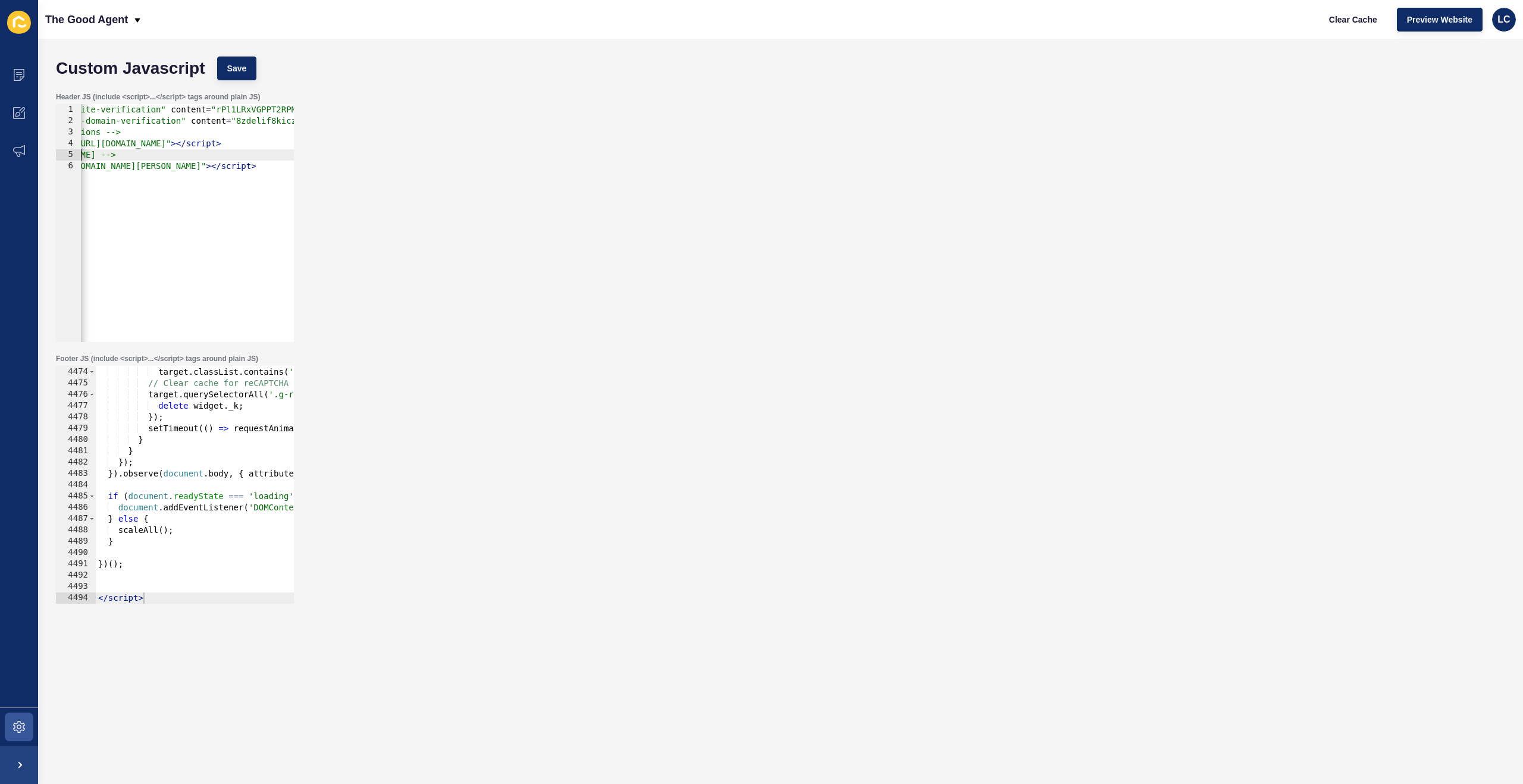
type textarea "<script src="[URL][DOMAIN_NAME][PERSON_NAME]"></script>"
click at [240, 63] on span "Save" at bounding box center [237, 68] width 19 height 12
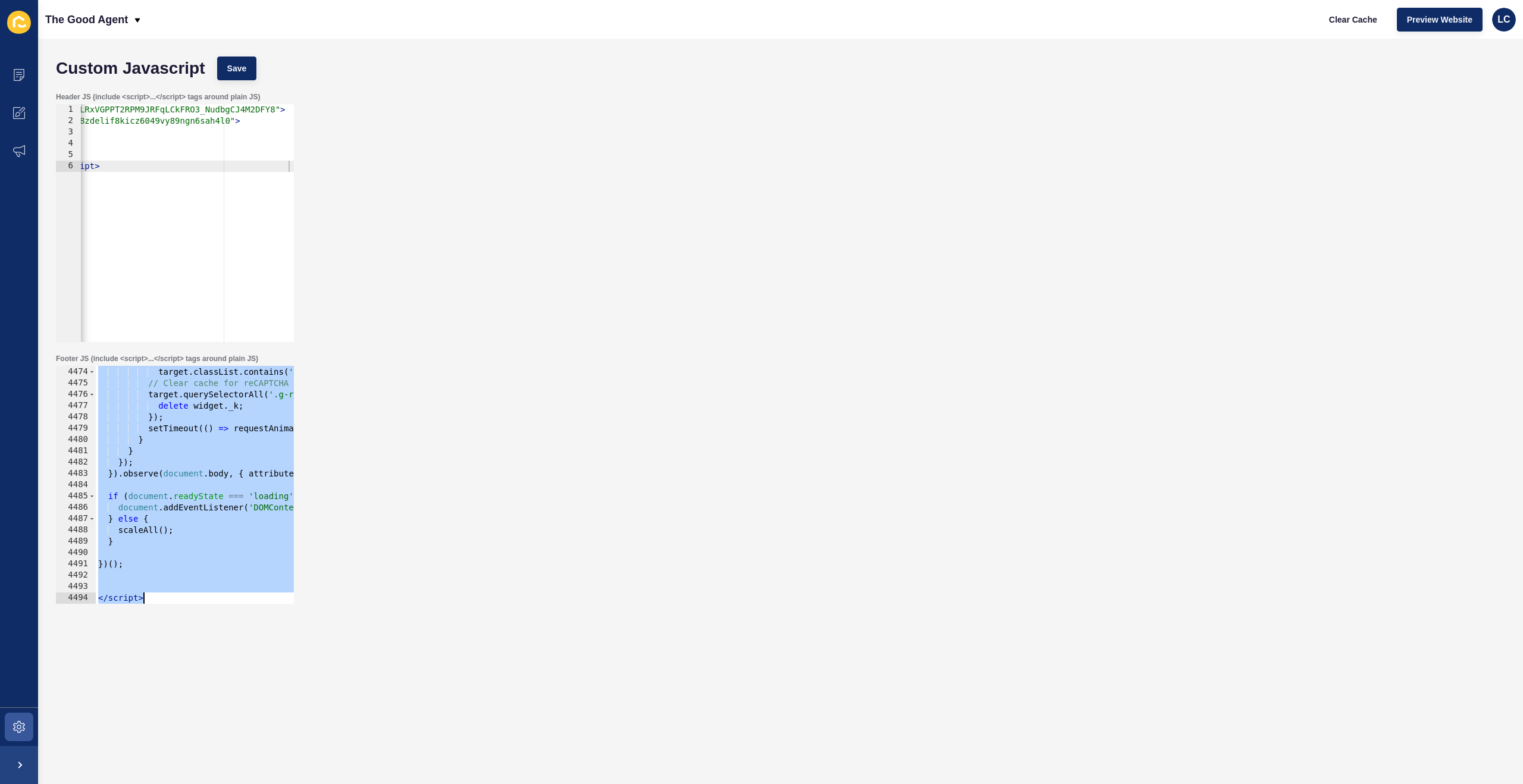
paste textarea
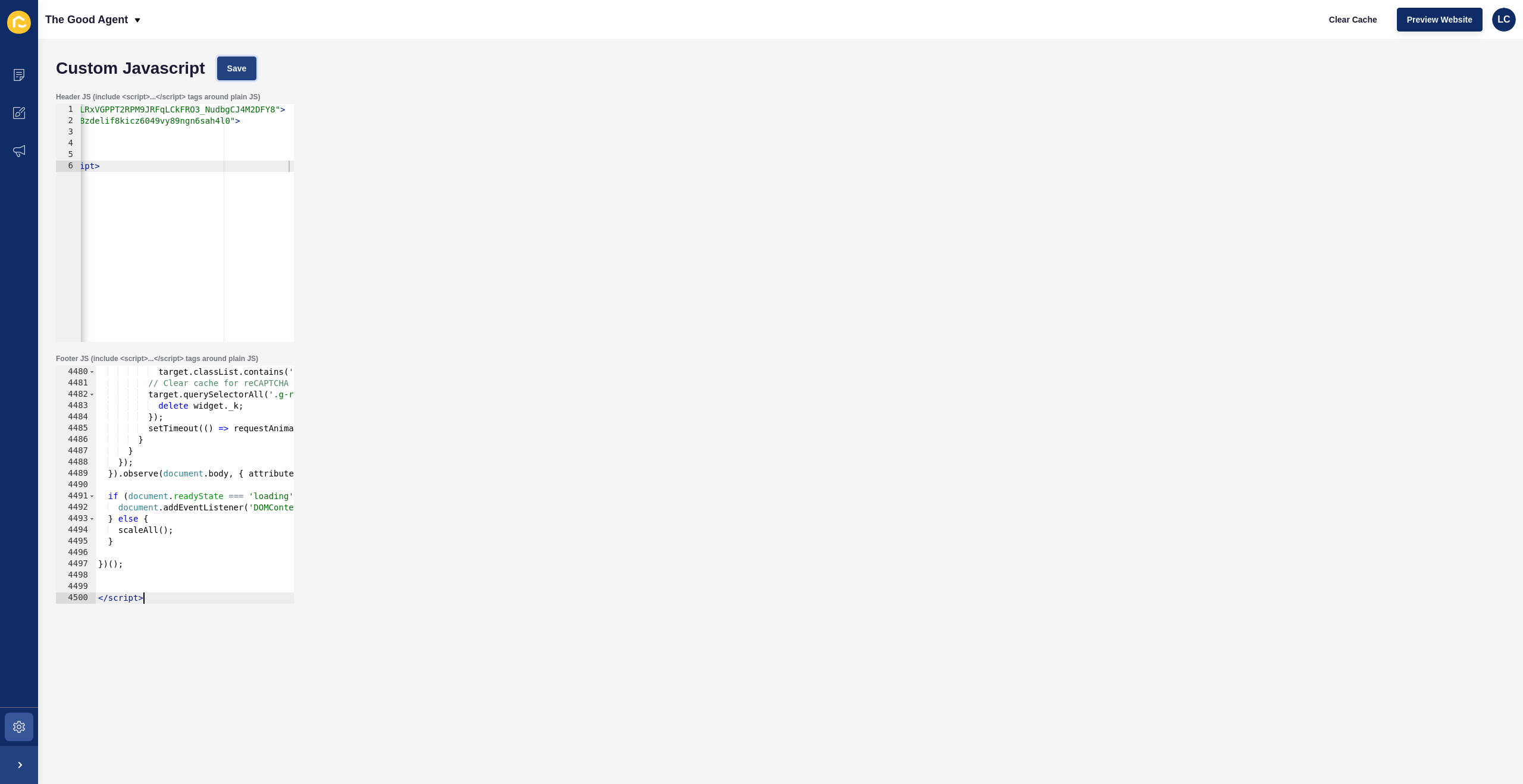
click at [243, 63] on span "Save" at bounding box center [237, 68] width 19 height 12
click at [1358, 19] on span "Clear Cache" at bounding box center [1352, 19] width 48 height 12
click at [1337, 22] on span "Clear Cache" at bounding box center [1352, 19] width 48 height 12
click at [246, 70] on span "Save" at bounding box center [237, 68] width 19 height 12
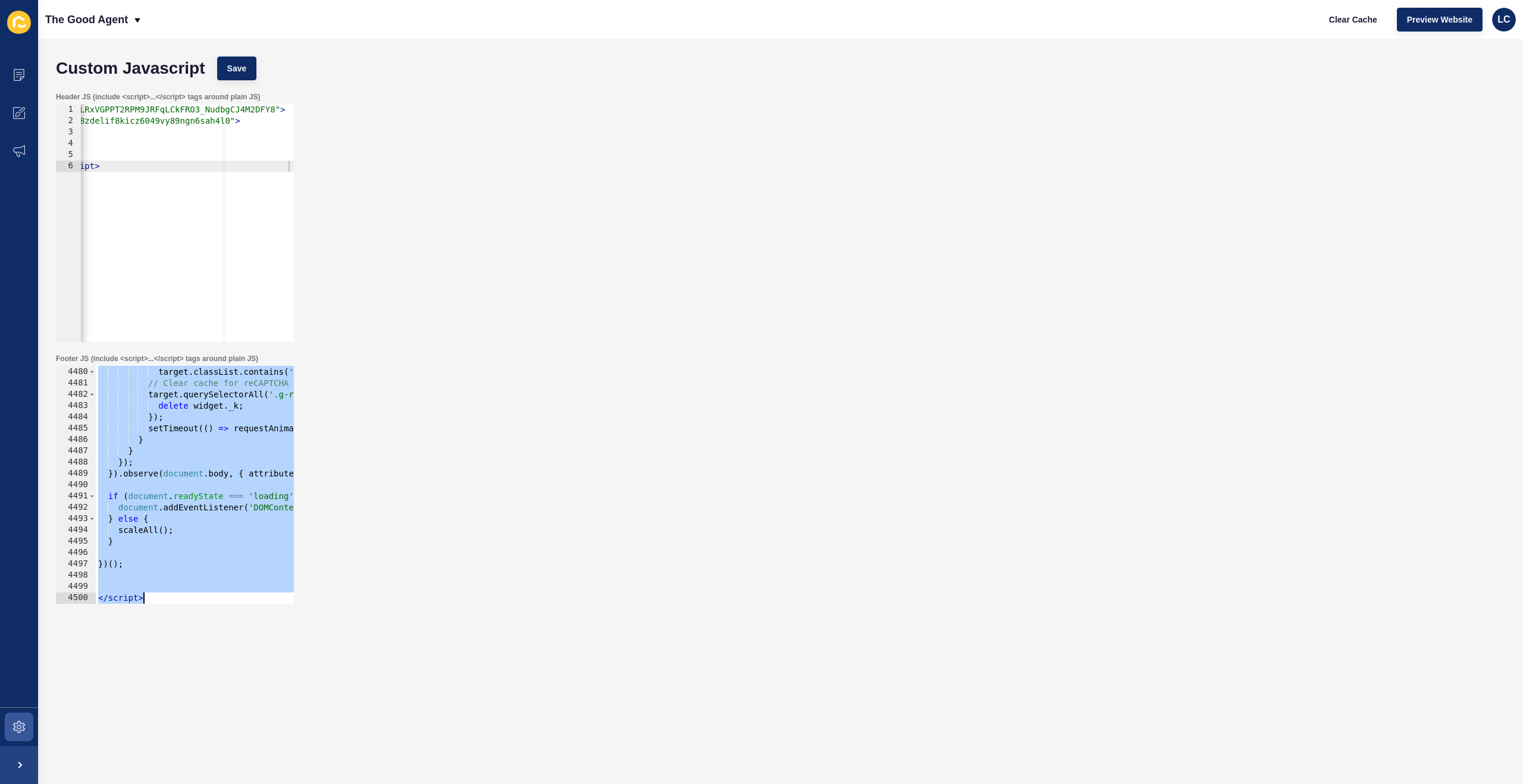
paste textarea
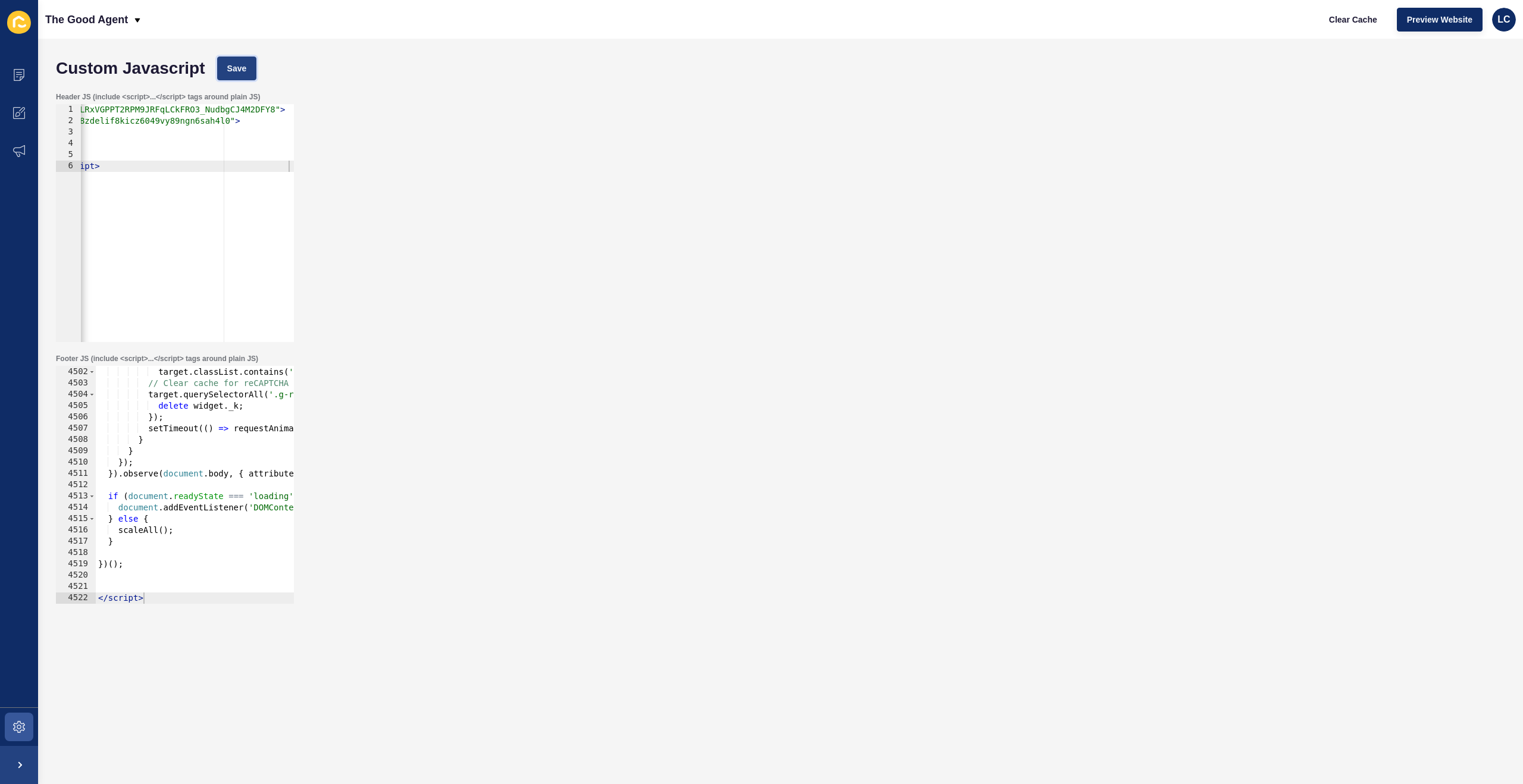
click at [240, 66] on span "Save" at bounding box center [237, 68] width 19 height 12
click at [1355, 19] on span "Clear Cache" at bounding box center [1352, 19] width 48 height 12
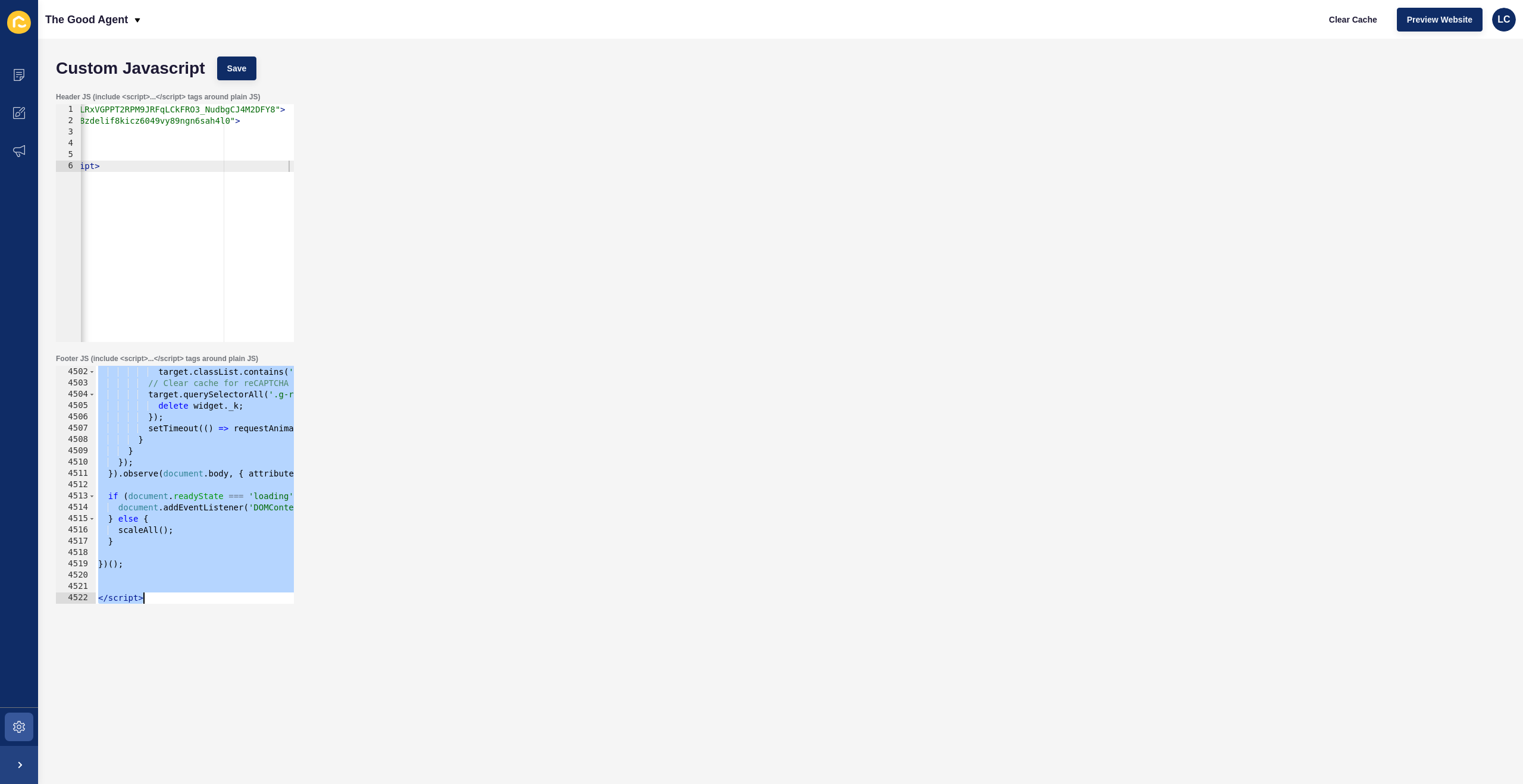
paste textarea
type textarea "</script>"
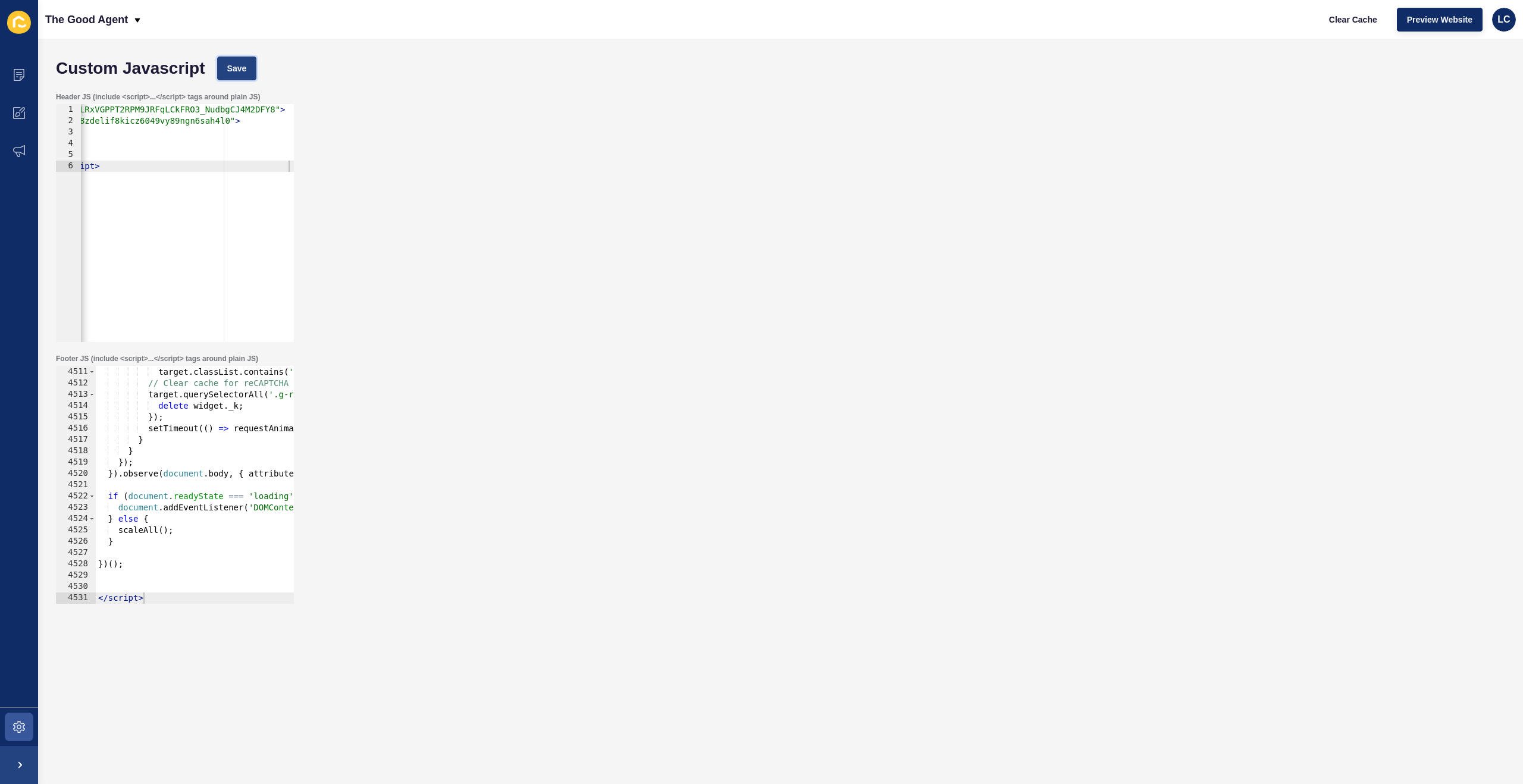
click at [247, 63] on span "Save" at bounding box center [237, 68] width 19 height 12
drag, startPoint x: 1345, startPoint y: 19, endPoint x: 1304, endPoint y: 25, distance: 41.4
click at [1345, 19] on span "Clear Cache" at bounding box center [1352, 19] width 48 height 12
